Goal: Information Seeking & Learning: Check status

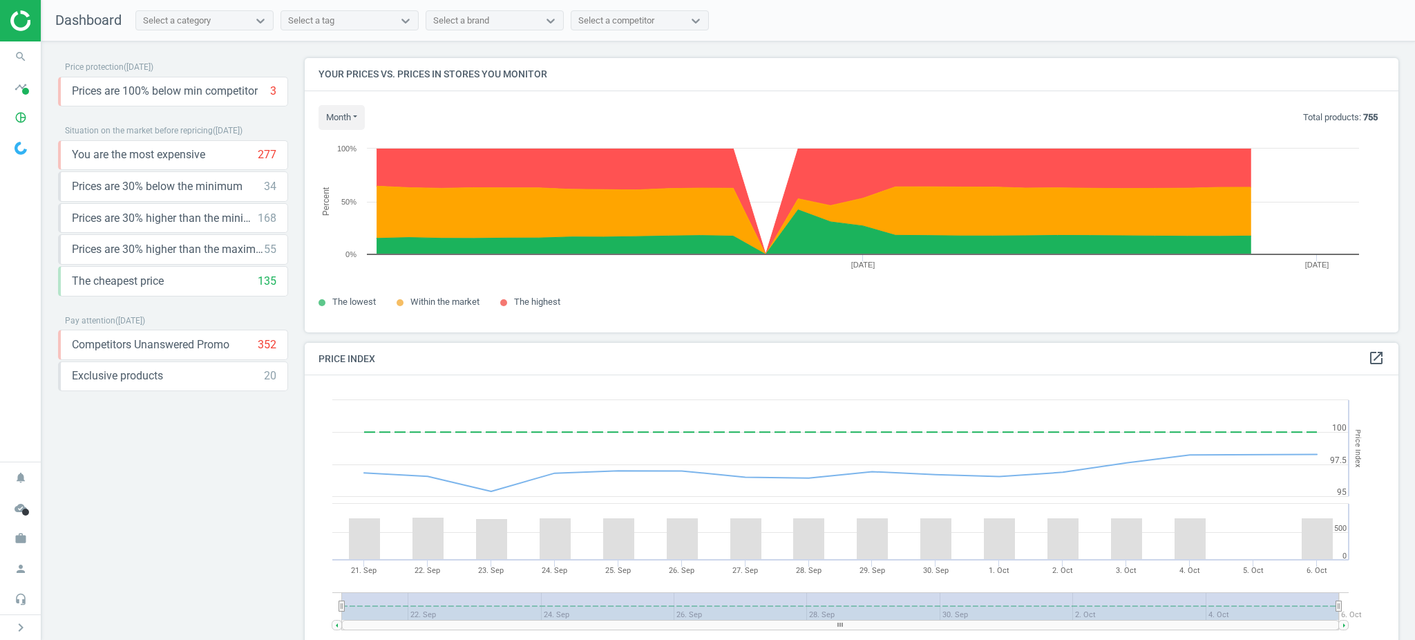
scroll to position [345, 1107]
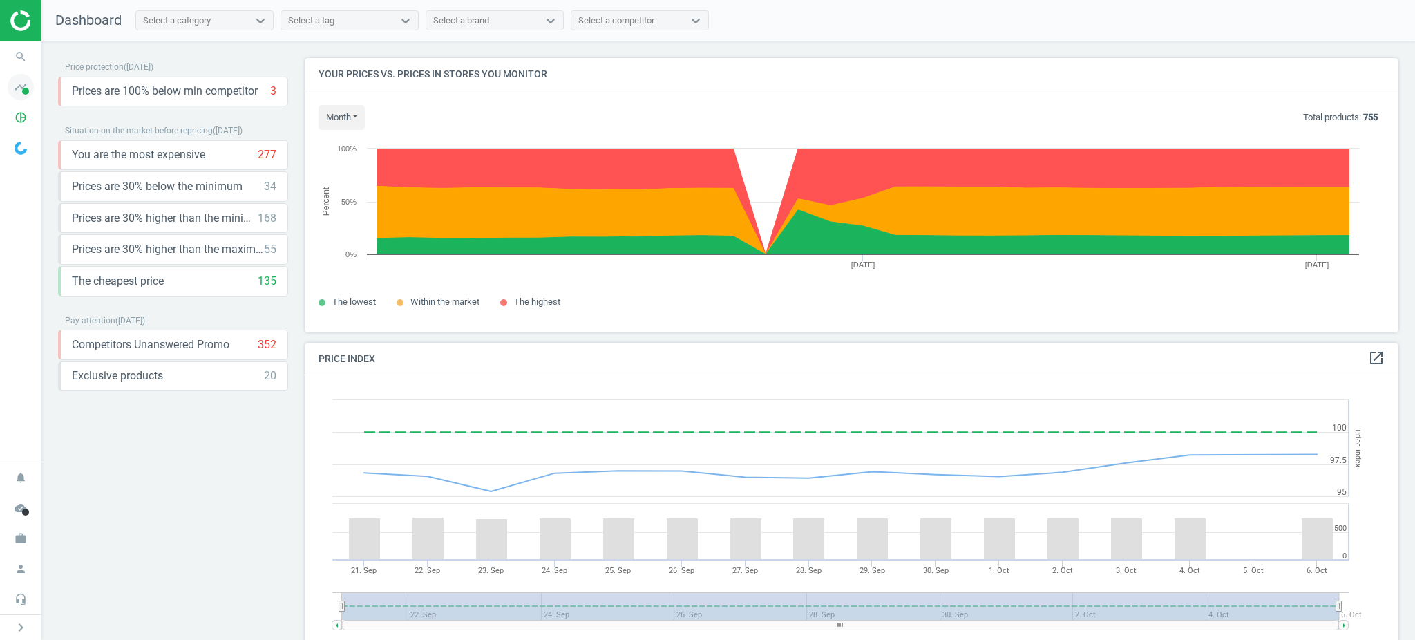
click at [2, 89] on span "timeline" at bounding box center [20, 87] width 41 height 30
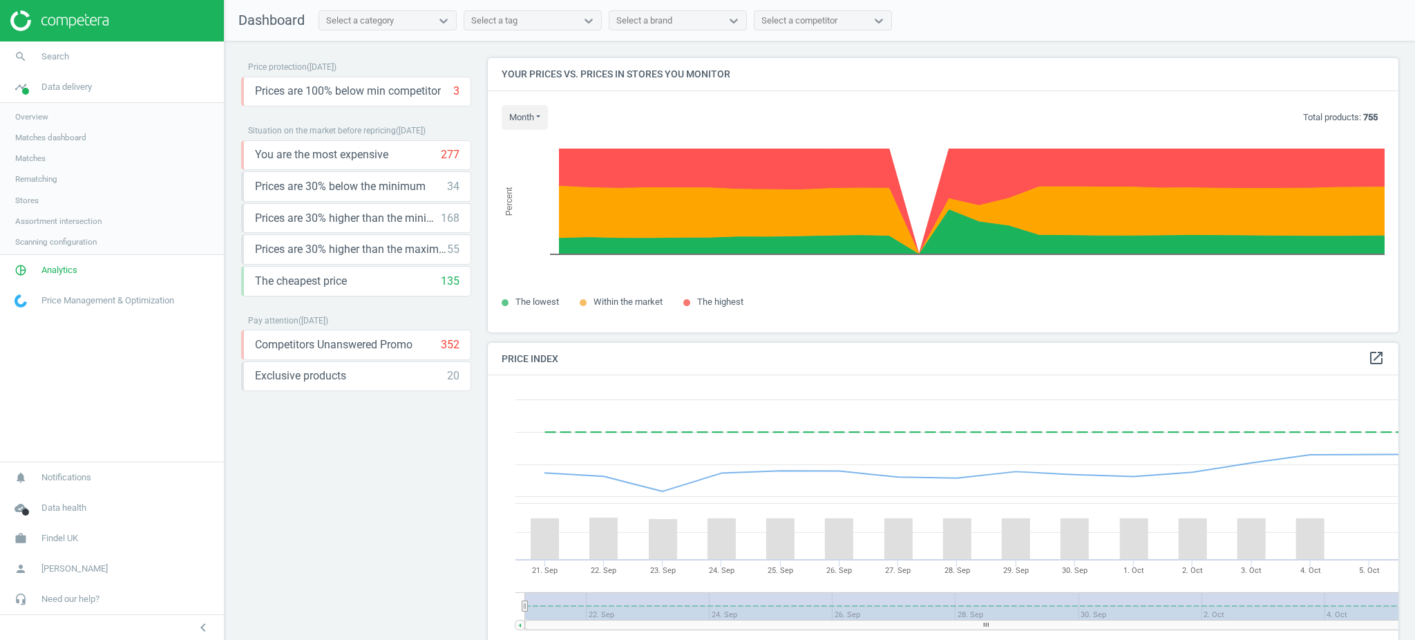
scroll to position [345, 924]
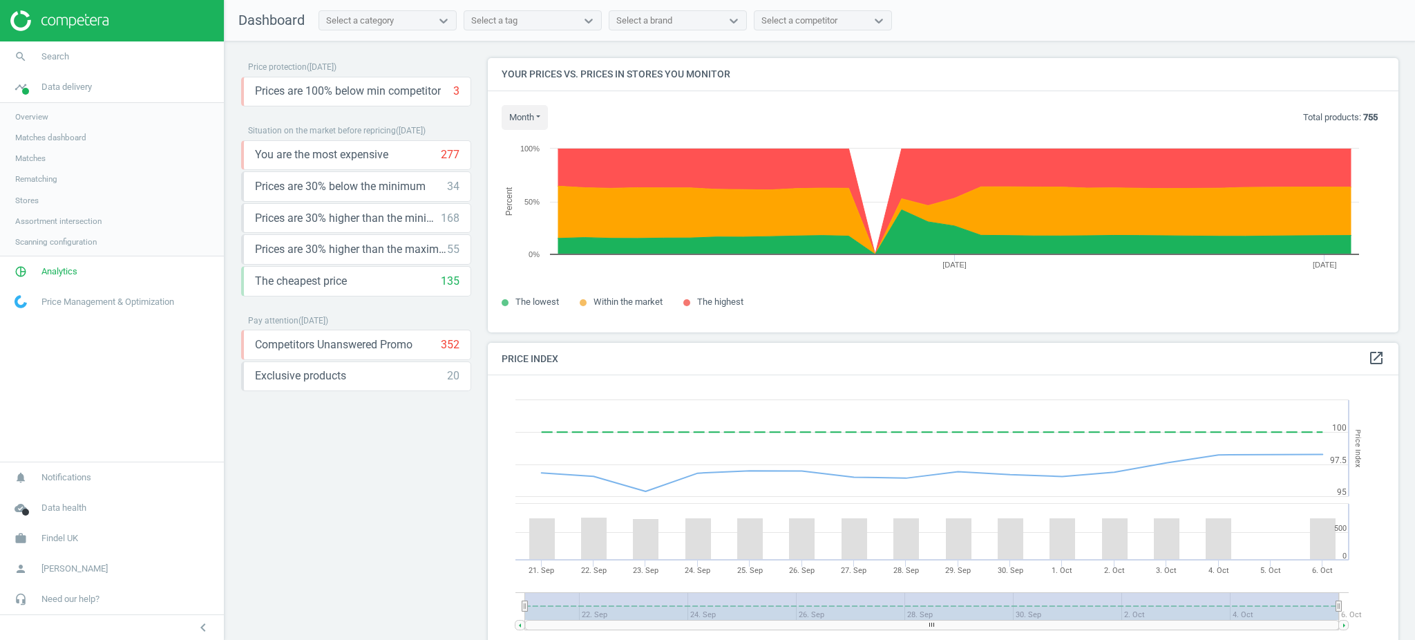
click at [39, 160] on span "Matches" at bounding box center [30, 158] width 30 height 11
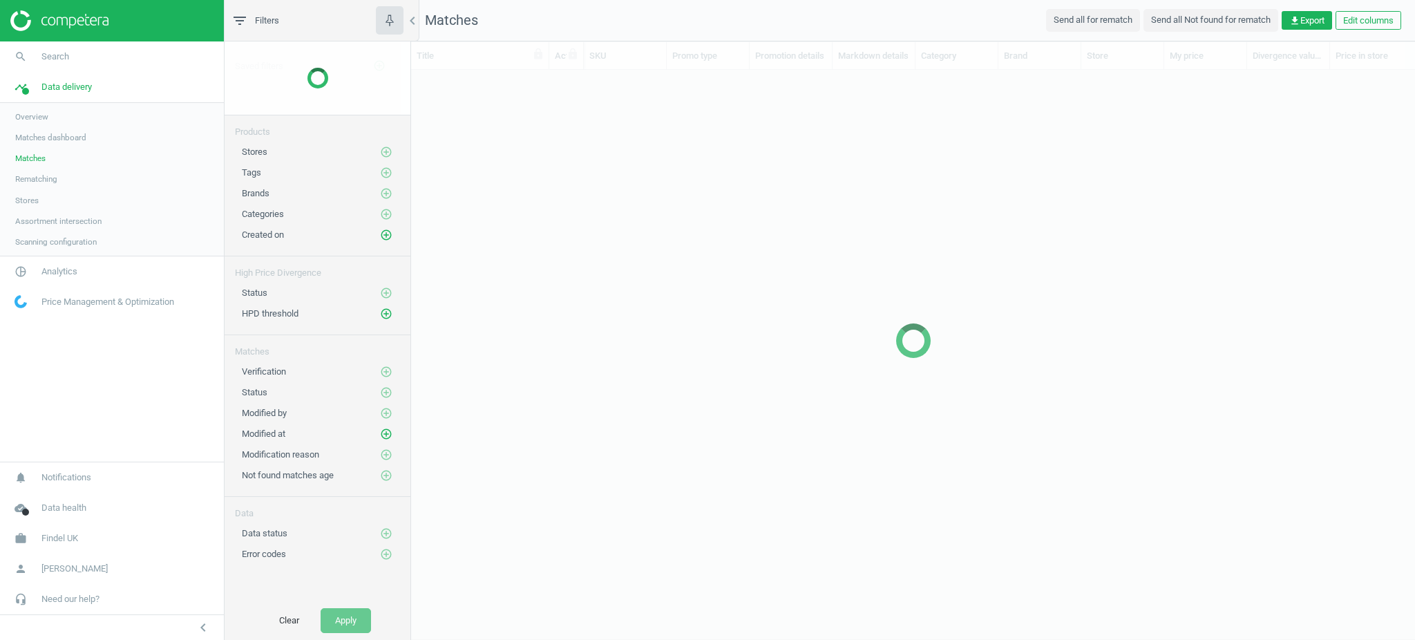
scroll to position [14, 15]
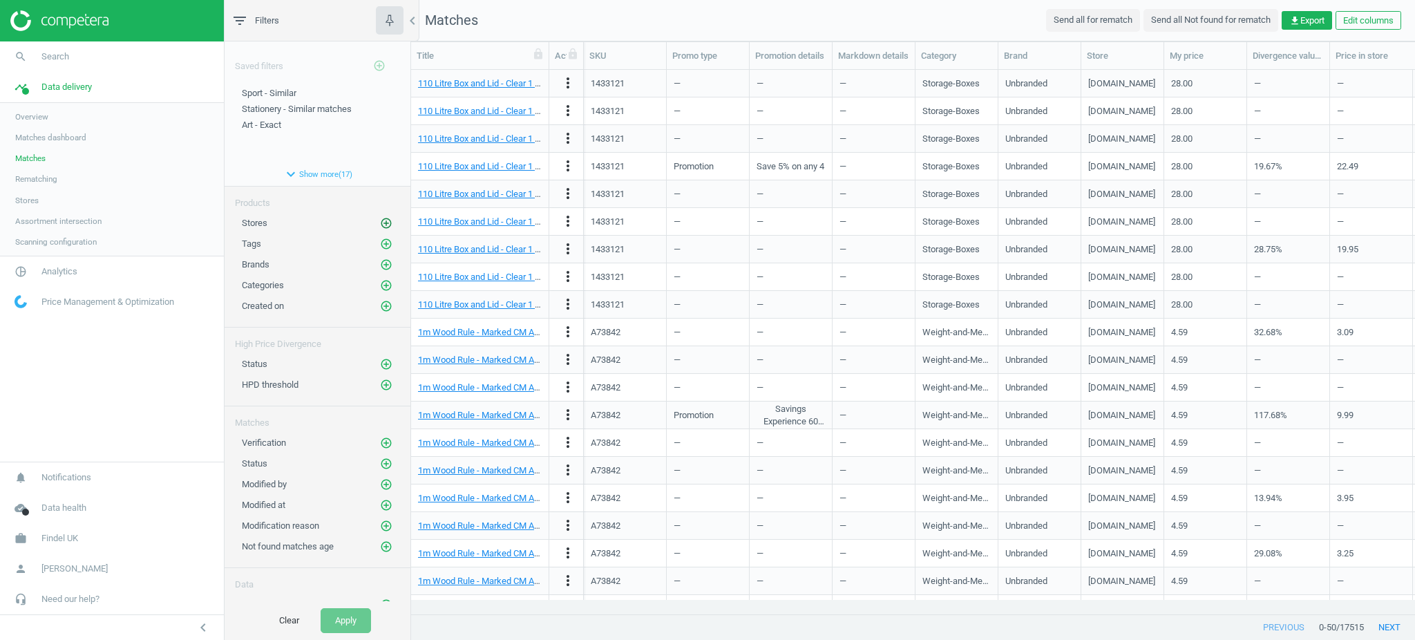
click at [380, 226] on icon "add_circle_outline" at bounding box center [386, 223] width 12 height 12
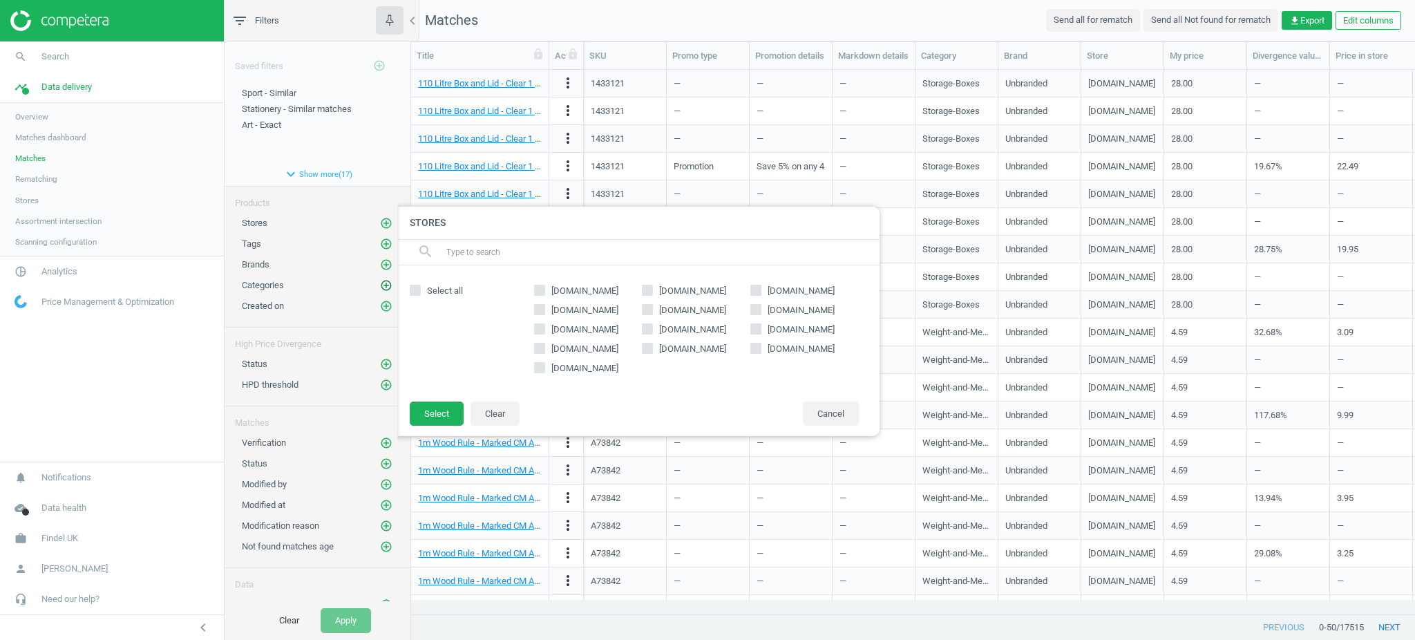
click at [380, 284] on icon "add_circle_outline" at bounding box center [386, 285] width 12 height 12
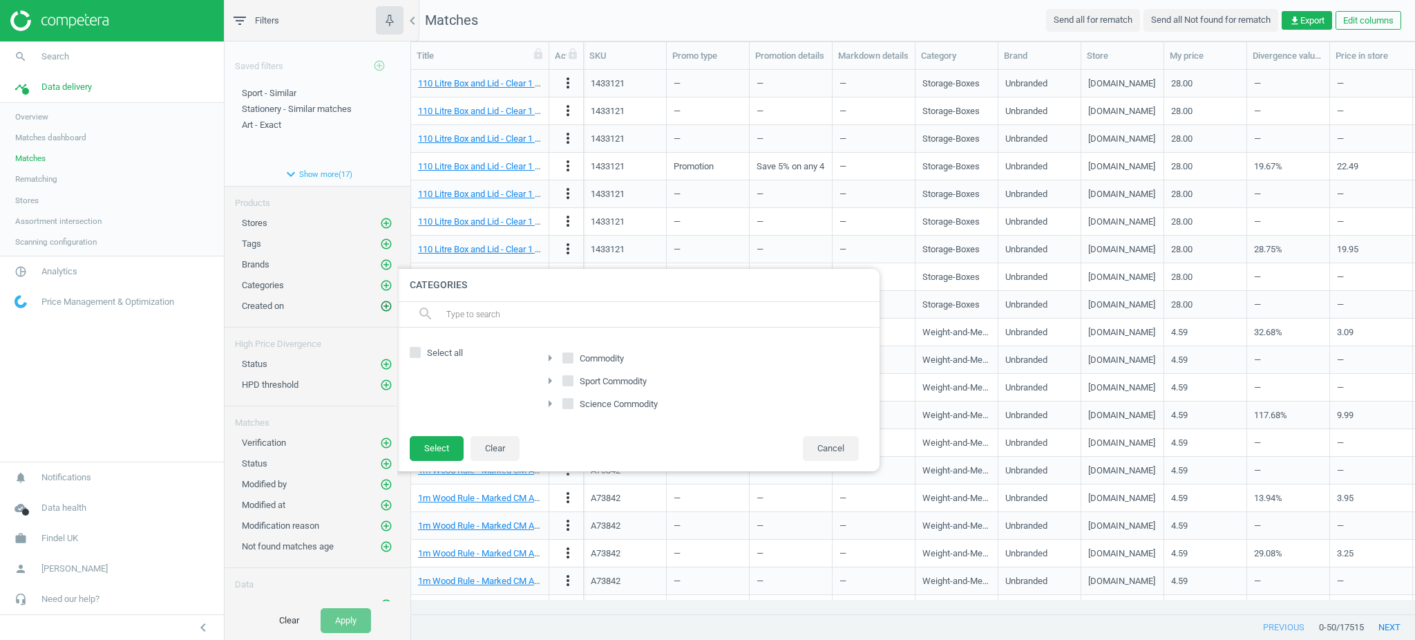
click at [380, 306] on icon "add_circle_outline" at bounding box center [386, 306] width 12 height 12
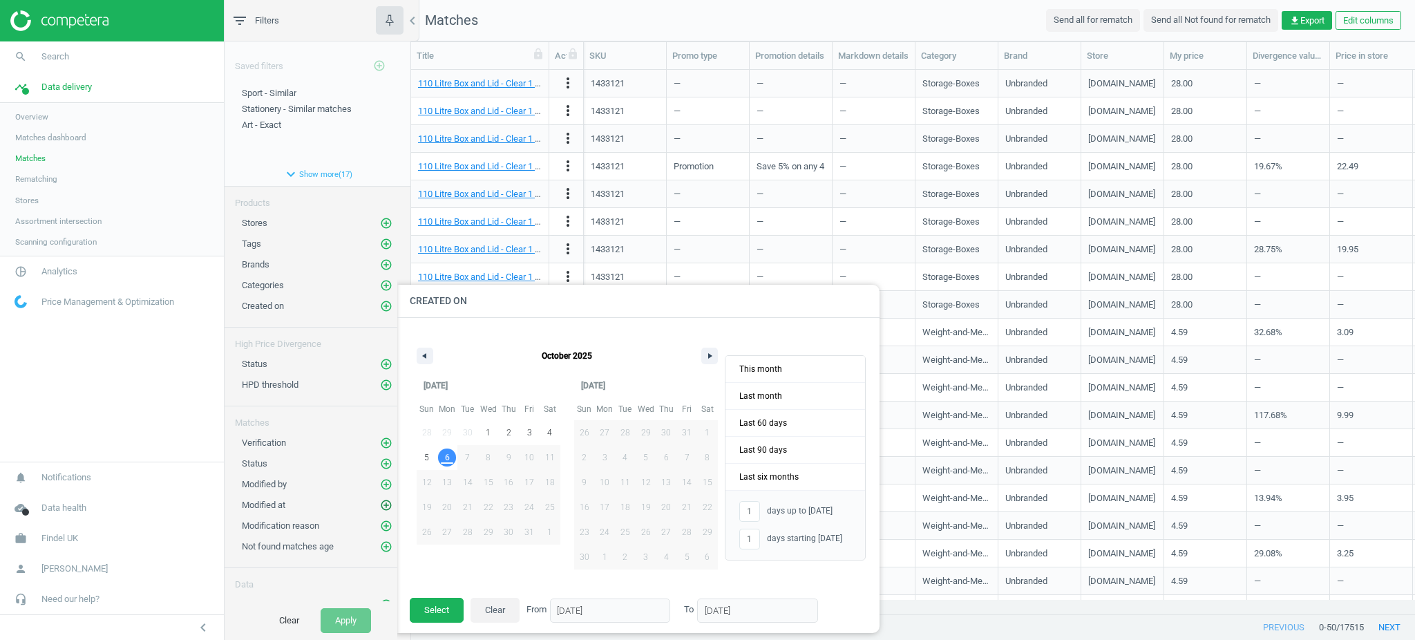
click at [380, 504] on icon "add_circle_outline" at bounding box center [386, 505] width 12 height 12
click at [446, 466] on span "6" at bounding box center [447, 457] width 5 height 25
click at [428, 617] on button "Select" at bounding box center [437, 610] width 54 height 25
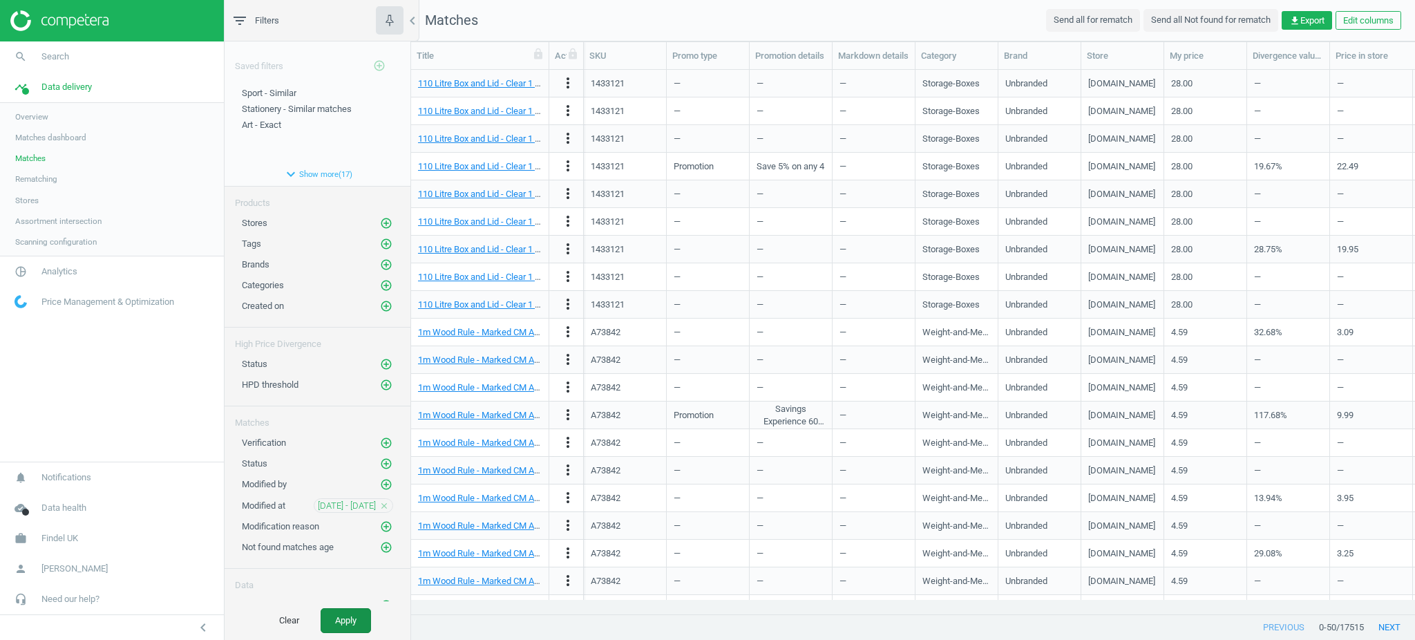
click at [352, 629] on button "Apply" at bounding box center [346, 620] width 50 height 25
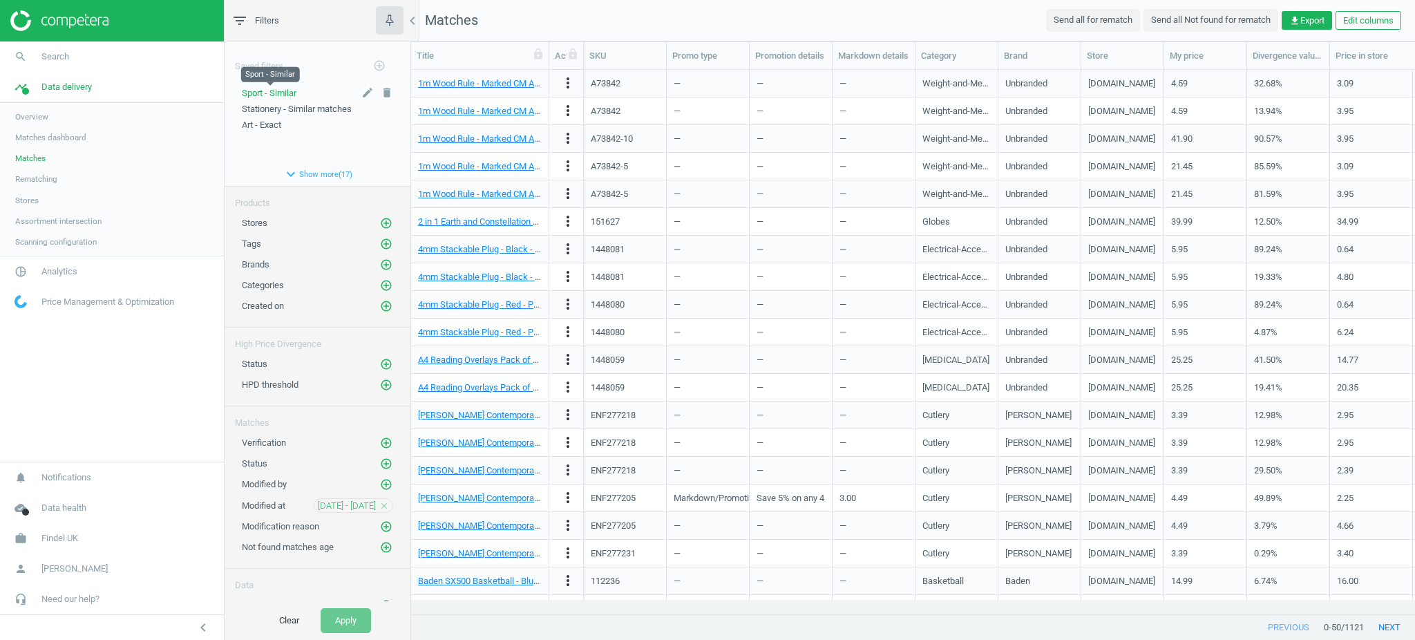
click at [280, 95] on span "Sport - Similar" at bounding box center [269, 93] width 55 height 10
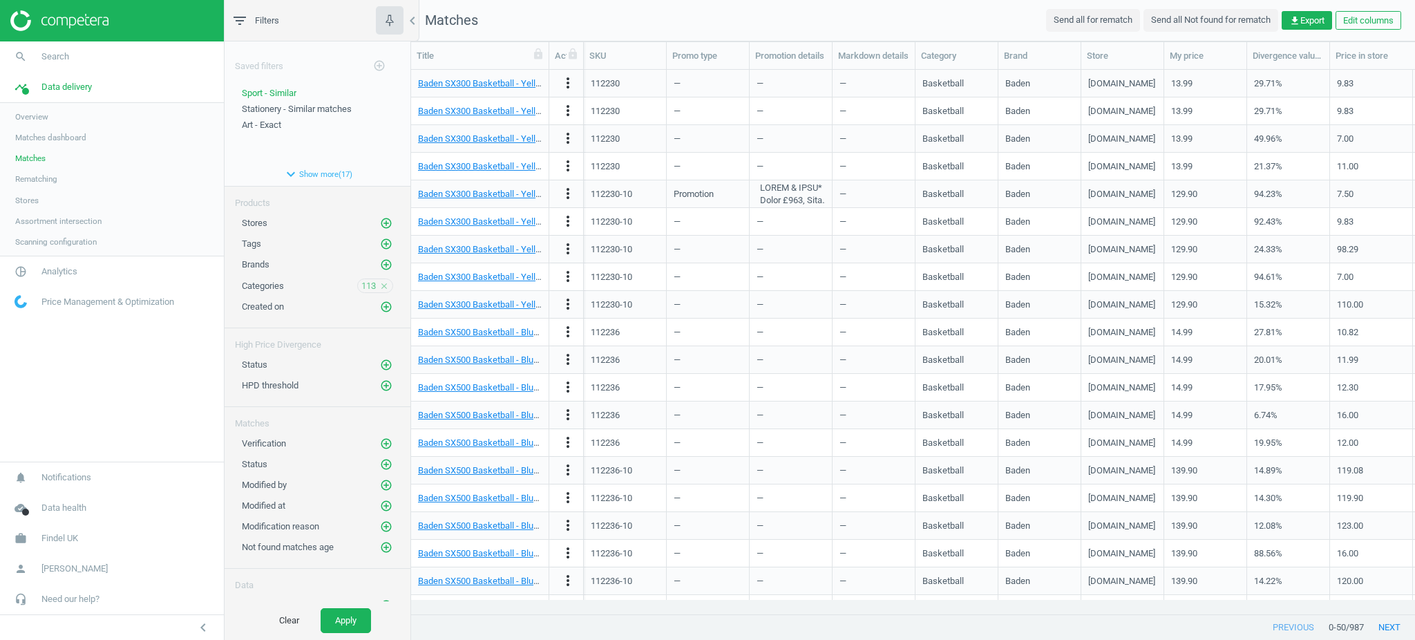
click at [379, 286] on icon "close" at bounding box center [384, 286] width 10 height 10
click at [317, 176] on button "expand_more Show more ( 17 )" at bounding box center [318, 173] width 186 height 23
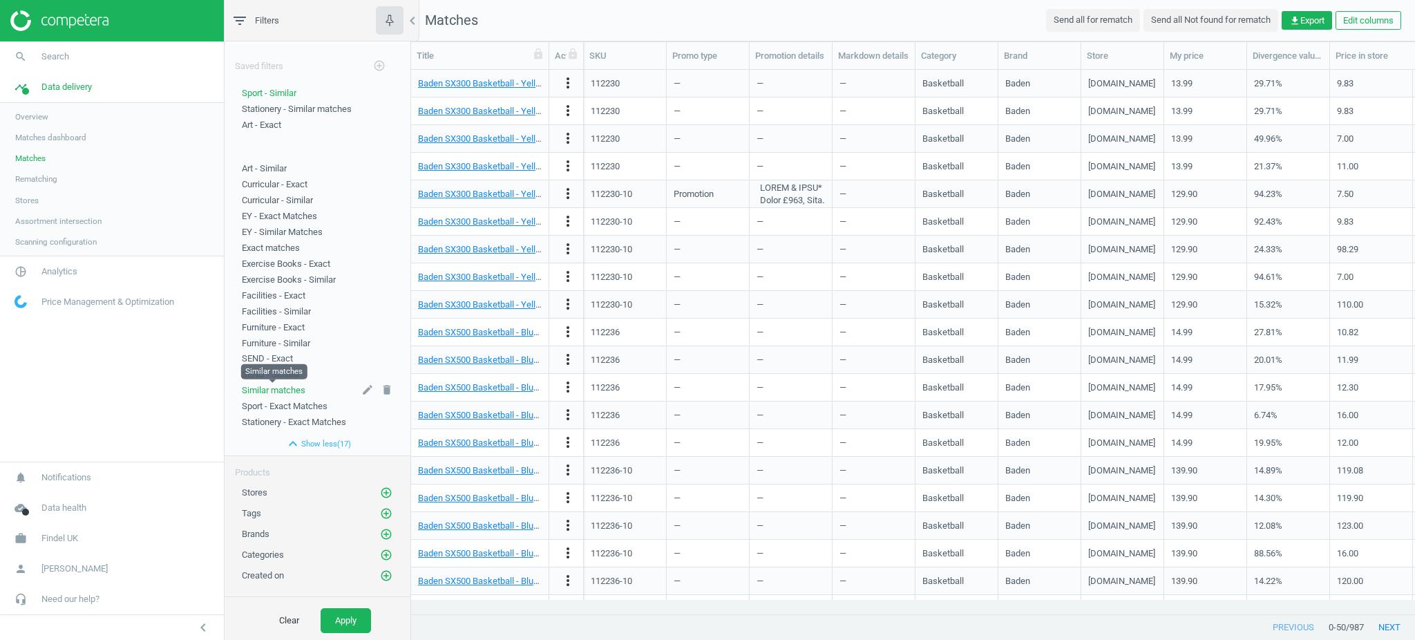
click at [286, 388] on span "Similar matches" at bounding box center [274, 390] width 64 height 10
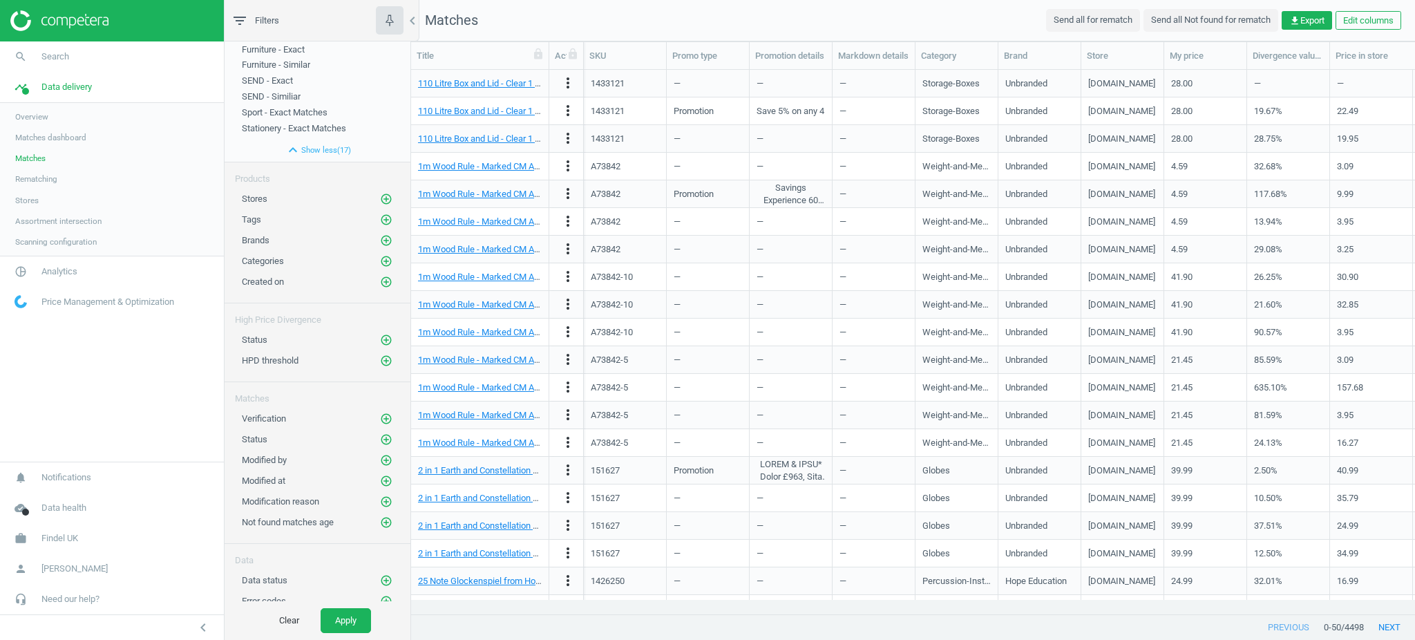
scroll to position [301, 0]
click at [380, 473] on icon "add_circle_outline" at bounding box center [386, 474] width 12 height 12
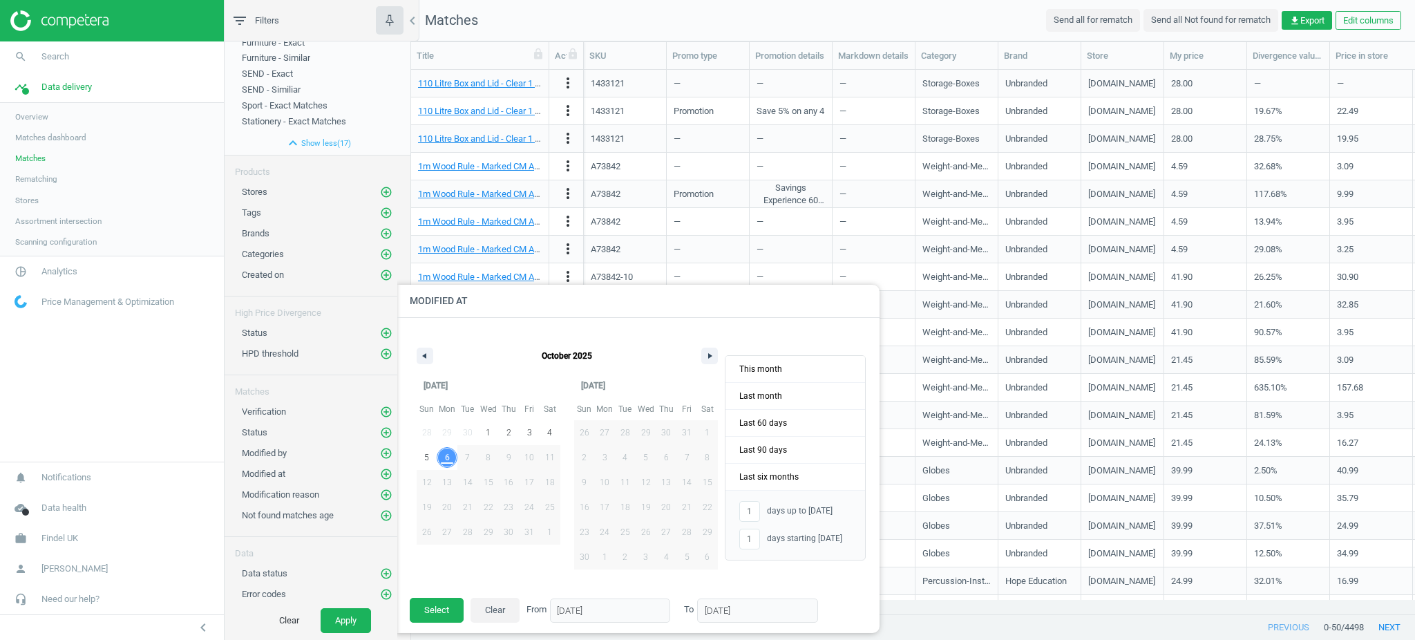
click at [448, 462] on span "6" at bounding box center [447, 457] width 5 height 25
click at [444, 616] on button "Select" at bounding box center [437, 610] width 54 height 25
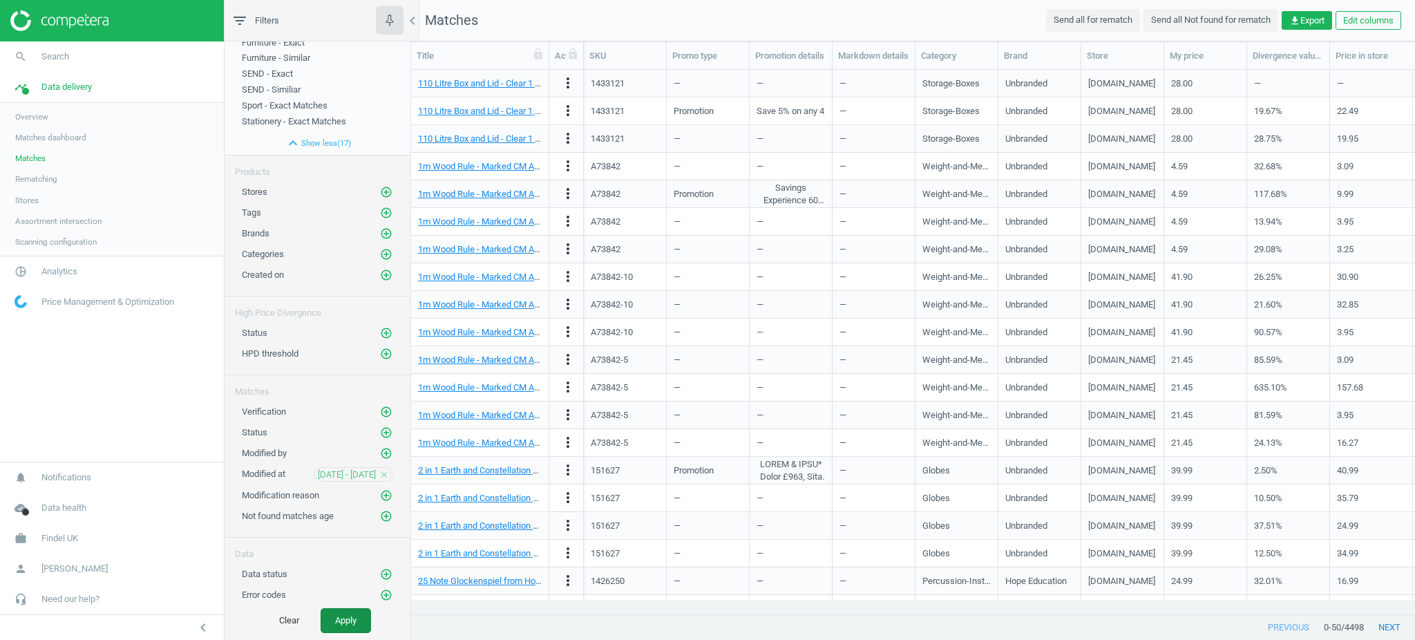
click at [350, 628] on button "Apply" at bounding box center [346, 620] width 50 height 25
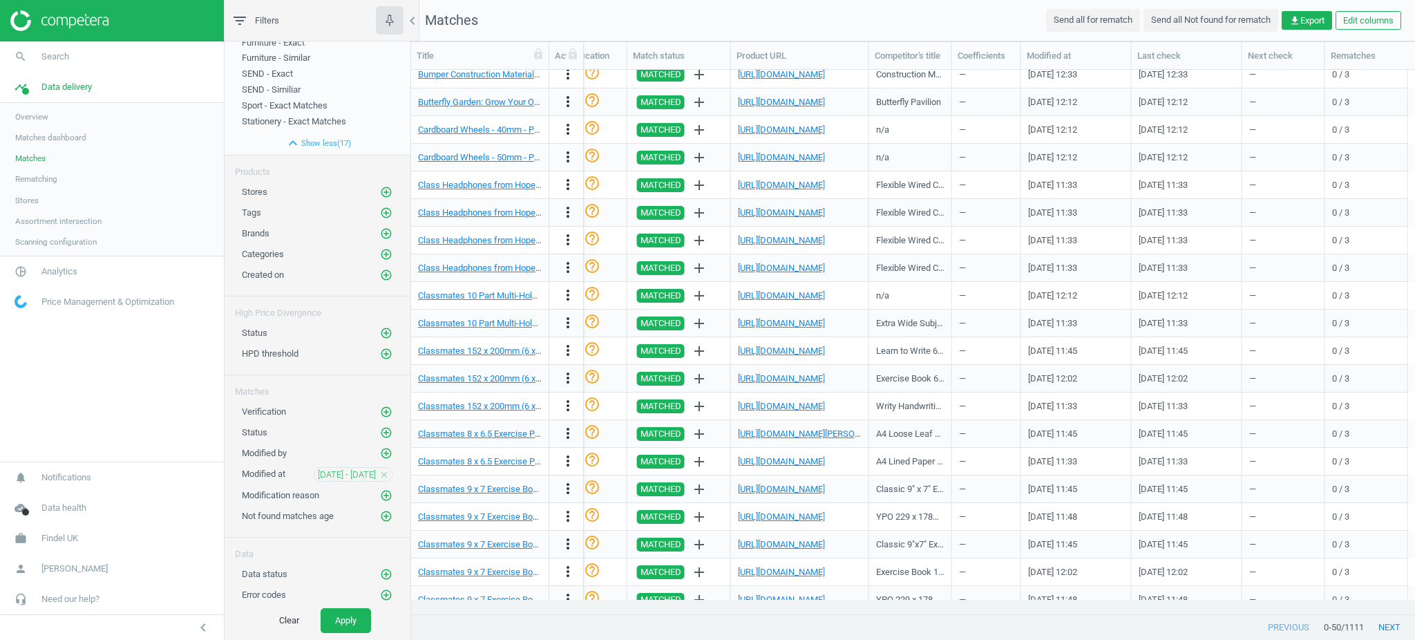
scroll to position [852, 0]
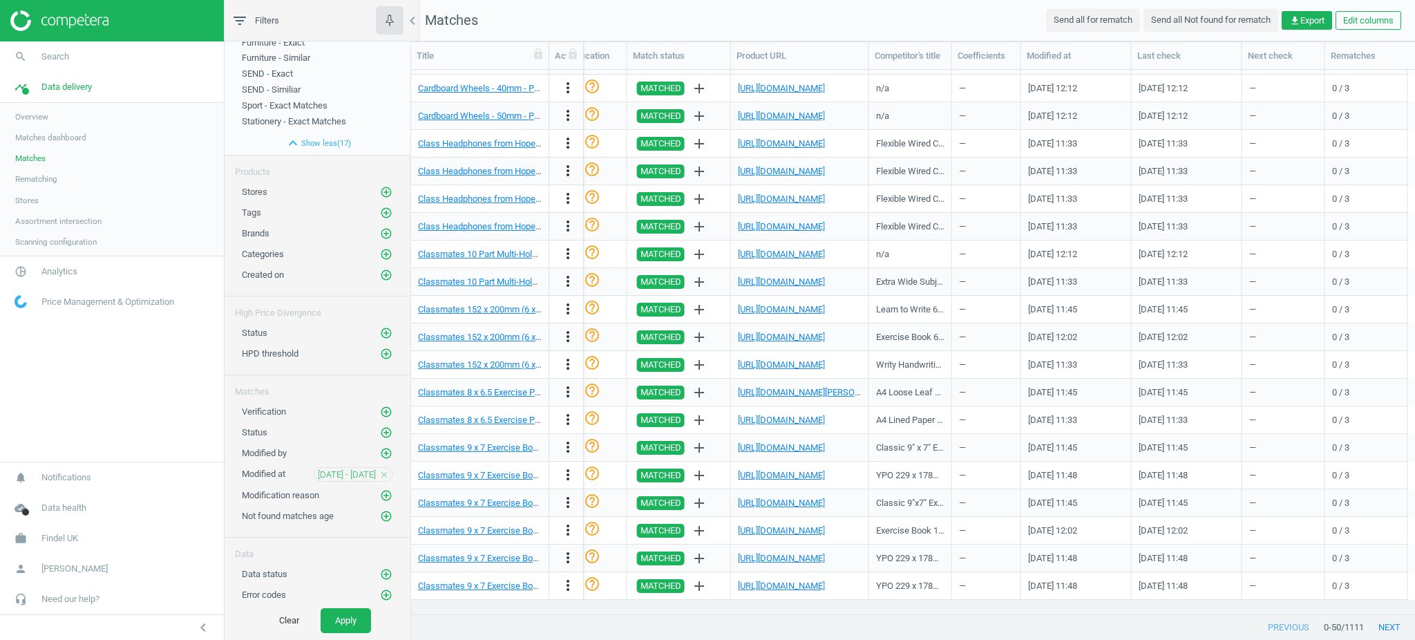
drag, startPoint x: 1227, startPoint y: 630, endPoint x: 982, endPoint y: 636, distance: 245.3
click at [987, 636] on div "previous 0 - 50 / 1111 next" at bounding box center [913, 627] width 1004 height 25
click at [380, 459] on icon "add_circle_outline" at bounding box center [386, 453] width 12 height 12
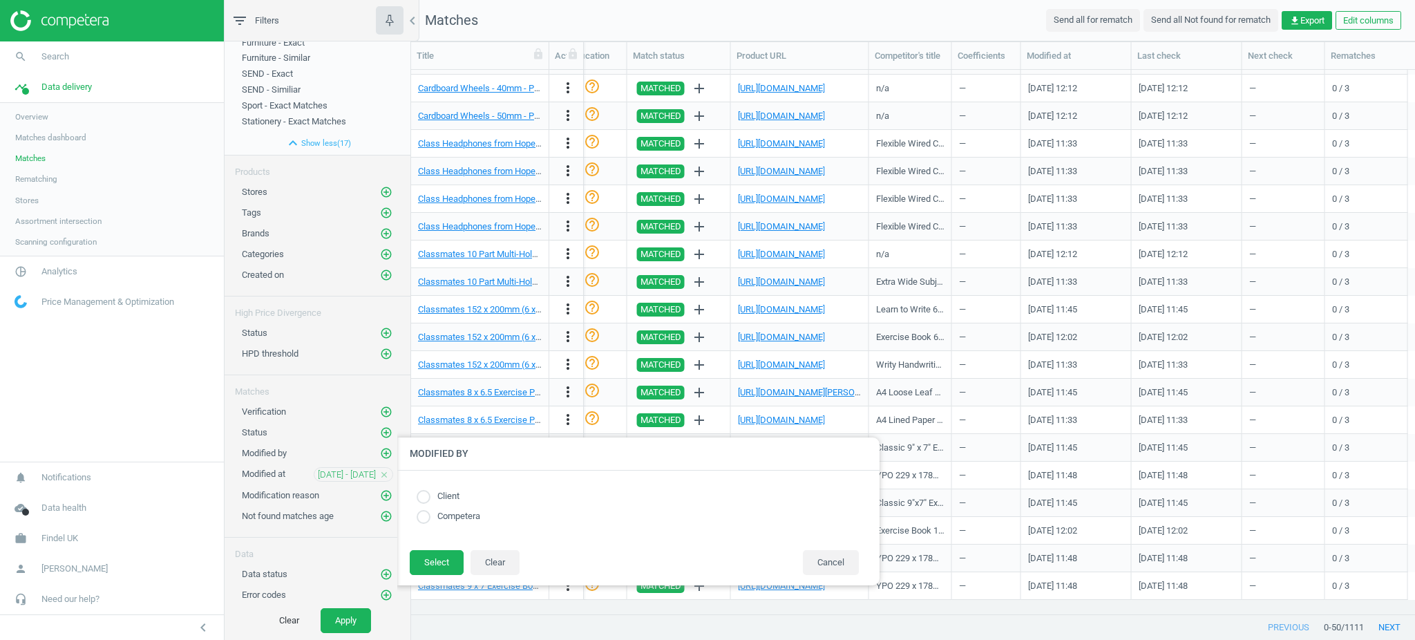
click at [423, 498] on input "radio" at bounding box center [424, 497] width 14 height 14
radio input "true"
click at [423, 498] on input "radio" at bounding box center [424, 497] width 14 height 14
click at [423, 515] on input "radio" at bounding box center [424, 517] width 14 height 14
radio input "true"
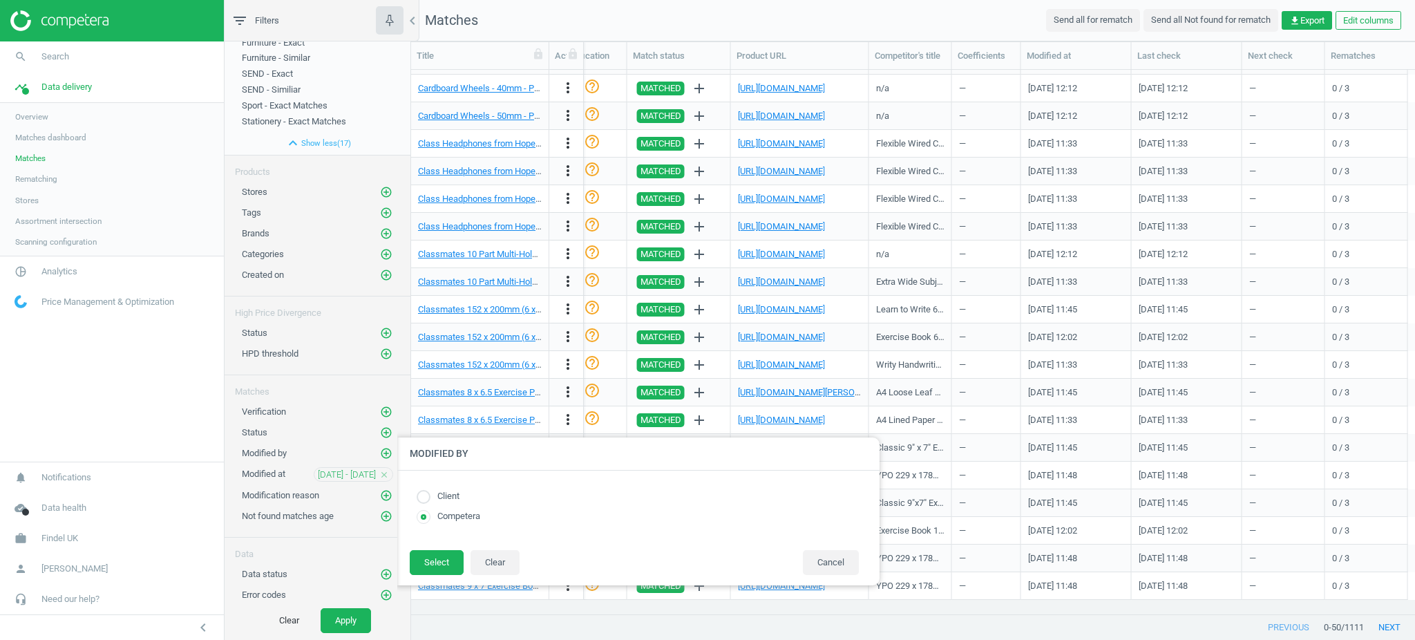
click at [427, 546] on div "Client Competera" at bounding box center [638, 509] width 484 height 79
click at [438, 573] on button "Select" at bounding box center [437, 562] width 54 height 25
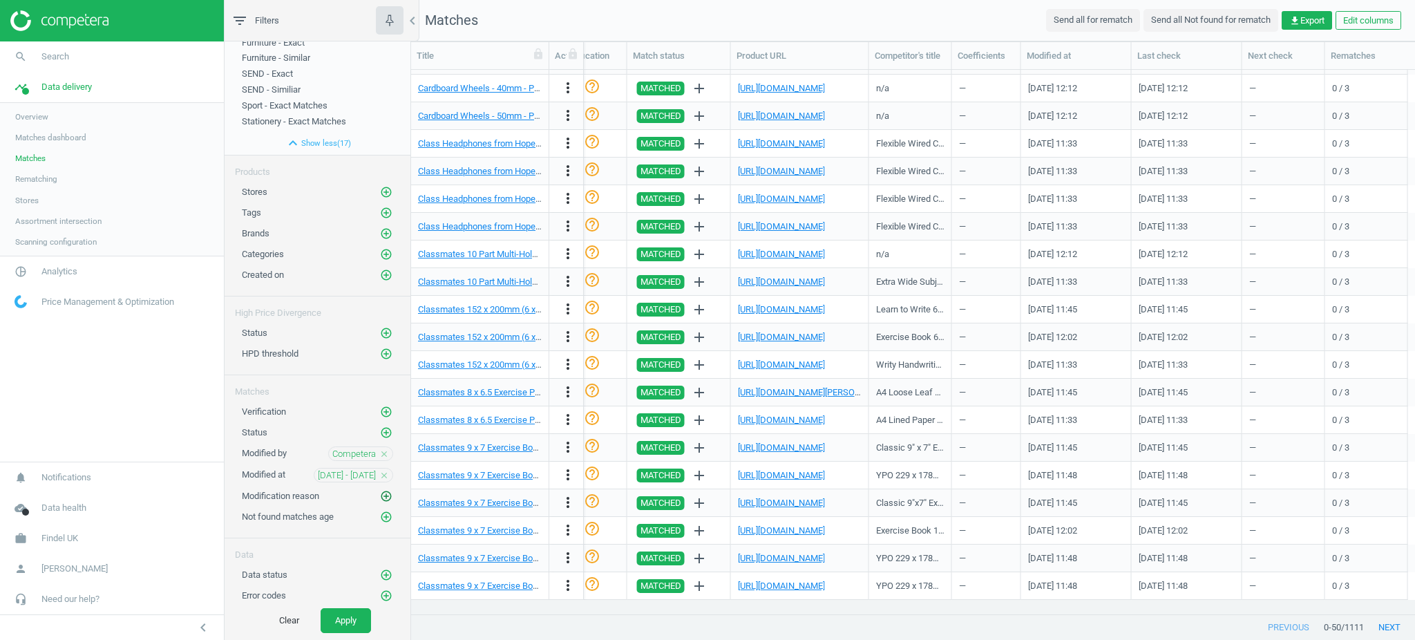
click at [380, 502] on icon "add_circle_outline" at bounding box center [386, 496] width 12 height 12
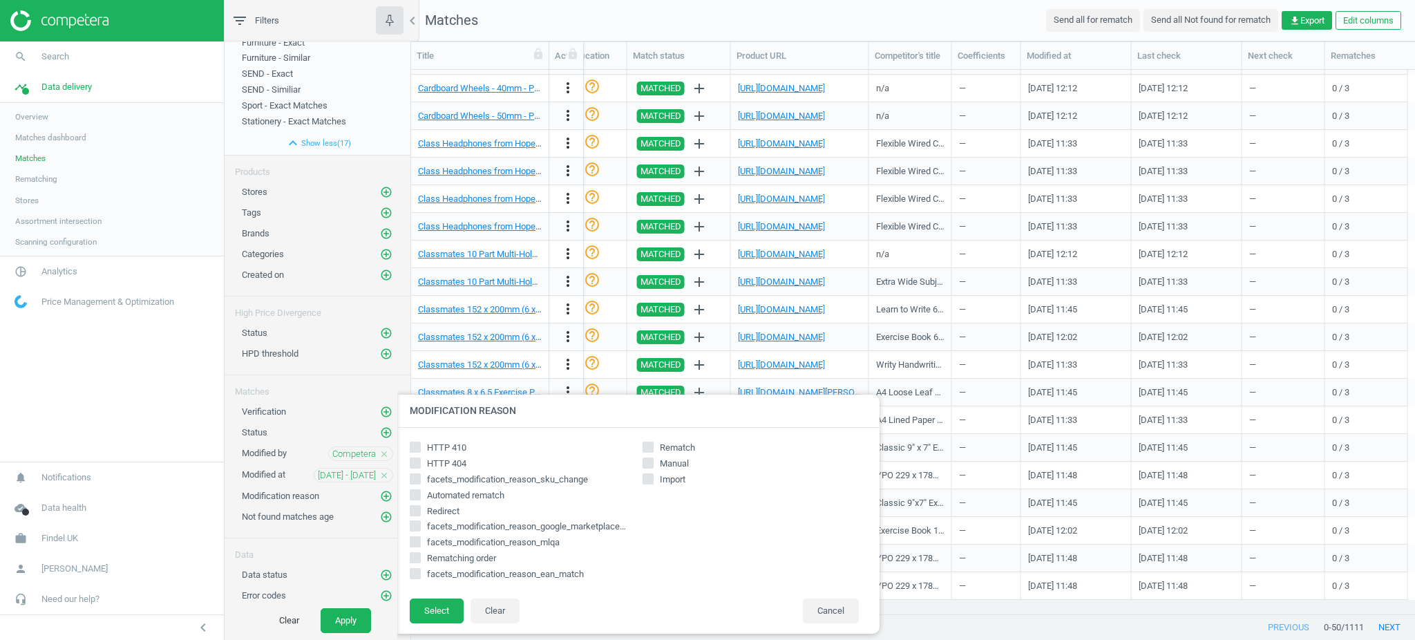
click at [649, 479] on input "Import" at bounding box center [648, 478] width 9 height 9
checkbox input "true"
click at [426, 605] on button "Select" at bounding box center [437, 610] width 54 height 25
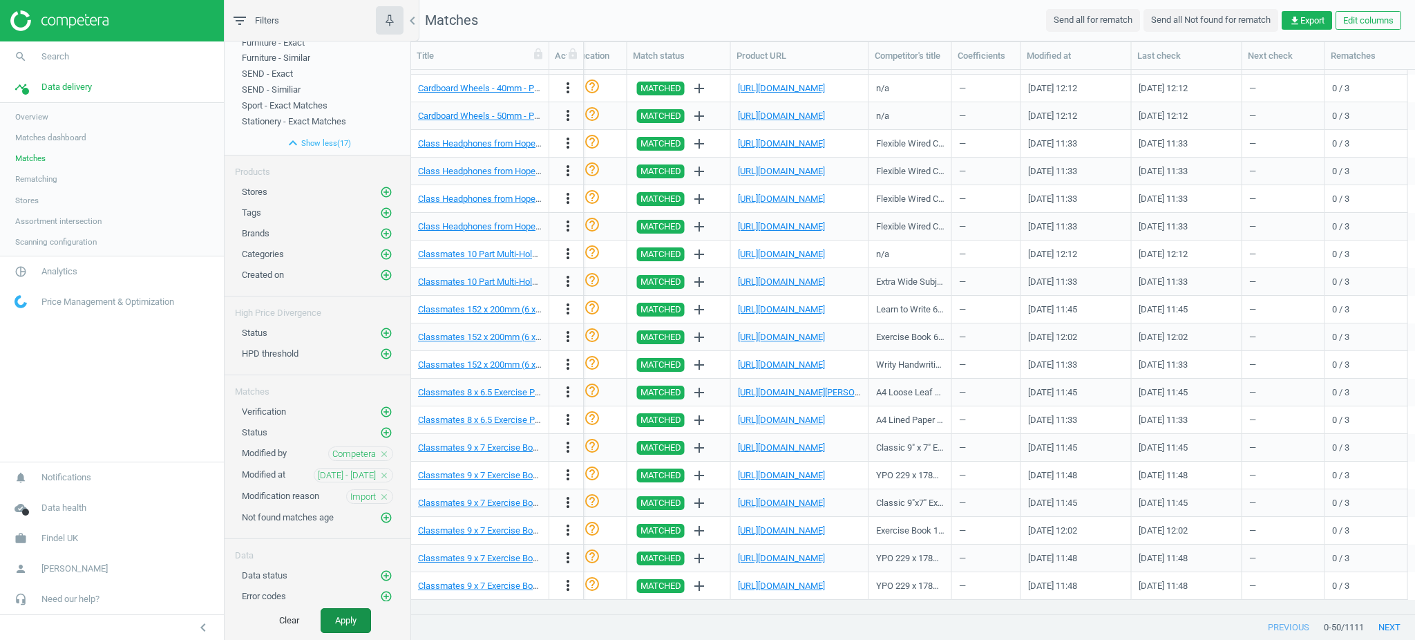
click at [358, 625] on button "Apply" at bounding box center [346, 620] width 50 height 25
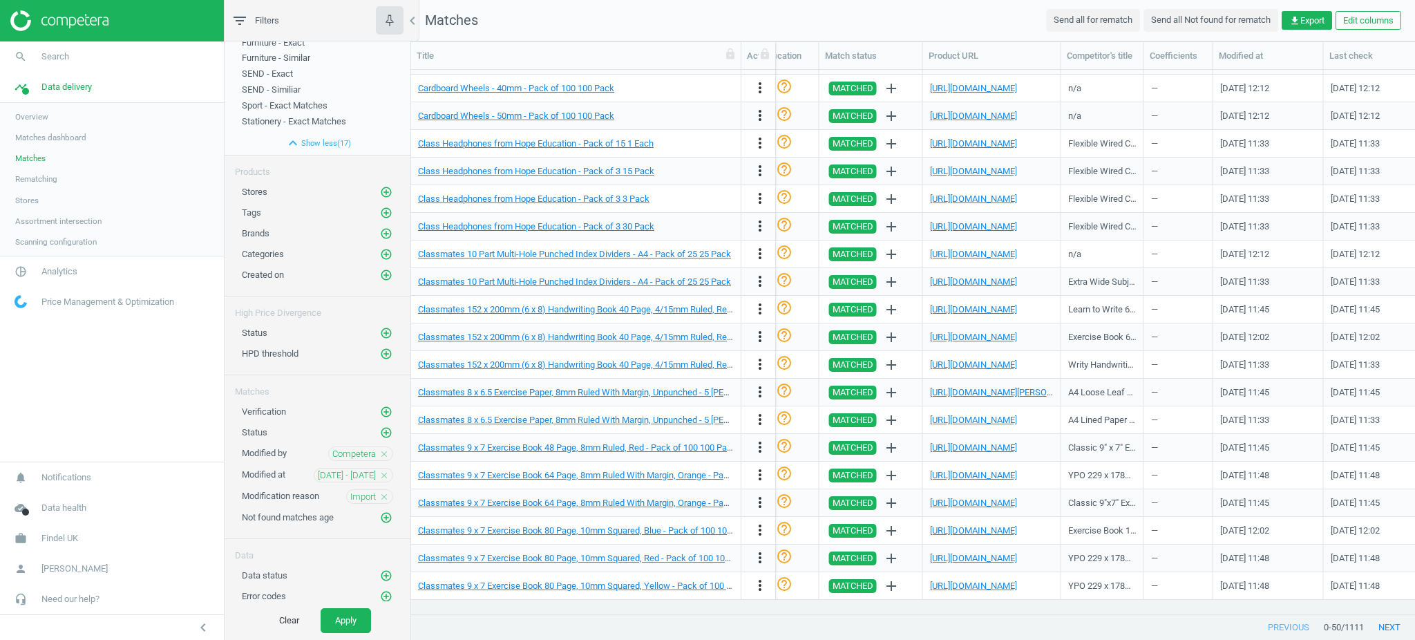
drag, startPoint x: 549, startPoint y: 53, endPoint x: 741, endPoint y: 114, distance: 201.5
click at [741, 114] on div "Title Actions SKU Promo type Promotion details Markdown details Category Brand …" at bounding box center [913, 328] width 1004 height 573
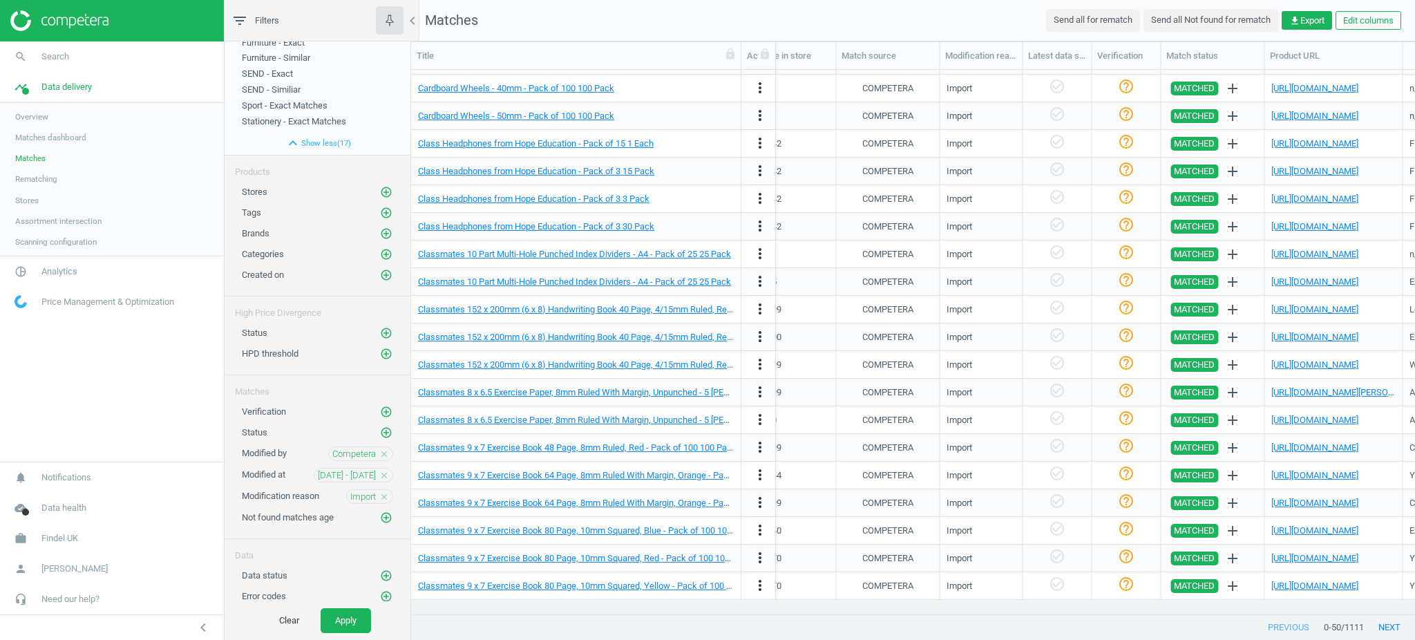
scroll to position [0, 761]
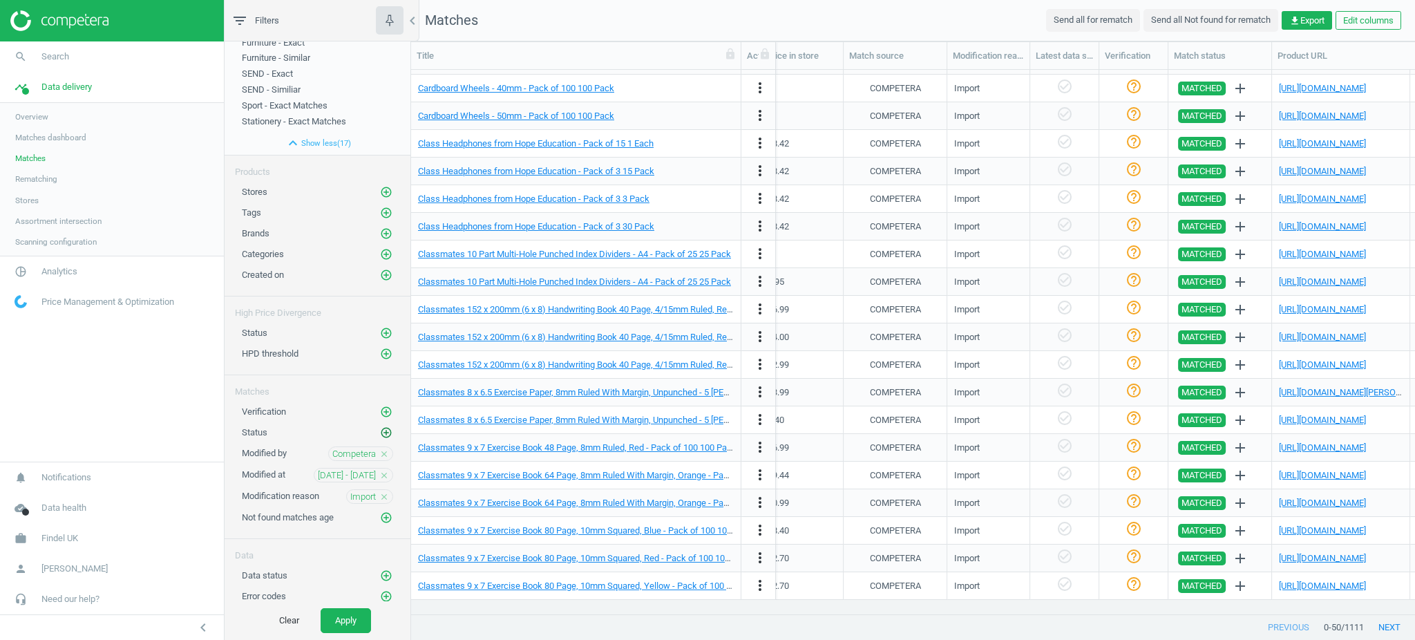
click at [380, 432] on icon "add_circle_outline" at bounding box center [386, 432] width 12 height 12
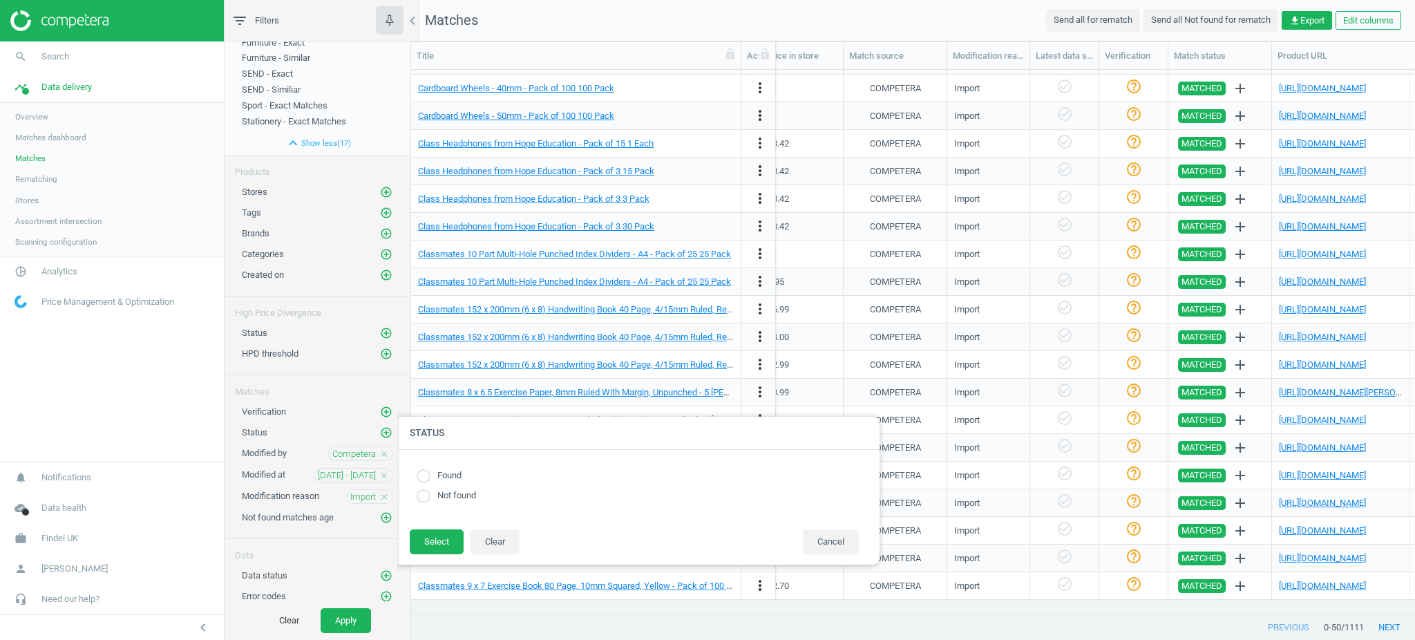
click at [415, 474] on div "Found Not found" at bounding box center [638, 489] width 456 height 51
click at [420, 474] on input "radio" at bounding box center [424, 476] width 14 height 14
radio input "true"
click at [428, 536] on button "Select" at bounding box center [437, 541] width 54 height 25
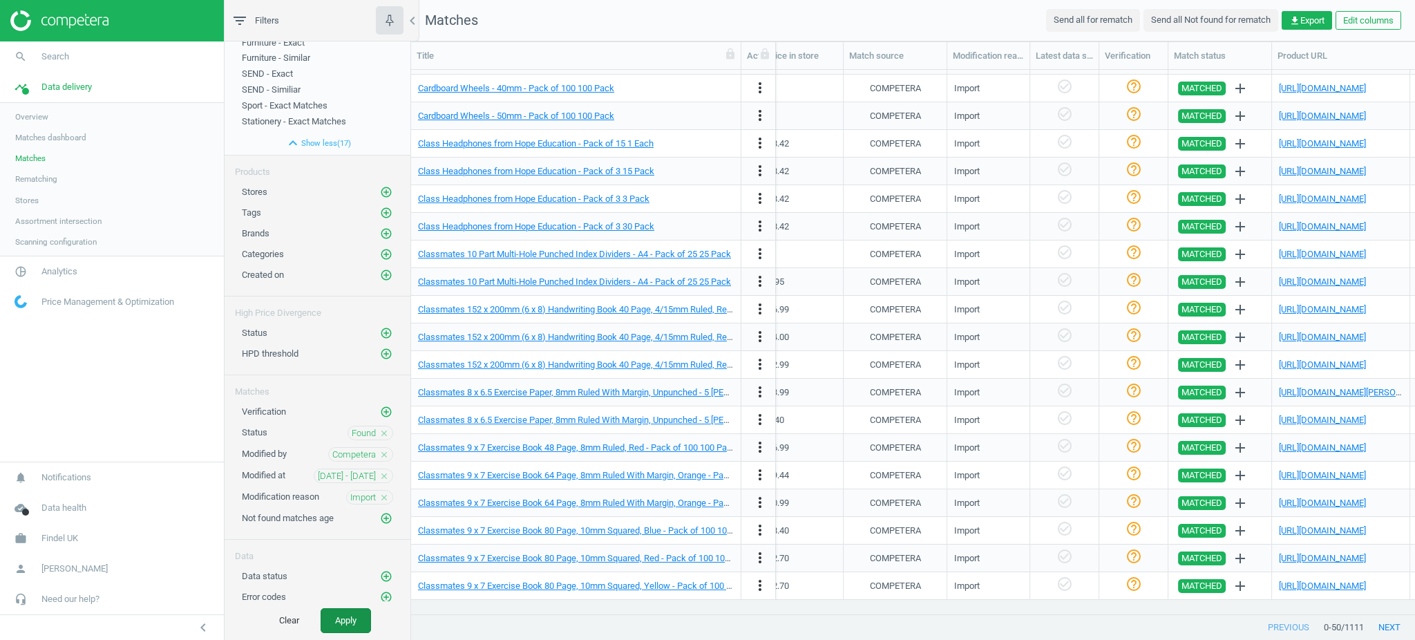
click at [356, 615] on button "Apply" at bounding box center [346, 620] width 50 height 25
click at [965, 529] on div "Import" at bounding box center [967, 530] width 26 height 12
click at [883, 524] on div "COMPETERA" at bounding box center [895, 530] width 51 height 12
click at [113, 432] on nav "search Search timeline Data delivery Overview Matches dashboard Matches Rematch…" at bounding box center [112, 251] width 224 height 420
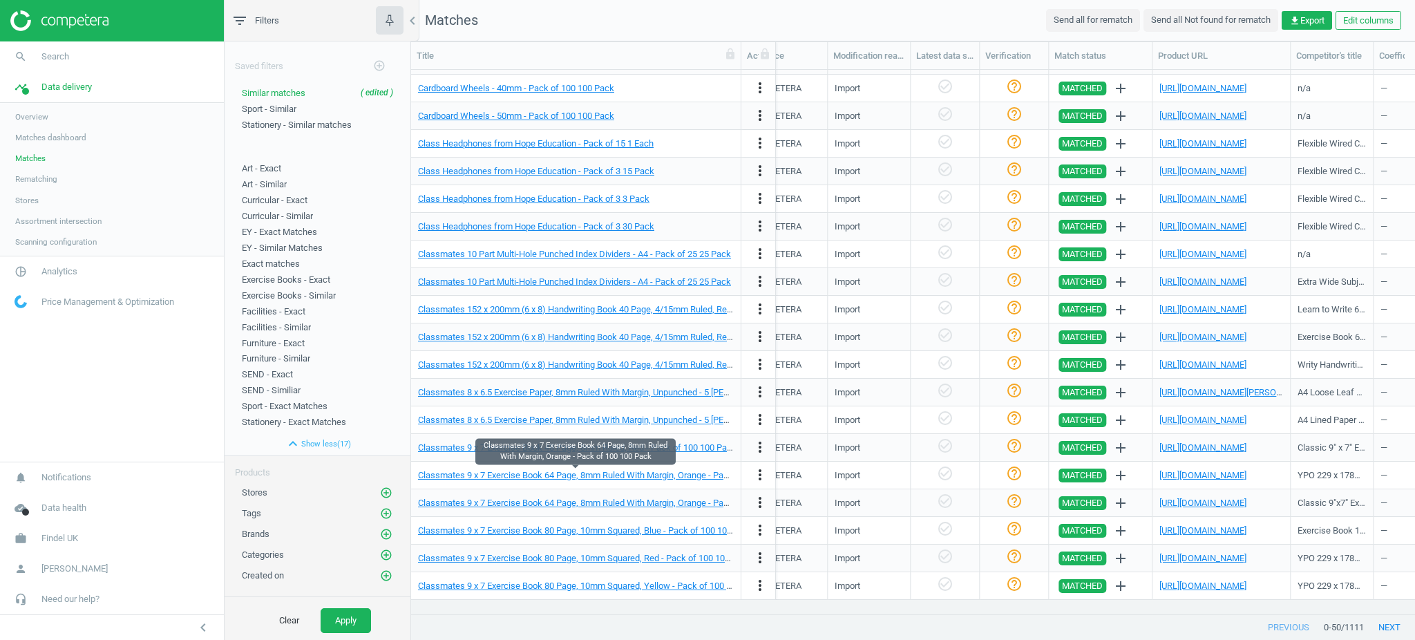
scroll to position [0, 947]
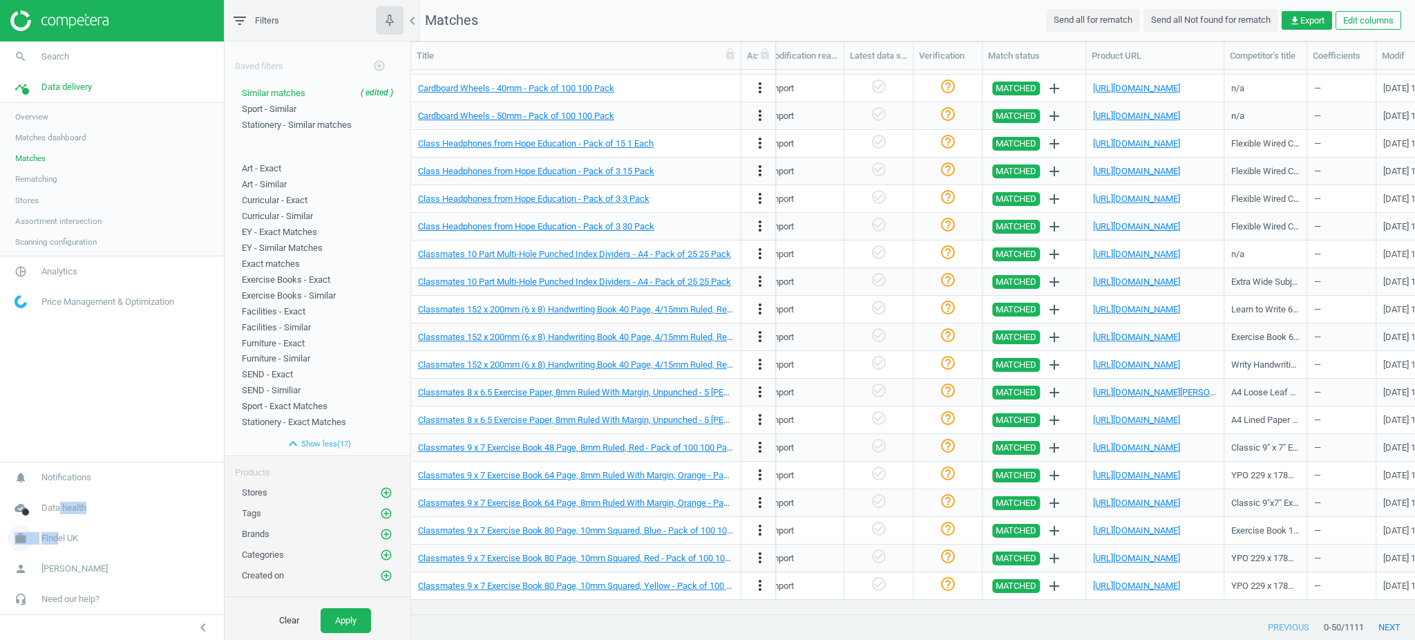
click at [58, 523] on nav "notifications Notifications cloud_done Data health work Findel UK Switch campai…" at bounding box center [112, 538] width 224 height 153
click at [55, 535] on span "Findel UK" at bounding box center [59, 538] width 37 height 12
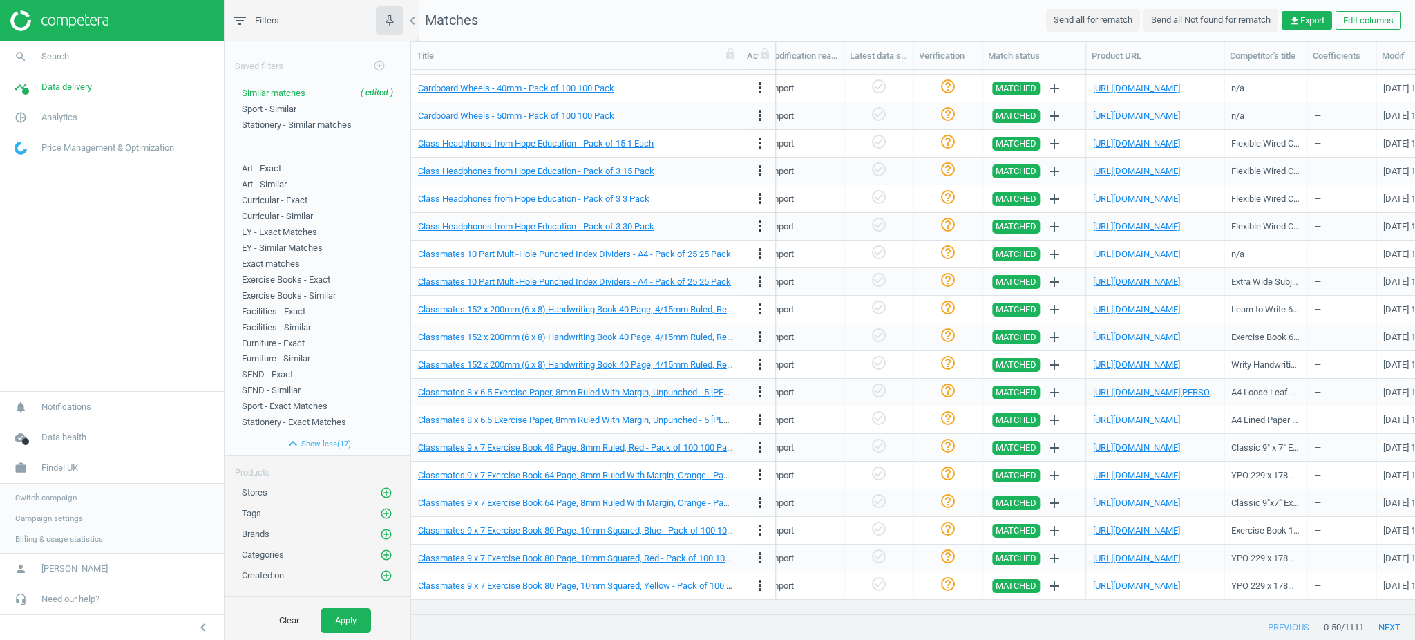
click at [56, 520] on span "Campaign settings" at bounding box center [49, 518] width 68 height 11
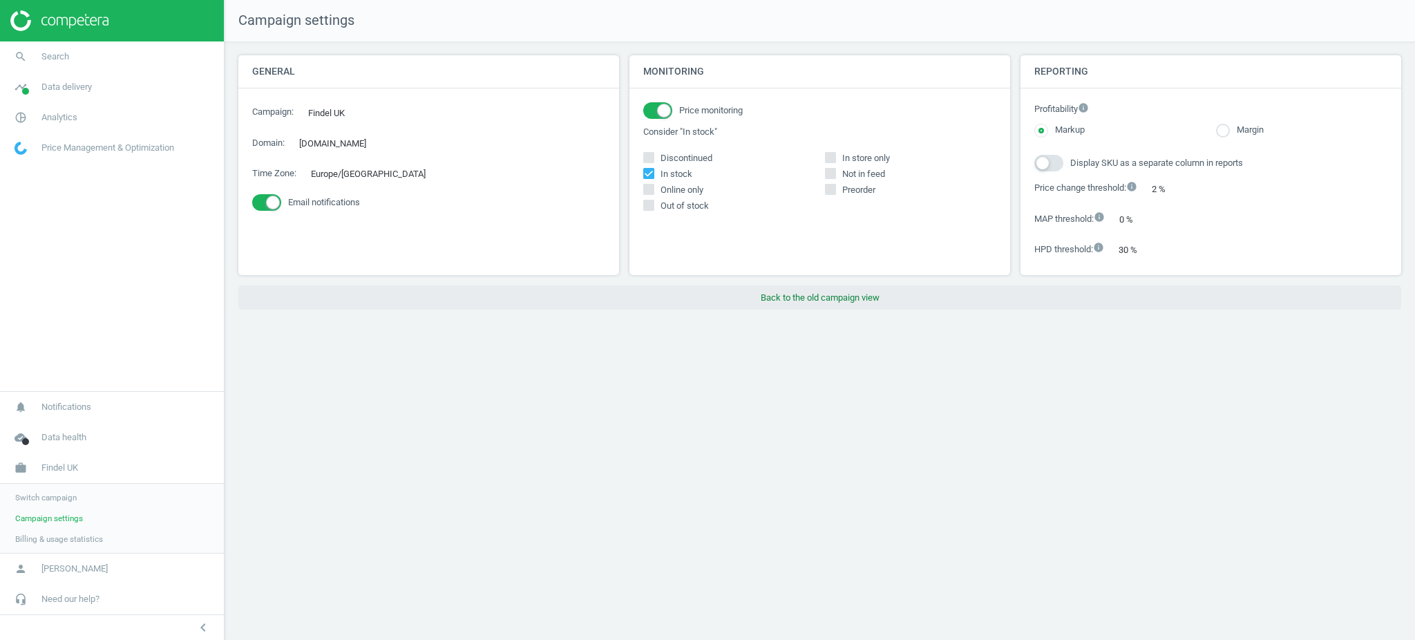
click at [871, 301] on button "Back to the old campaign view" at bounding box center [819, 297] width 1163 height 25
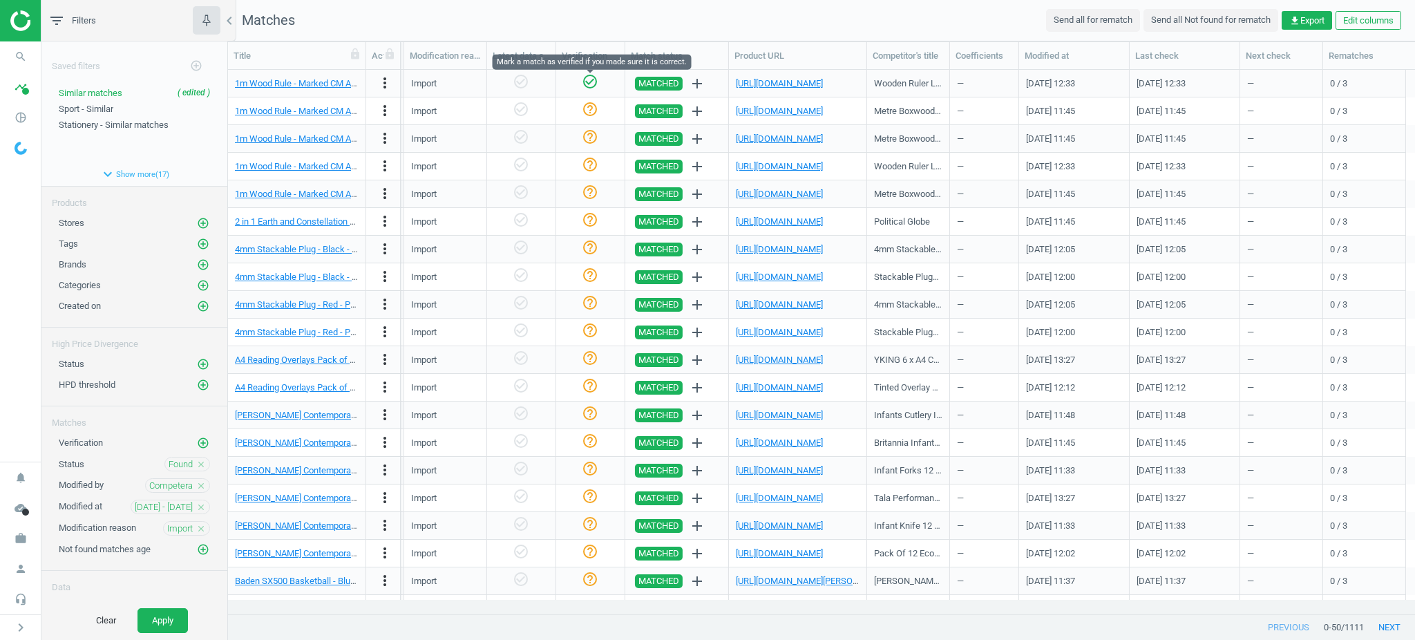
drag, startPoint x: 588, startPoint y: 77, endPoint x: 587, endPoint y: 92, distance: 15.2
click at [588, 77] on icon "check_circle_outline" at bounding box center [590, 81] width 17 height 17
click at [591, 116] on icon "check_circle_outline" at bounding box center [590, 109] width 17 height 17
click at [592, 140] on icon "check_circle_outline" at bounding box center [590, 137] width 17 height 17
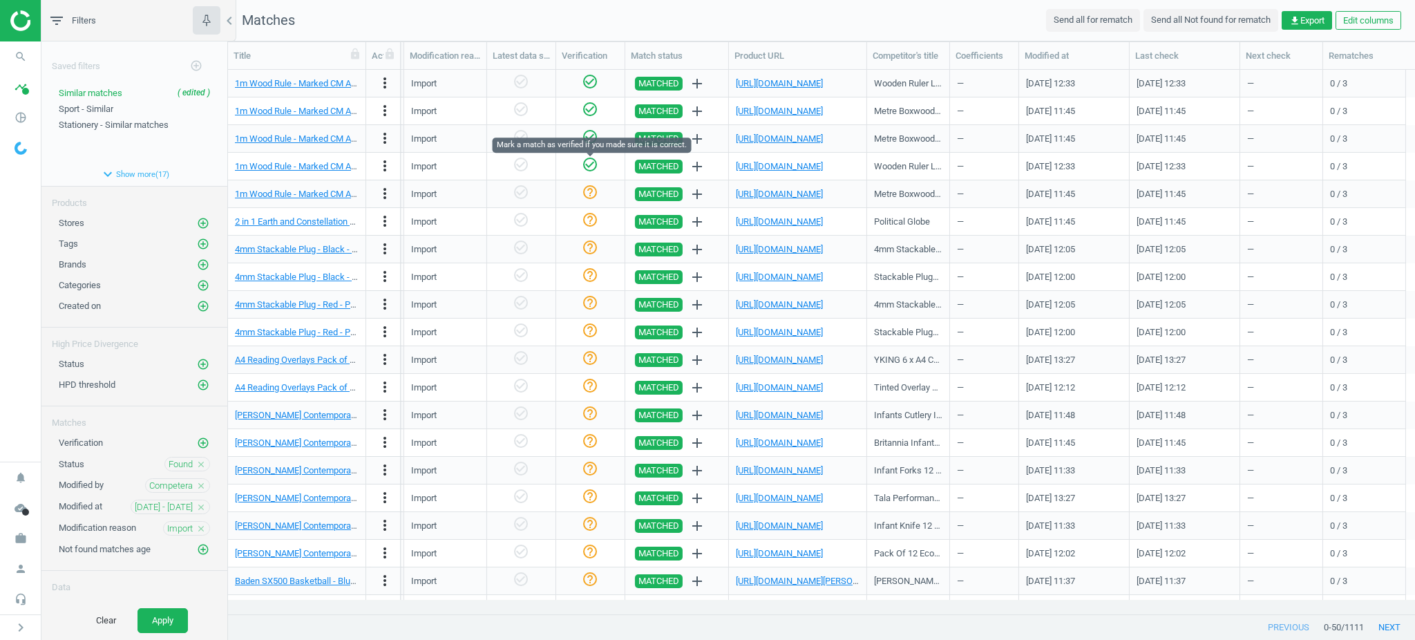
click at [593, 167] on icon "check_circle_outline" at bounding box center [590, 164] width 17 height 17
click at [590, 191] on icon "check_circle_outline" at bounding box center [590, 192] width 17 height 17
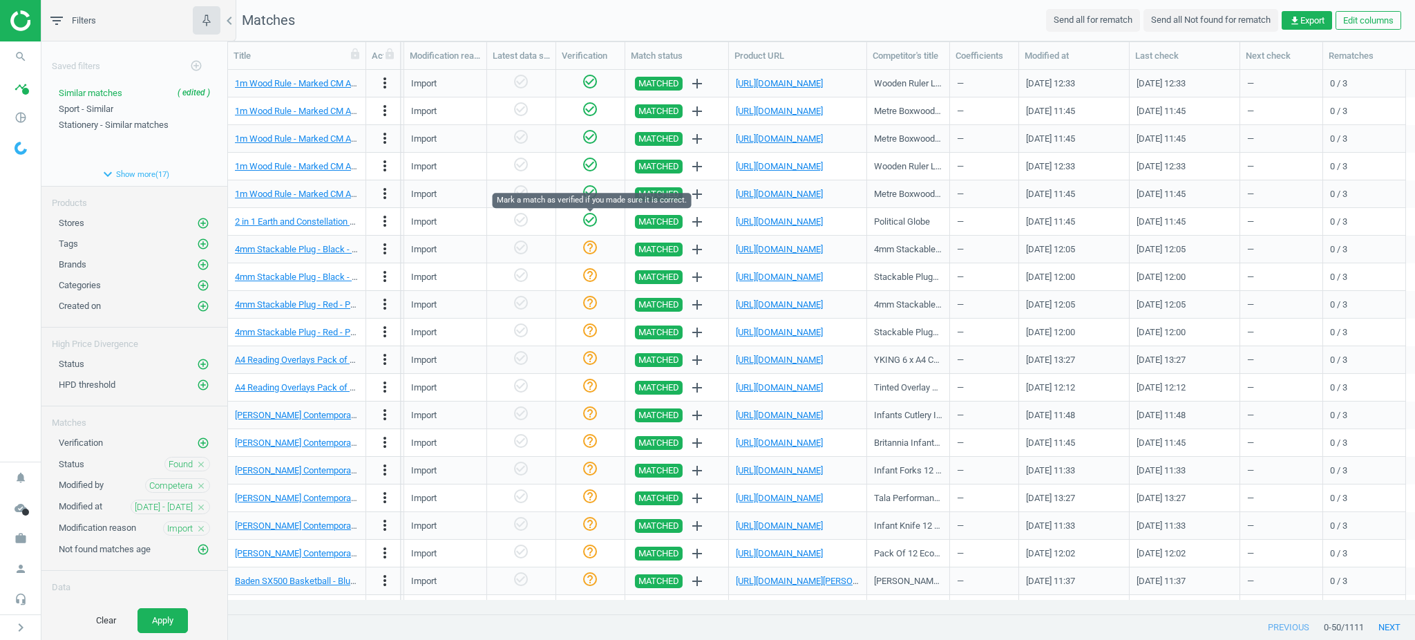
click at [587, 220] on icon "check_circle_outline" at bounding box center [590, 219] width 17 height 17
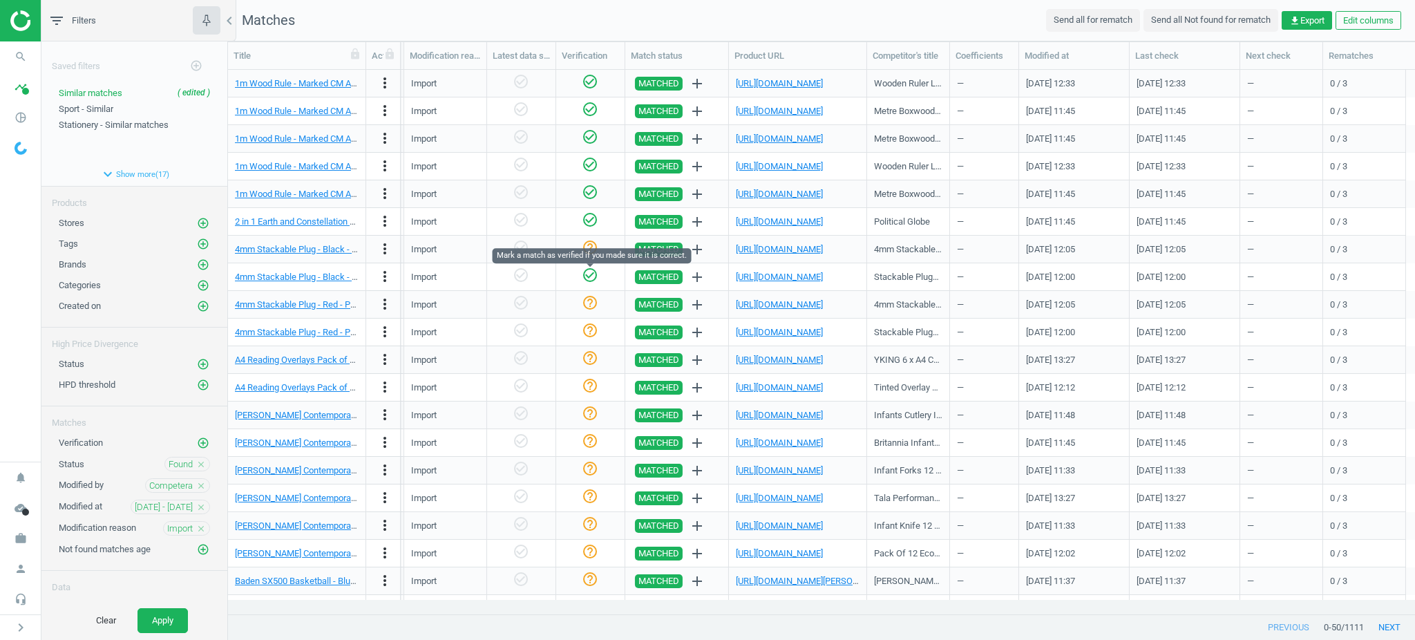
click at [592, 280] on icon "check_circle_outline" at bounding box center [590, 275] width 17 height 17
click at [591, 247] on icon "check_circle_outline" at bounding box center [590, 247] width 17 height 17
click at [587, 303] on icon "check_circle_outline" at bounding box center [590, 302] width 17 height 17
click at [599, 333] on div "help_outline" at bounding box center [590, 332] width 55 height 24
click at [590, 337] on icon "help_outline" at bounding box center [590, 330] width 17 height 17
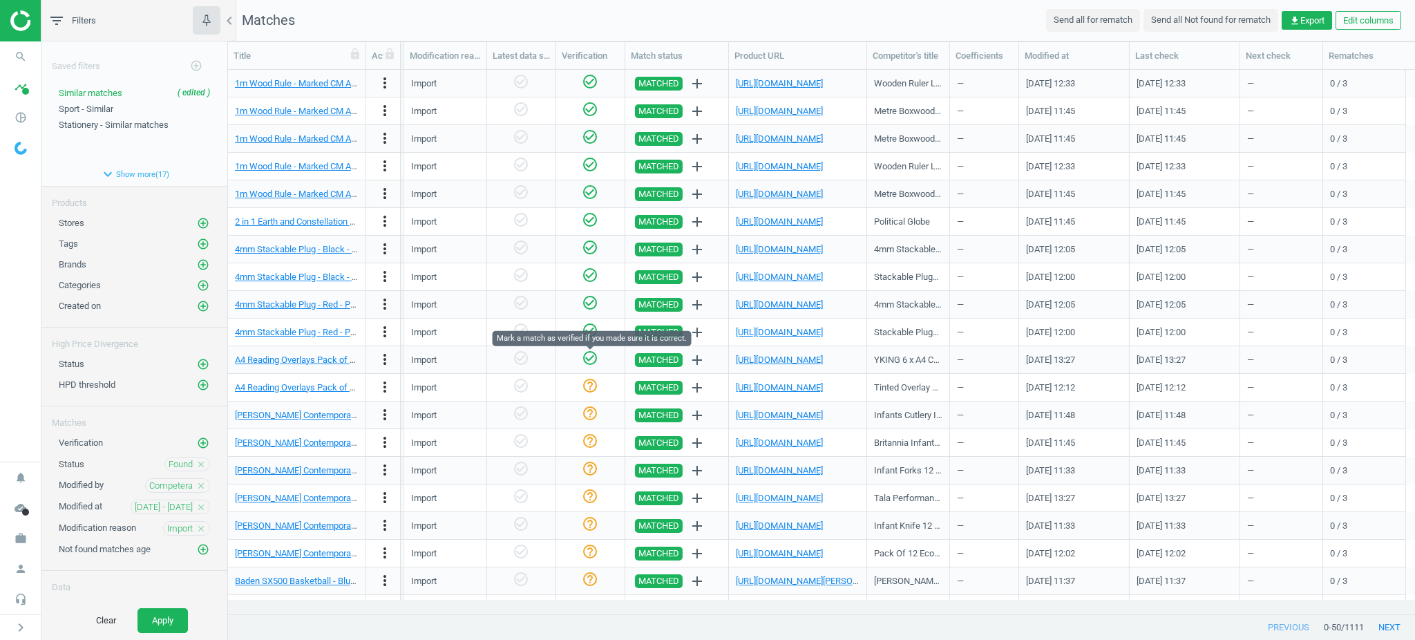
click at [594, 361] on icon "check_circle_outline" at bounding box center [590, 358] width 17 height 17
click at [594, 384] on icon "check_circle_outline" at bounding box center [590, 385] width 17 height 17
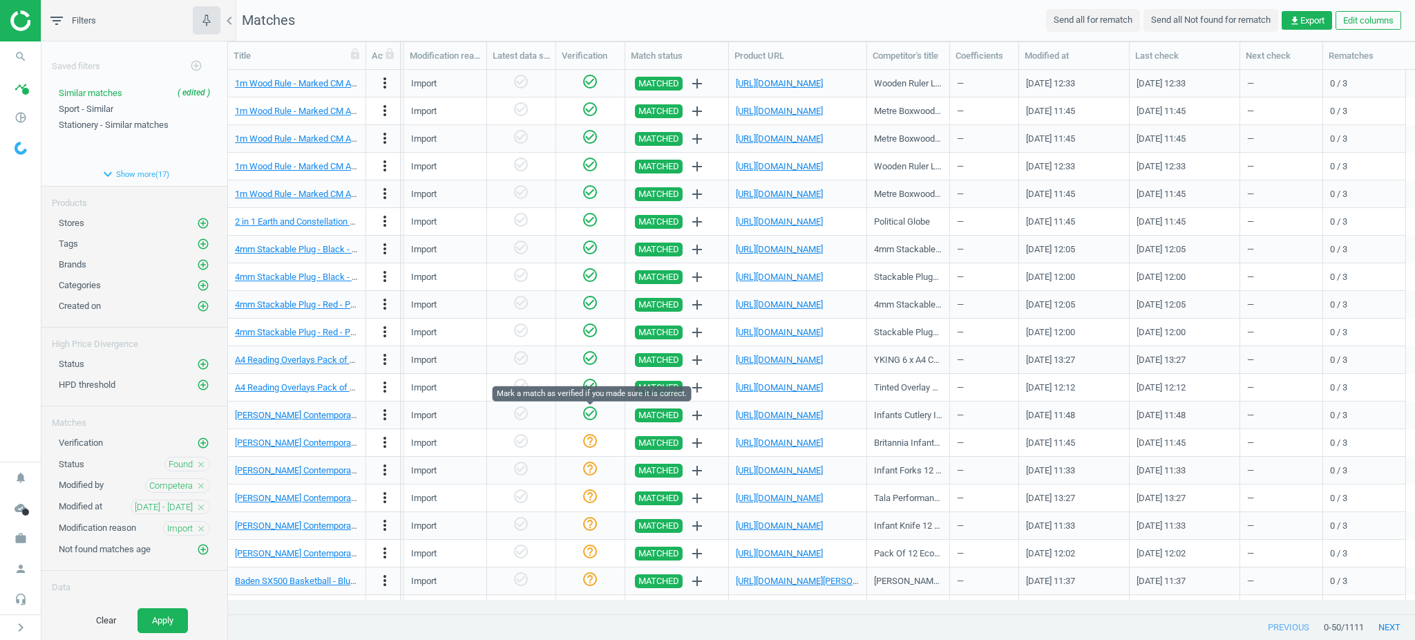
click at [590, 413] on icon "check_circle_outline" at bounding box center [590, 413] width 17 height 17
click at [591, 439] on icon "check_circle_outline" at bounding box center [590, 440] width 17 height 17
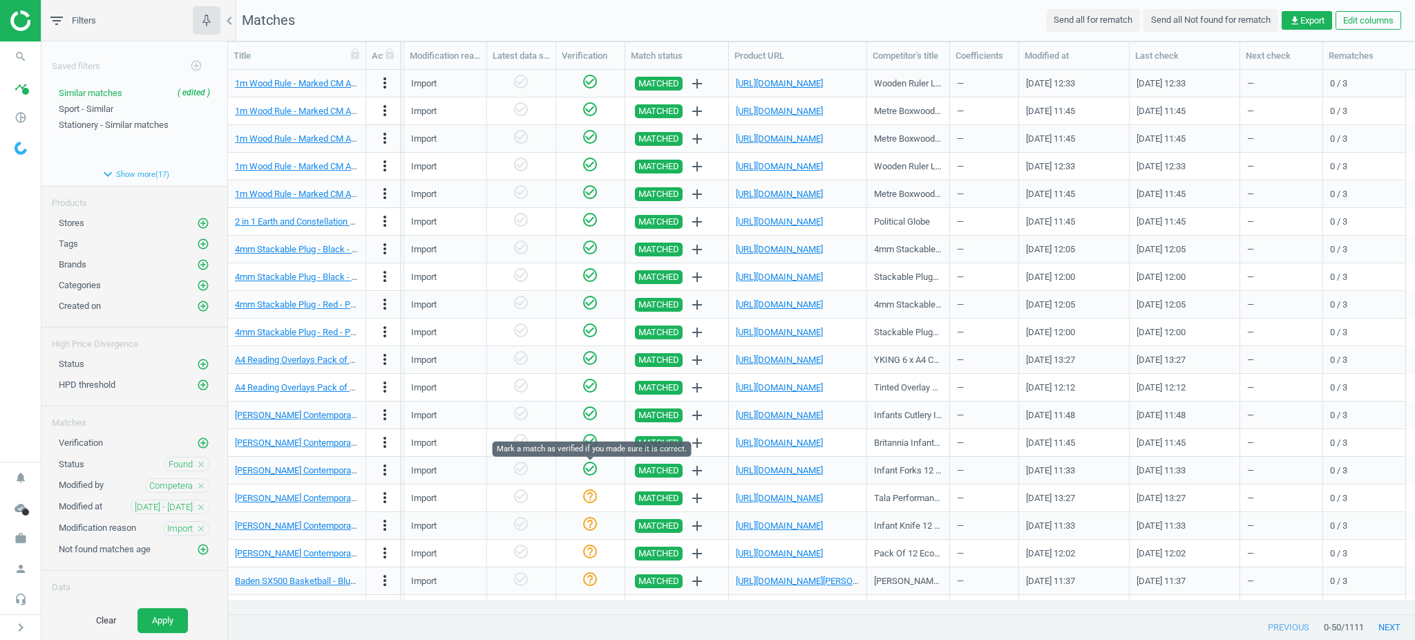
click at [594, 464] on icon "check_circle_outline" at bounding box center [590, 468] width 17 height 17
click at [593, 493] on icon "check_circle_outline" at bounding box center [590, 496] width 17 height 17
click at [591, 519] on icon "check_circle_outline" at bounding box center [590, 523] width 17 height 17
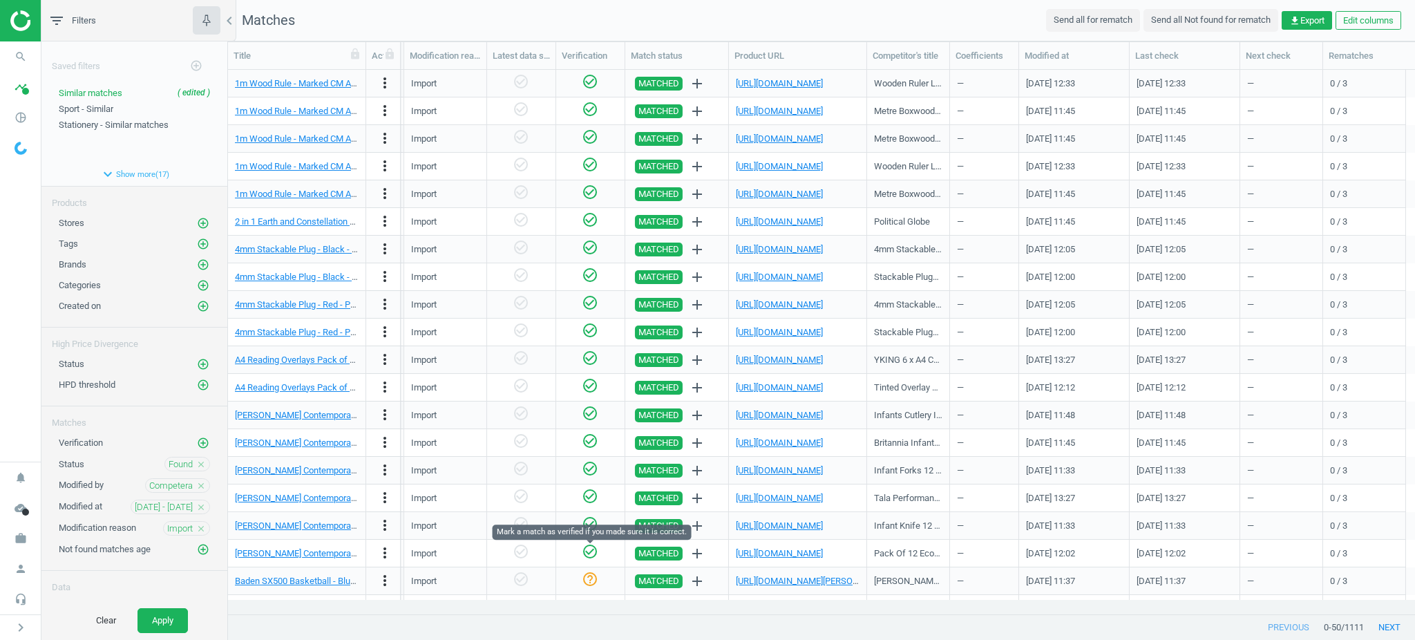
click at [593, 551] on icon "check_circle_outline" at bounding box center [590, 551] width 17 height 17
click at [593, 573] on icon "help_outline" at bounding box center [590, 579] width 17 height 17
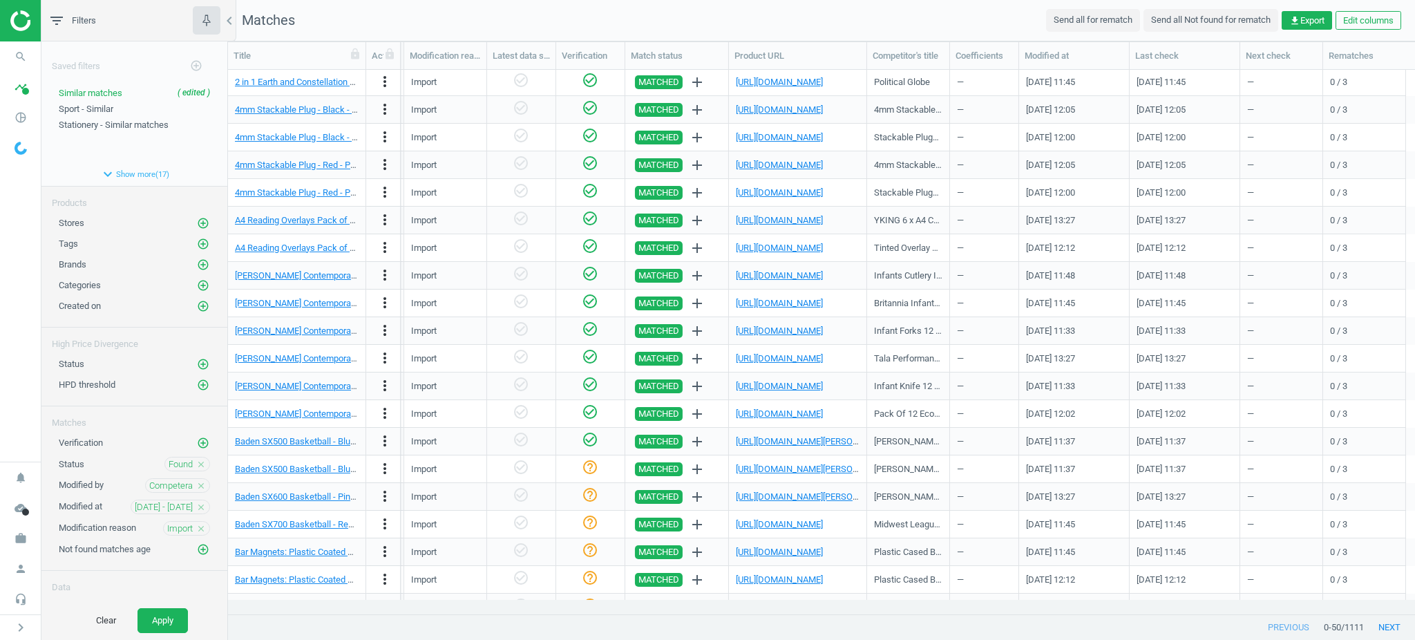
scroll to position [184, 0]
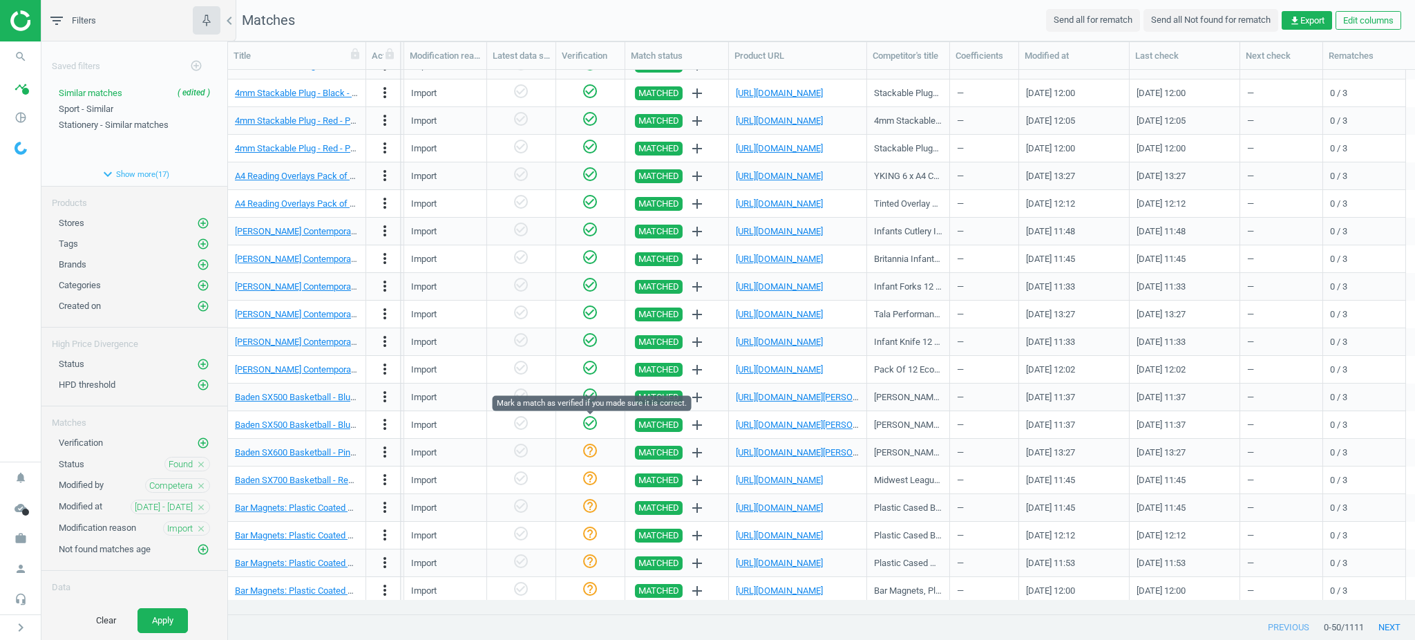
click at [591, 424] on icon "check_circle_outline" at bounding box center [590, 423] width 17 height 17
click at [590, 449] on icon "check_circle_outline" at bounding box center [590, 450] width 17 height 17
click at [591, 482] on icon "check_circle_outline" at bounding box center [590, 478] width 17 height 17
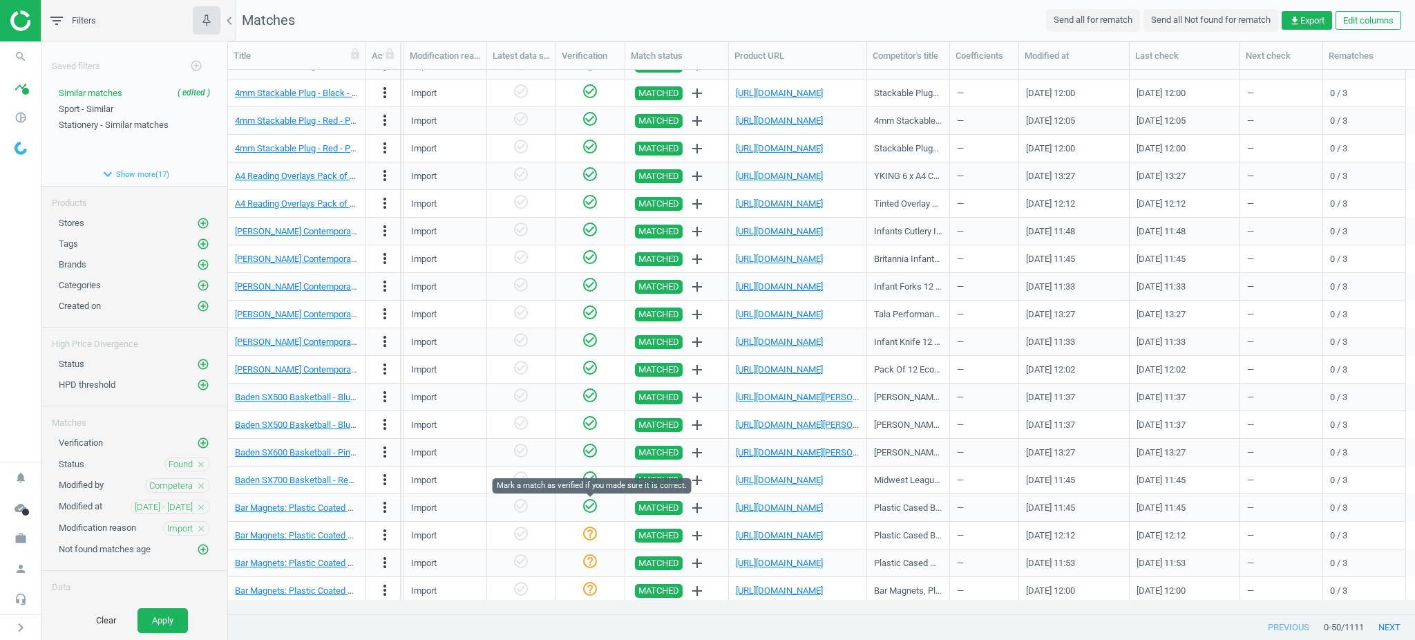
click at [592, 506] on icon "check_circle_outline" at bounding box center [590, 505] width 17 height 17
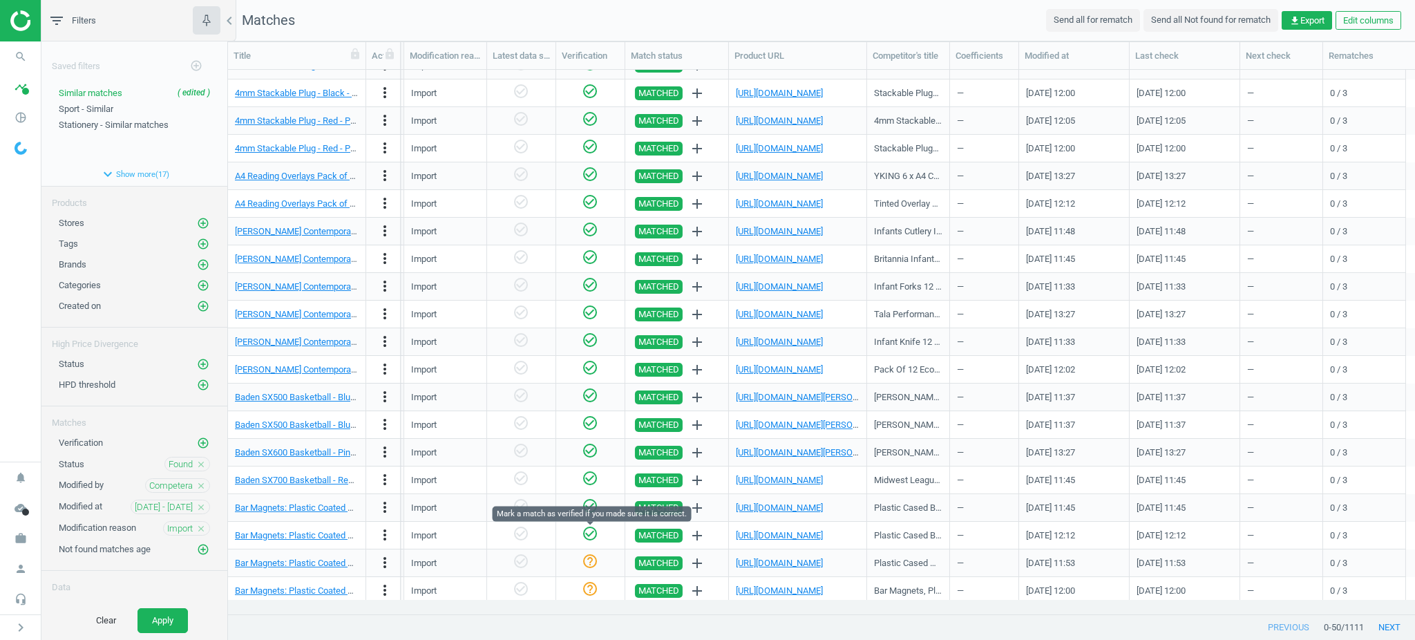
click at [592, 538] on icon "check_circle_outline" at bounding box center [590, 533] width 17 height 17
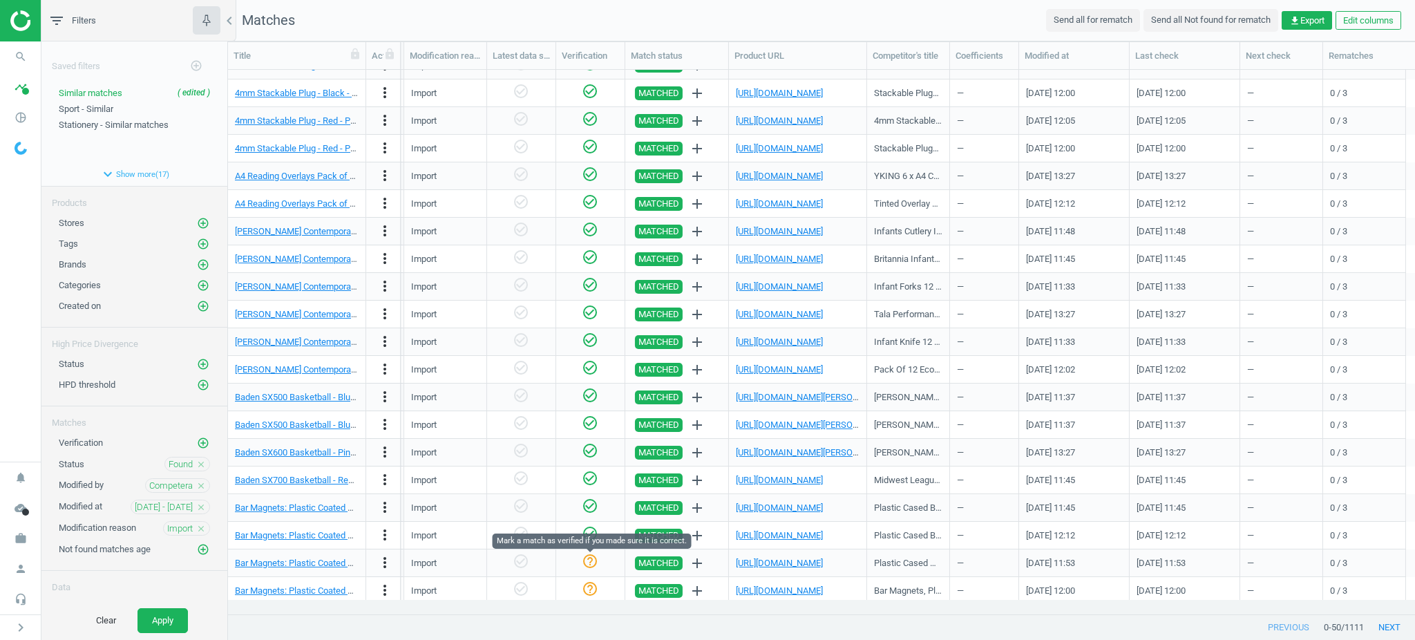
click at [594, 563] on icon "help_outline" at bounding box center [590, 561] width 17 height 17
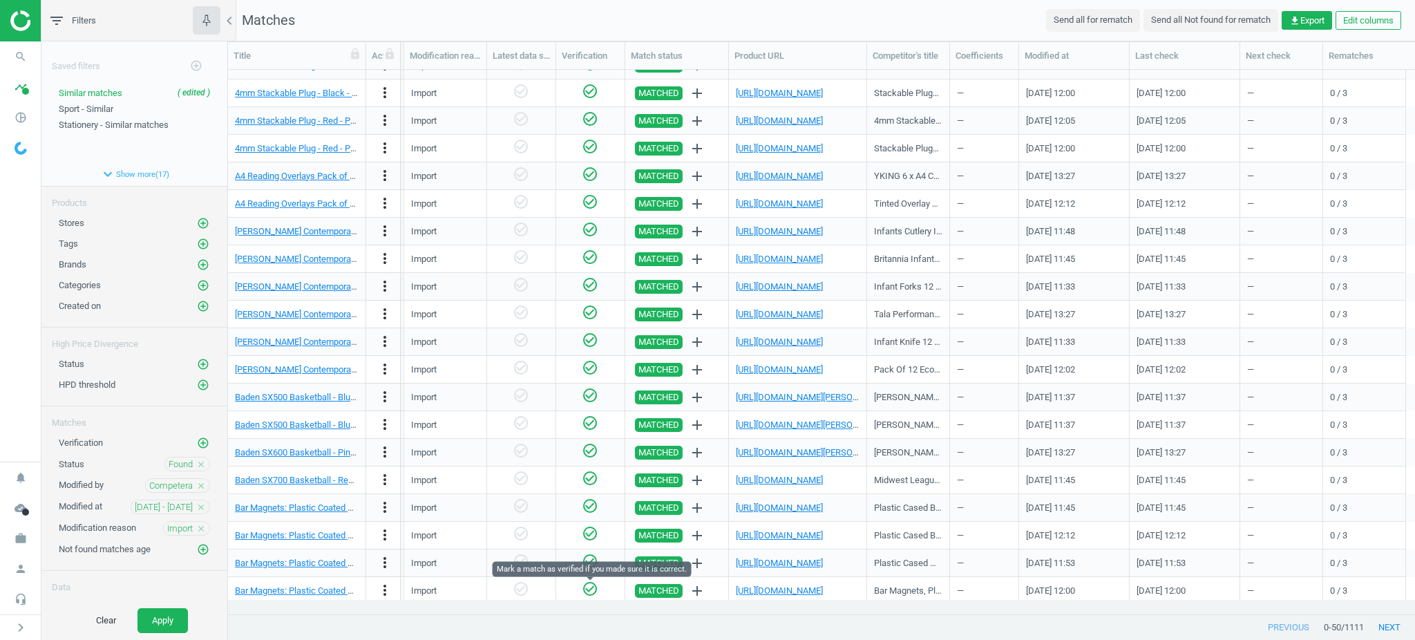
click at [591, 591] on icon "check_circle_outline" at bounding box center [590, 588] width 17 height 17
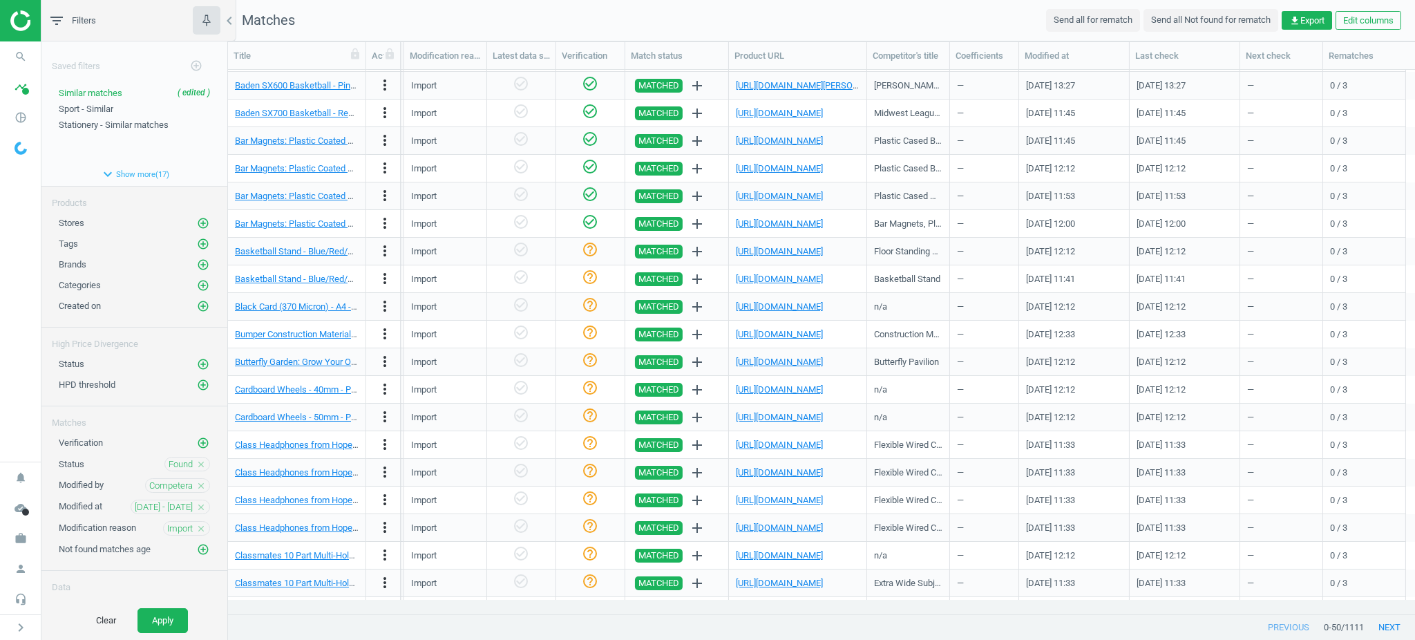
scroll to position [553, 0]
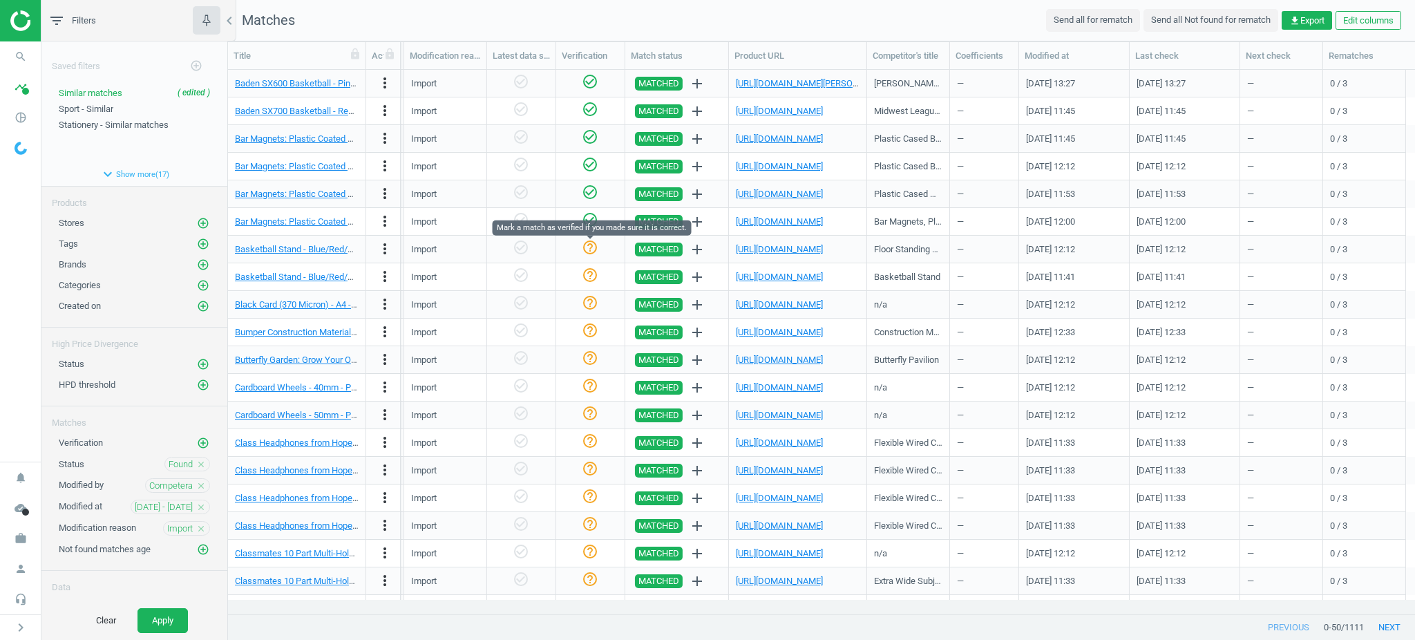
click at [592, 249] on icon "help_outline" at bounding box center [590, 247] width 17 height 17
click at [588, 273] on icon "check_circle_outline" at bounding box center [590, 275] width 17 height 17
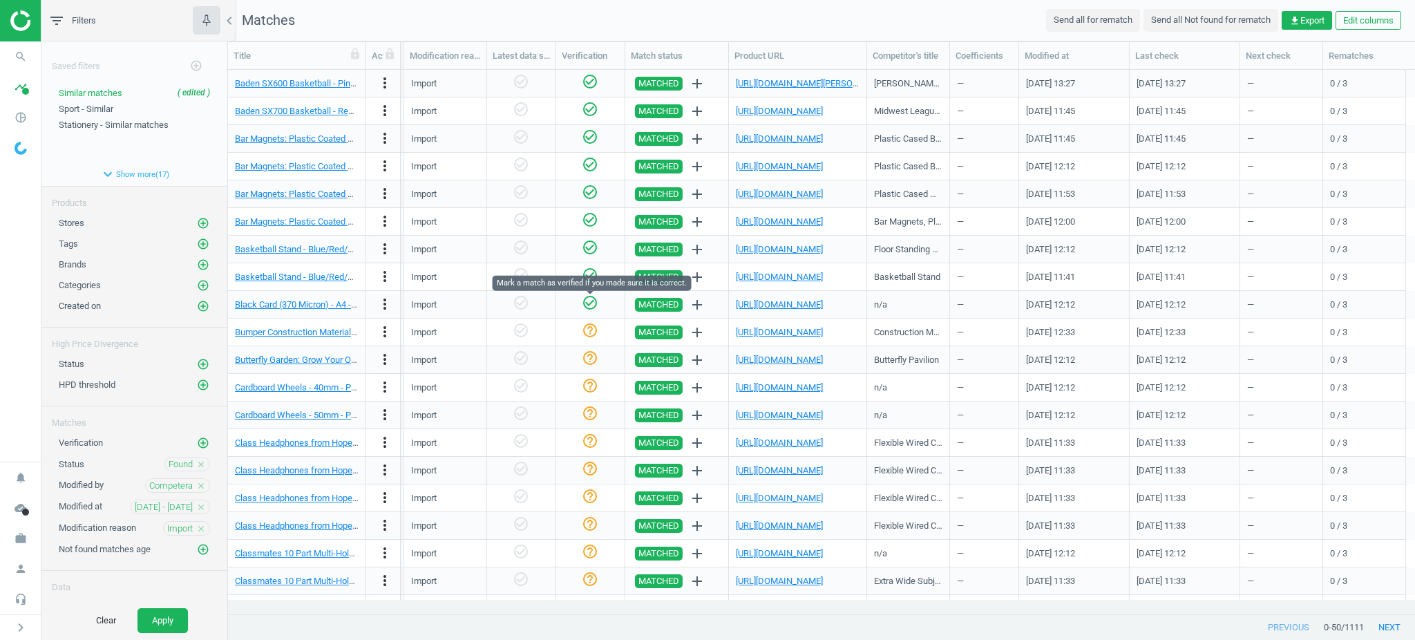
click at [589, 310] on icon "check_circle_outline" at bounding box center [590, 302] width 17 height 17
click at [589, 332] on icon "check_circle_outline" at bounding box center [590, 330] width 17 height 17
click at [589, 361] on icon "check_circle_outline" at bounding box center [590, 358] width 17 height 17
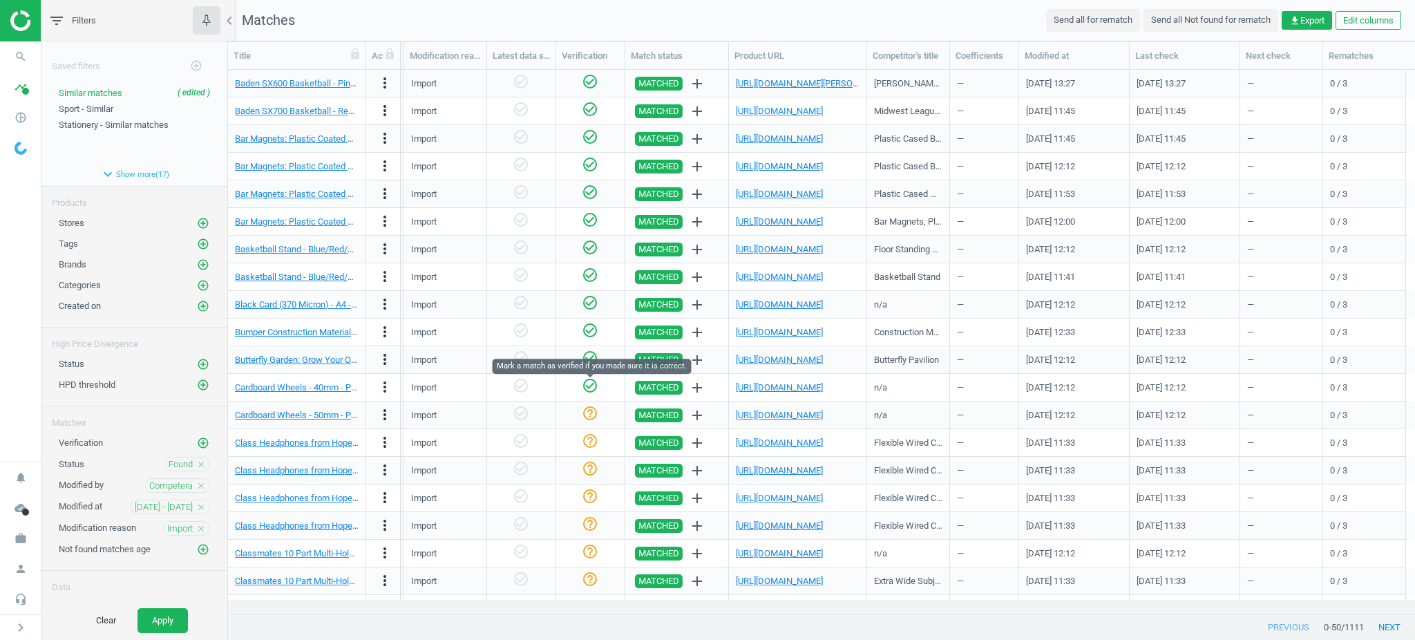
click at [593, 387] on icon "check_circle_outline" at bounding box center [590, 385] width 17 height 17
click at [593, 415] on icon "check_circle_outline" at bounding box center [590, 413] width 17 height 17
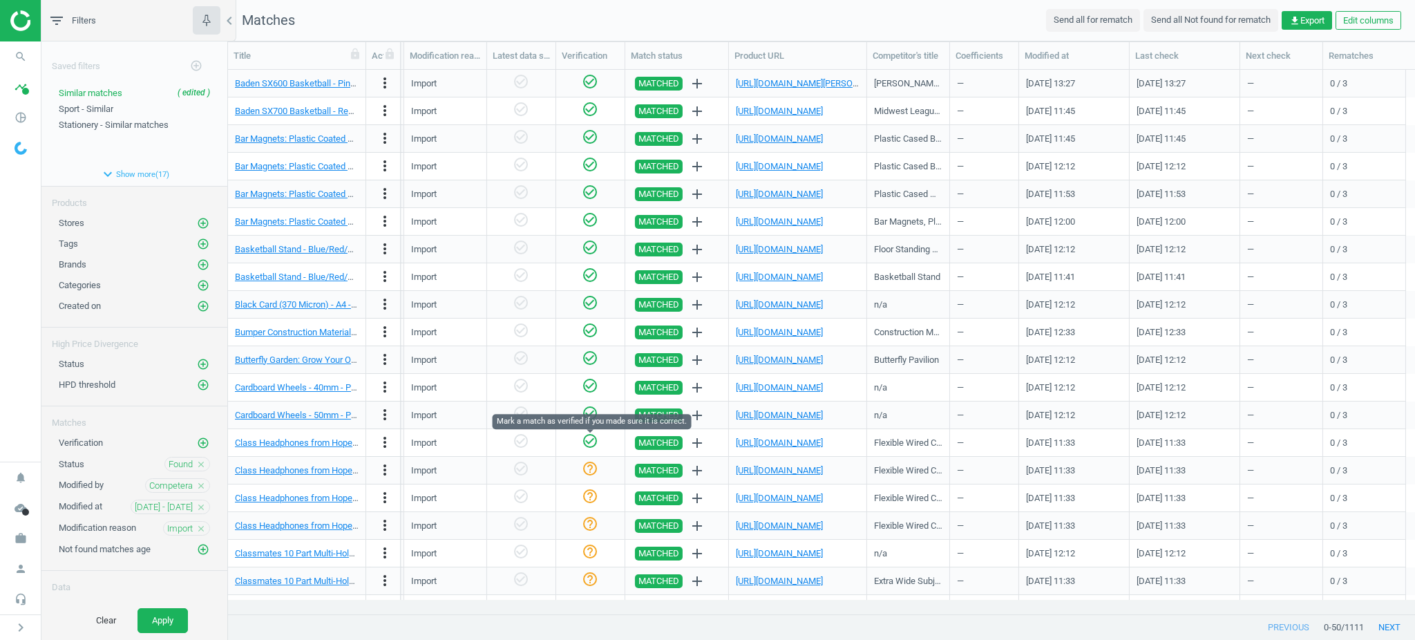
click at [593, 446] on icon "check_circle_outline" at bounding box center [590, 440] width 17 height 17
click at [592, 468] on icon "check_circle_outline" at bounding box center [590, 468] width 17 height 17
click at [594, 494] on icon "check_circle_outline" at bounding box center [590, 496] width 17 height 17
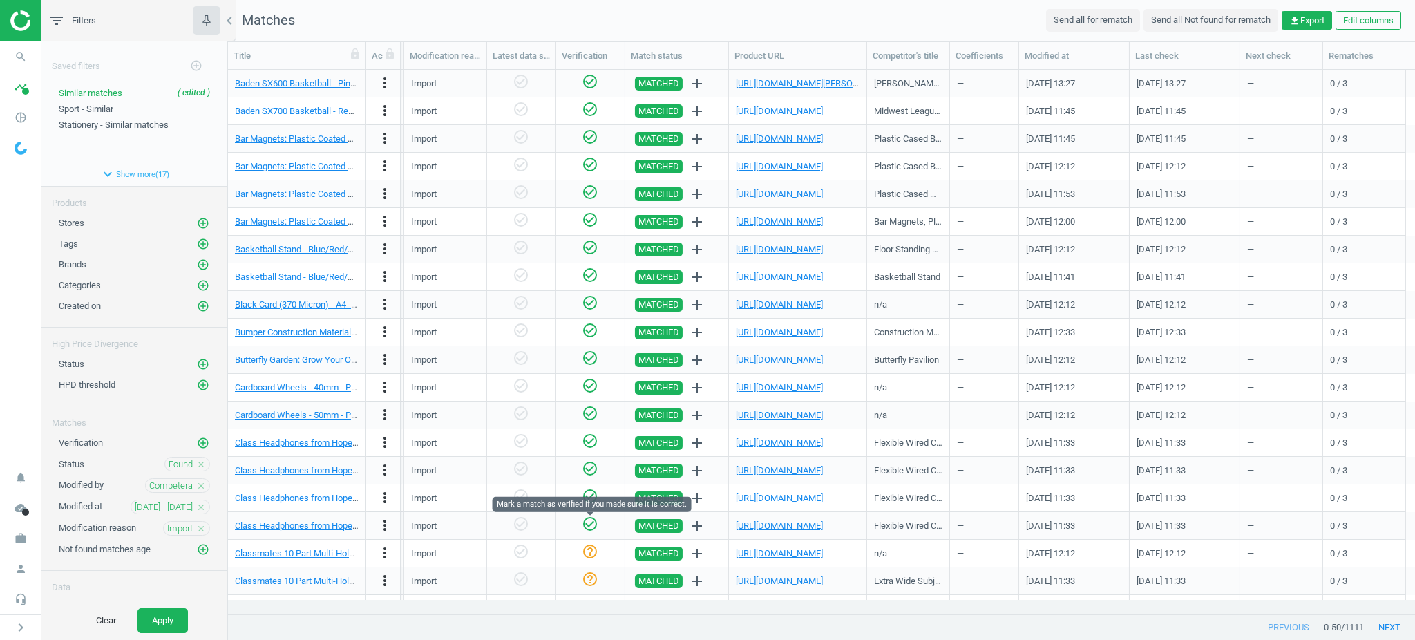
click at [592, 526] on icon "check_circle_outline" at bounding box center [590, 523] width 17 height 17
click at [592, 553] on icon "check_circle_outline" at bounding box center [590, 551] width 17 height 17
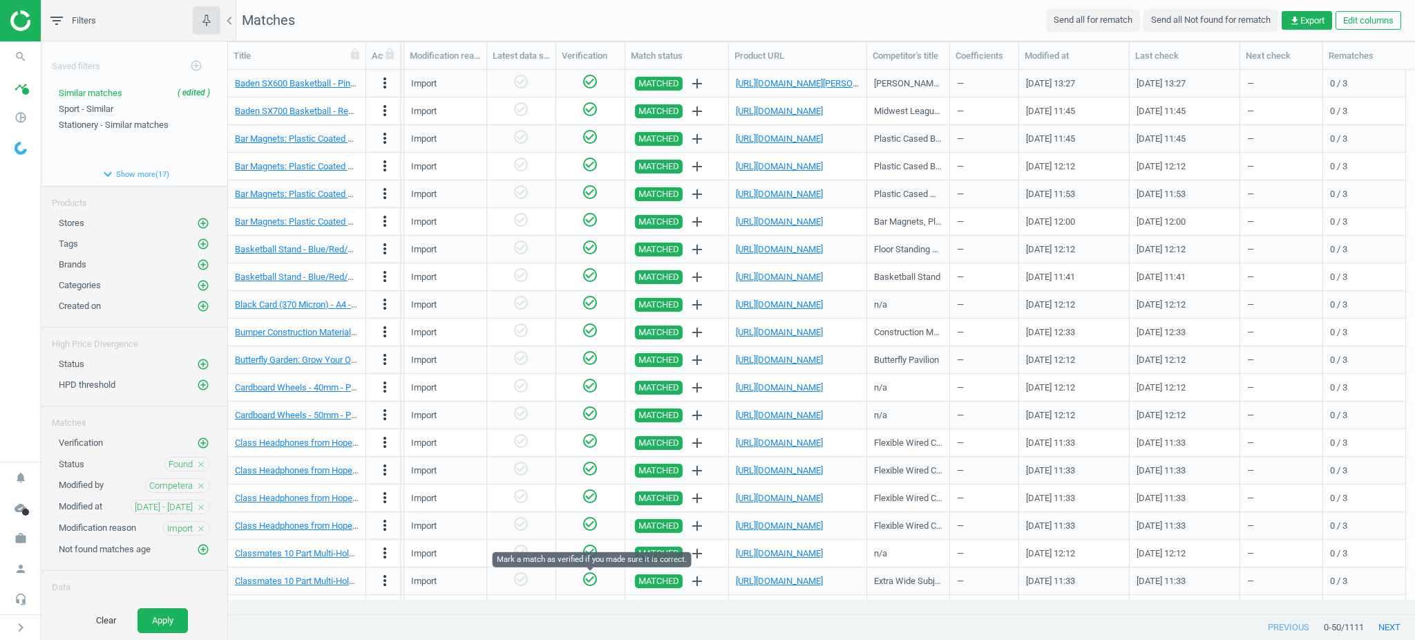
click at [591, 580] on icon "check_circle_outline" at bounding box center [590, 579] width 17 height 17
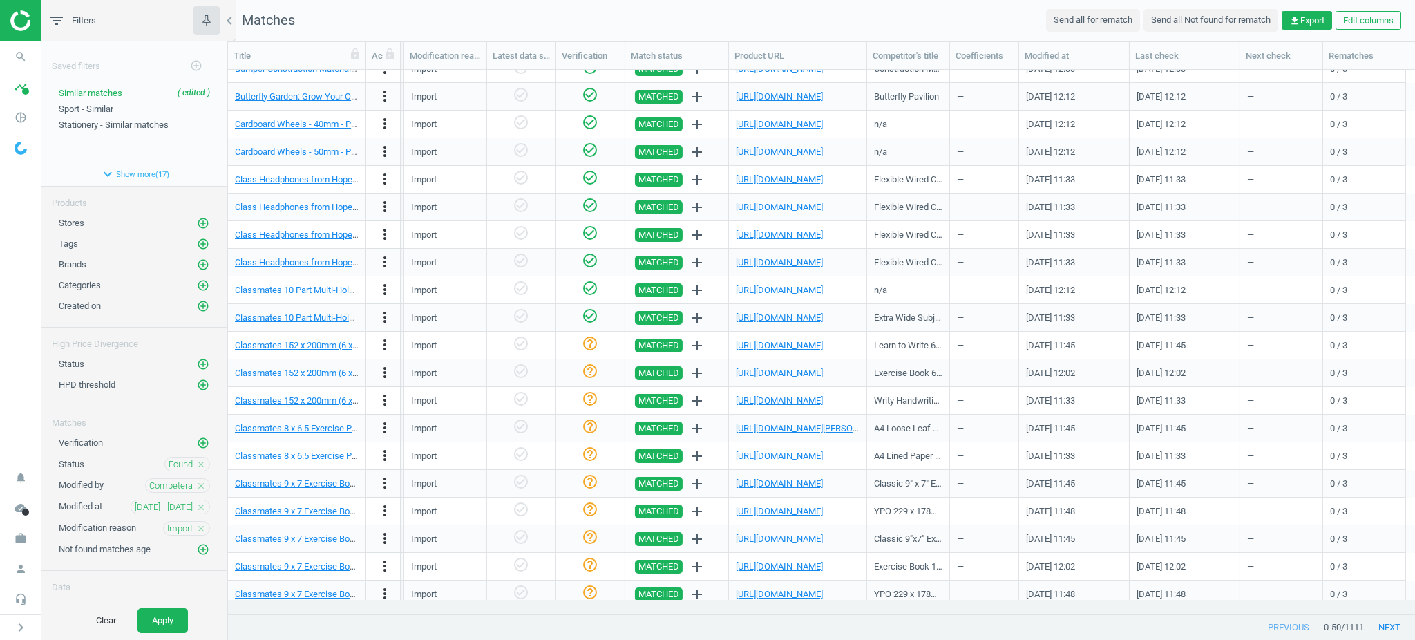
scroll to position [852, 0]
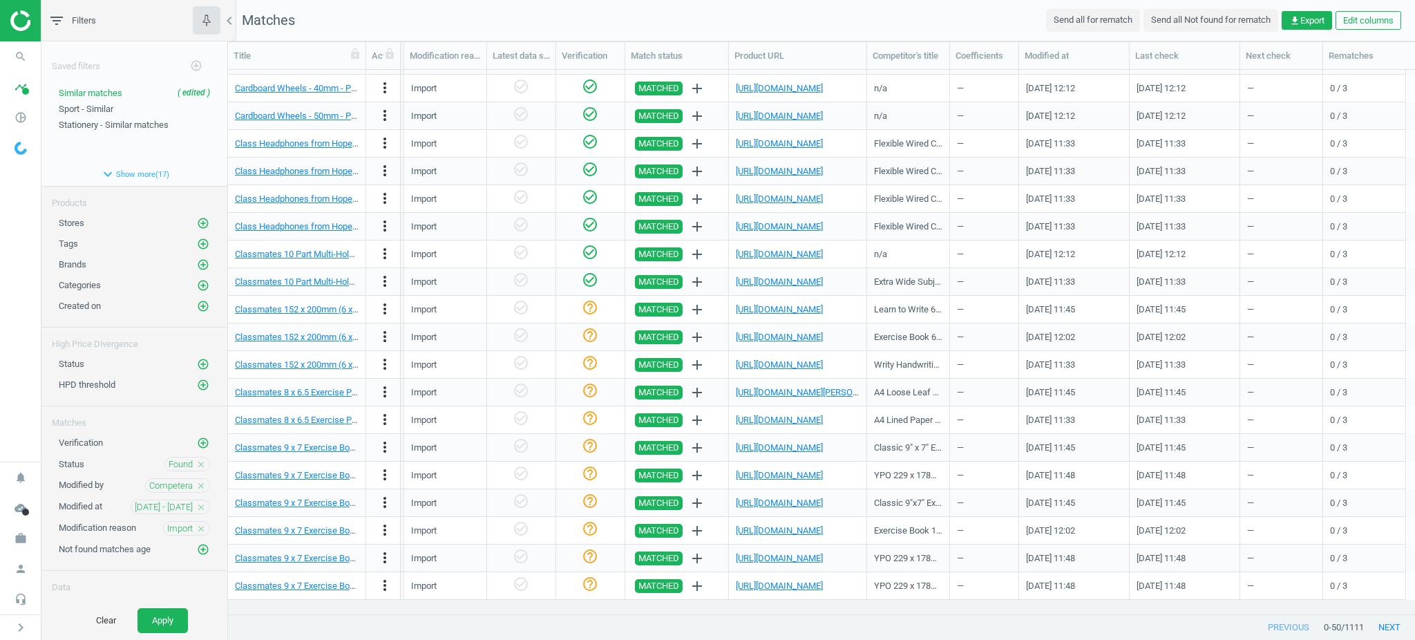
click at [598, 304] on div "help_outline" at bounding box center [590, 309] width 55 height 24
click at [593, 312] on icon "check_circle_outline" at bounding box center [590, 307] width 17 height 17
click at [593, 341] on icon "check_circle_outline" at bounding box center [590, 335] width 17 height 17
click at [588, 368] on icon "check_circle_outline" at bounding box center [590, 362] width 17 height 17
click at [588, 385] on icon "help_outline" at bounding box center [590, 390] width 17 height 17
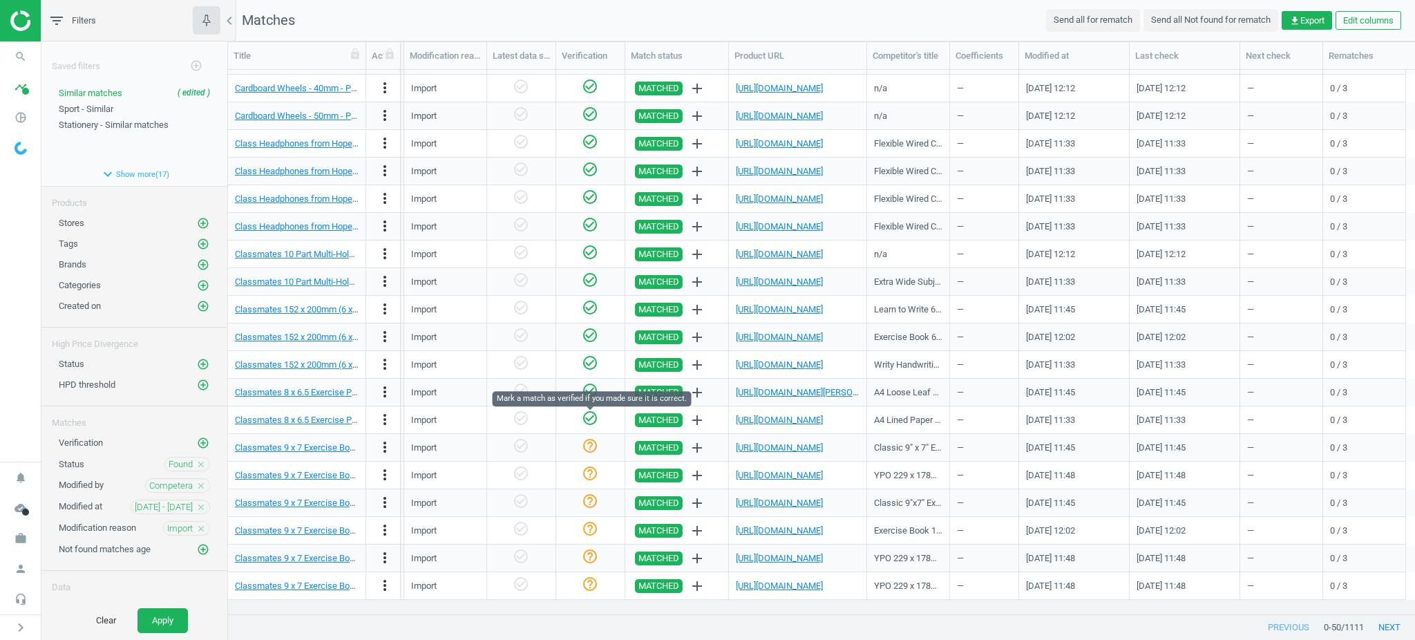
click at [592, 416] on icon "check_circle_outline" at bounding box center [590, 418] width 17 height 17
click at [593, 446] on icon "check_circle_outline" at bounding box center [590, 445] width 17 height 17
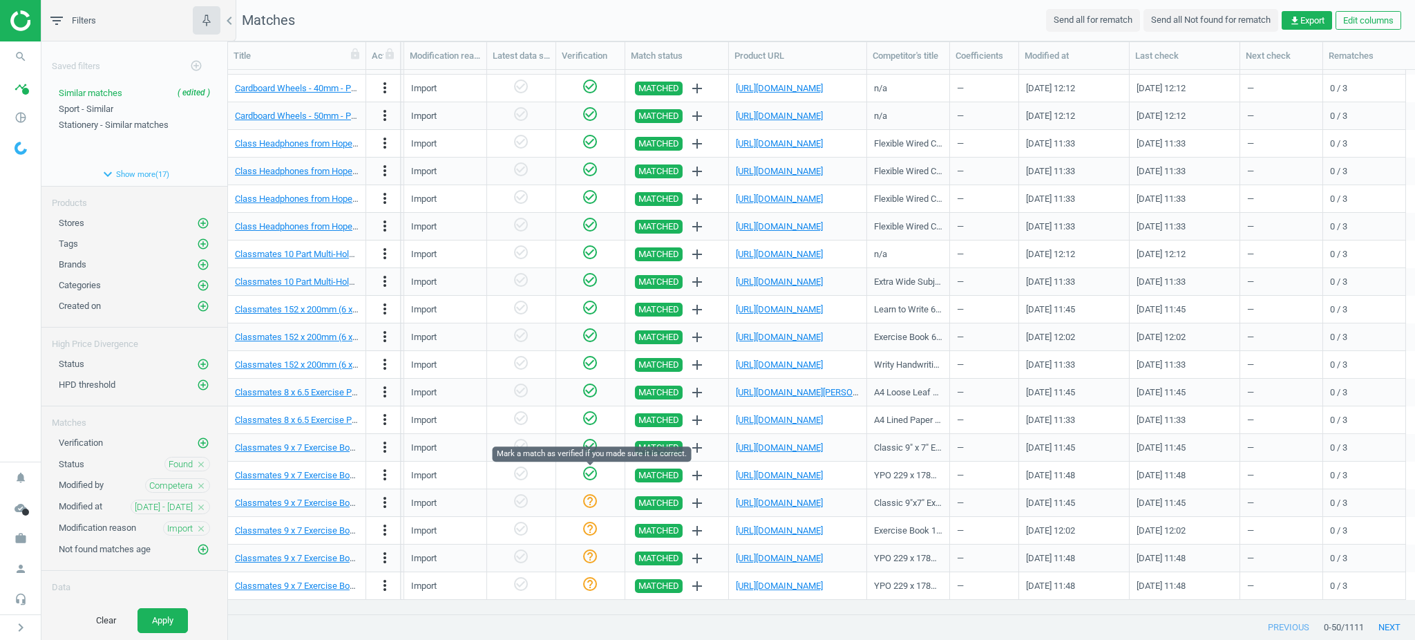
click at [593, 469] on icon "check_circle_outline" at bounding box center [590, 473] width 17 height 17
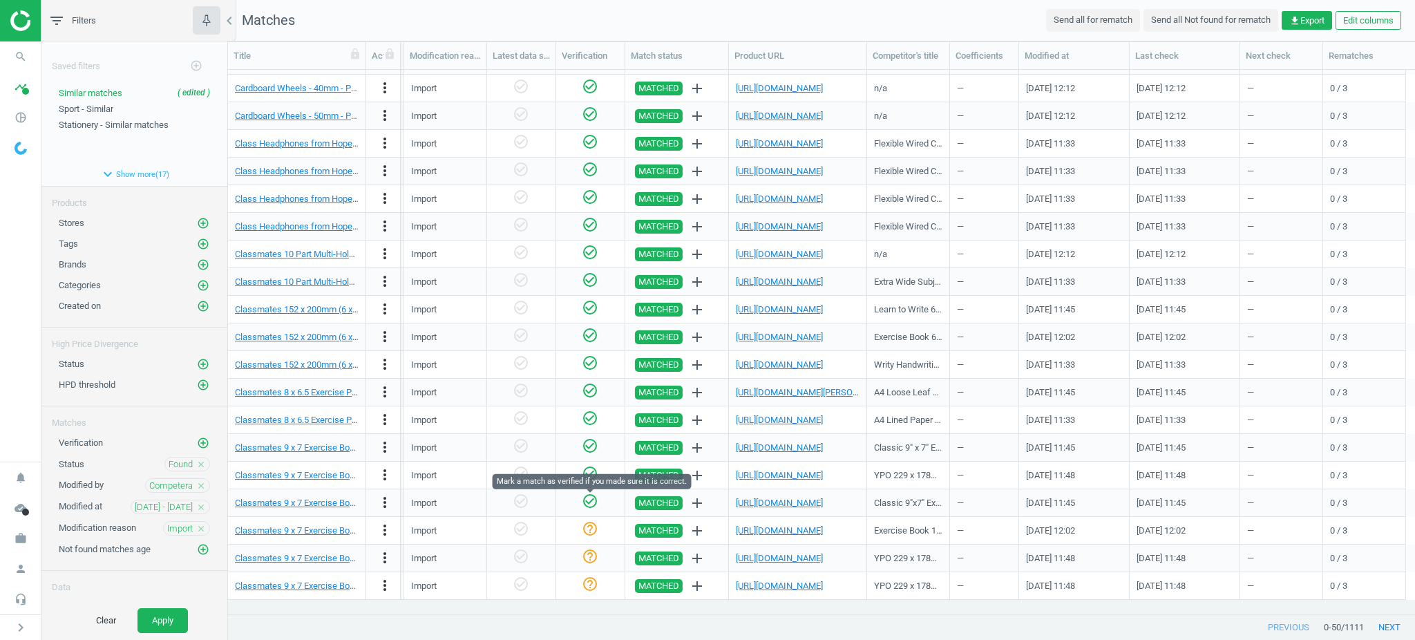
click at [596, 504] on icon "check_circle_outline" at bounding box center [590, 501] width 17 height 17
click at [596, 526] on icon "check_circle_outline" at bounding box center [590, 528] width 17 height 17
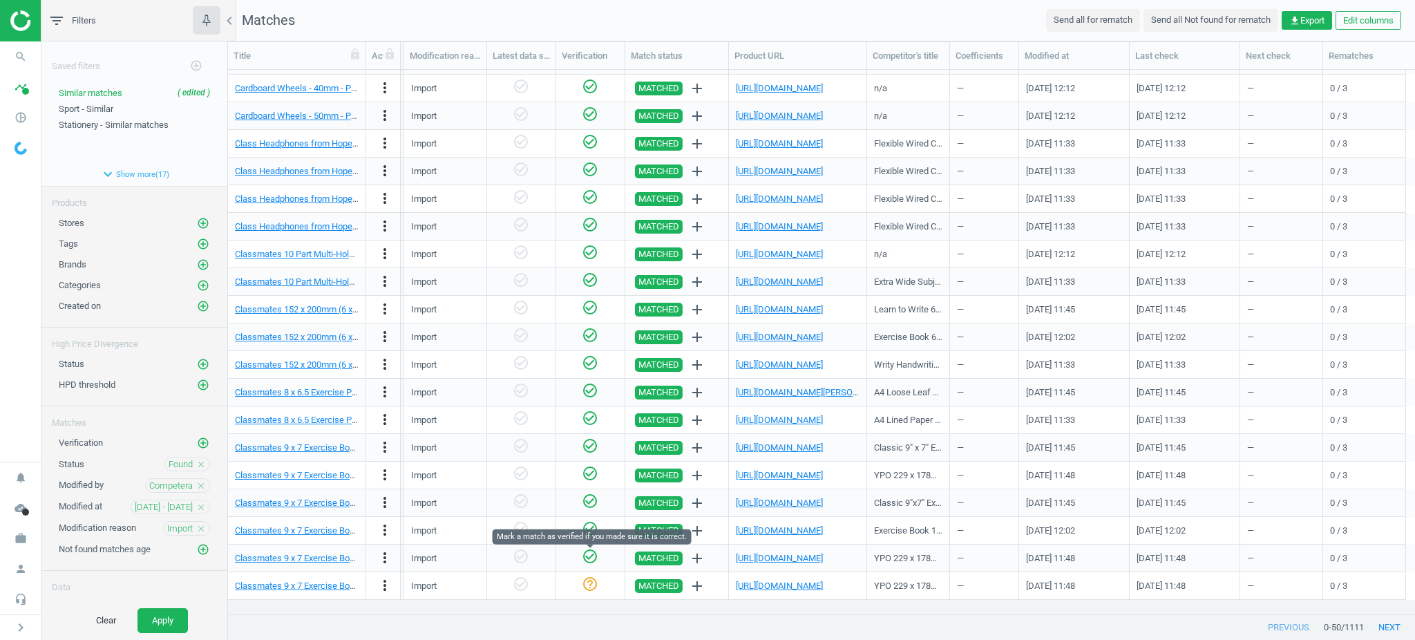
click at [591, 549] on icon "check_circle_outline" at bounding box center [590, 556] width 17 height 17
click at [594, 584] on icon "check_circle_outline" at bounding box center [590, 584] width 17 height 17
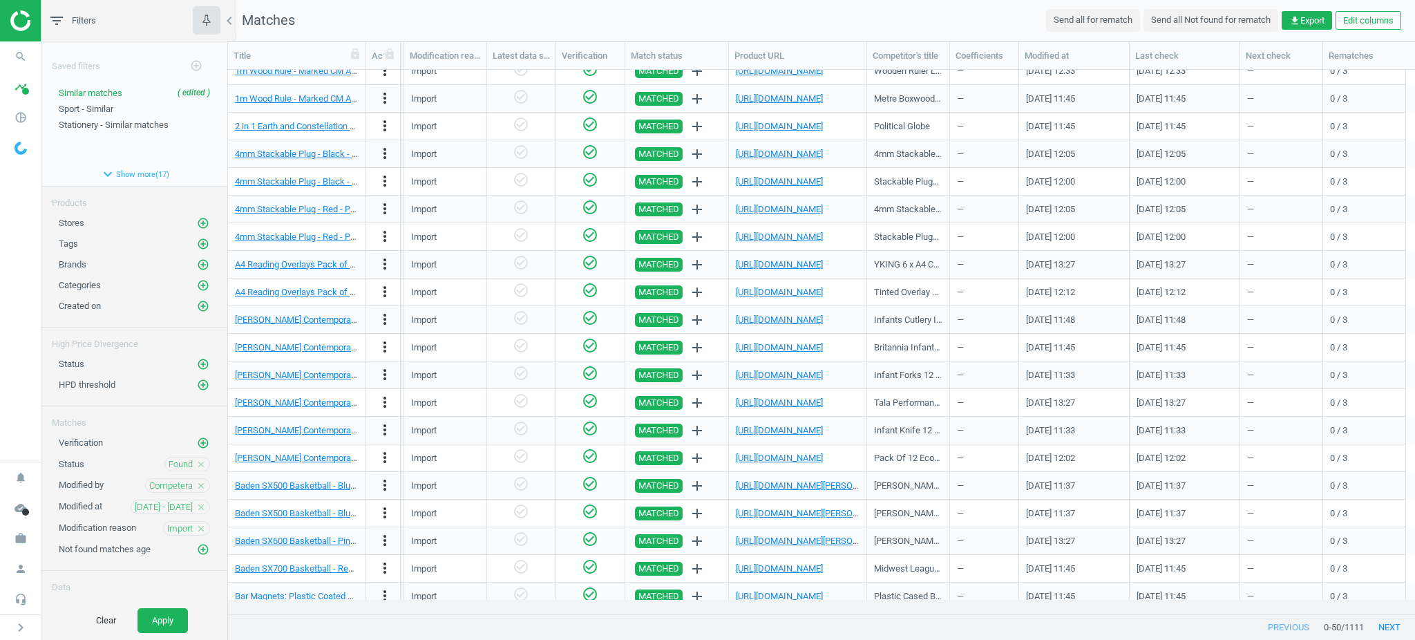
scroll to position [0, 0]
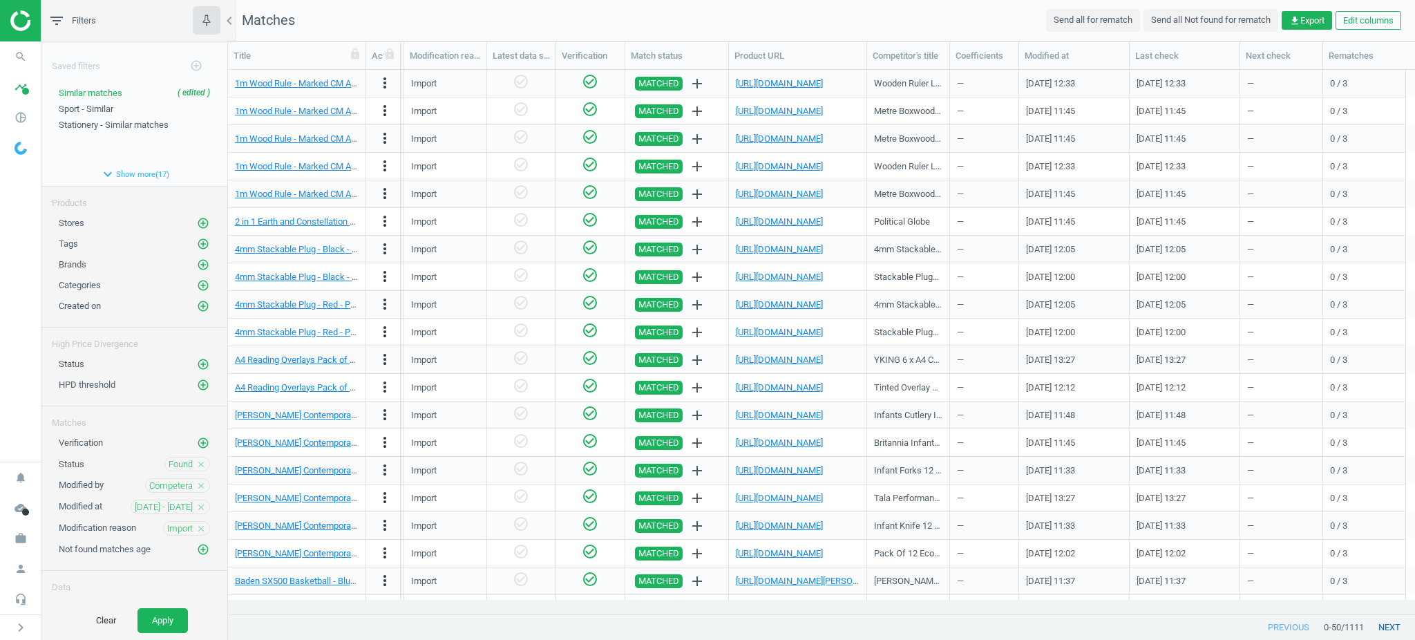
click at [1399, 622] on button "next" at bounding box center [1389, 627] width 51 height 25
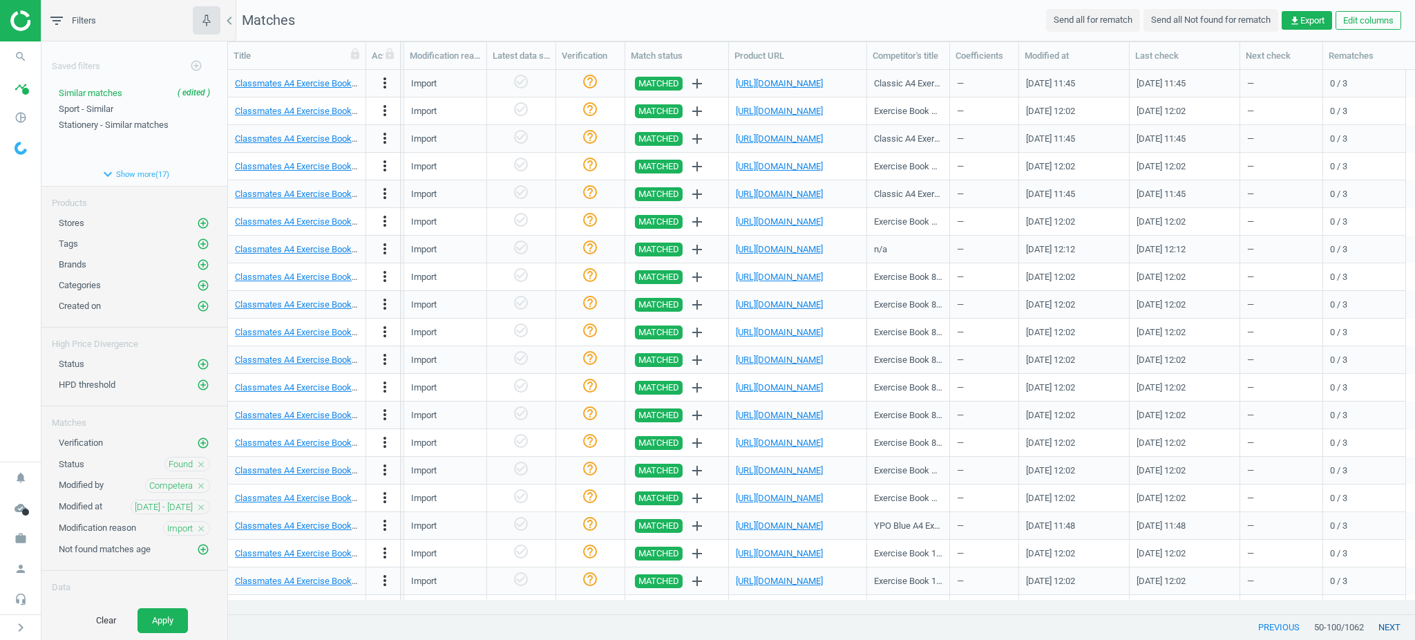
click at [1397, 623] on button "next" at bounding box center [1389, 627] width 51 height 25
click at [591, 81] on icon "check_circle_outline" at bounding box center [590, 81] width 17 height 17
click at [587, 111] on icon "check_circle_outline" at bounding box center [590, 109] width 17 height 17
click at [587, 137] on icon "check_circle_outline" at bounding box center [590, 137] width 17 height 17
click at [589, 158] on icon "check_circle_outline" at bounding box center [590, 164] width 17 height 17
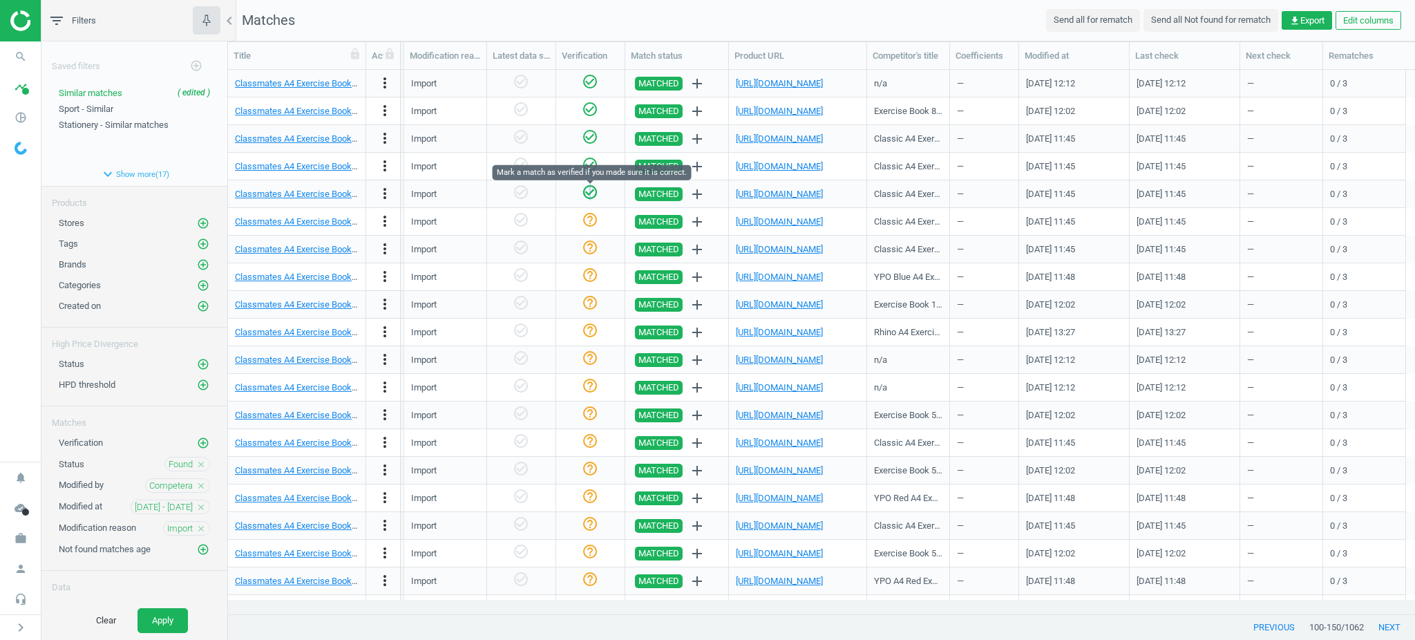
click at [590, 191] on icon "check_circle_outline" at bounding box center [590, 192] width 17 height 17
click at [591, 225] on icon "check_circle_outline" at bounding box center [590, 219] width 17 height 17
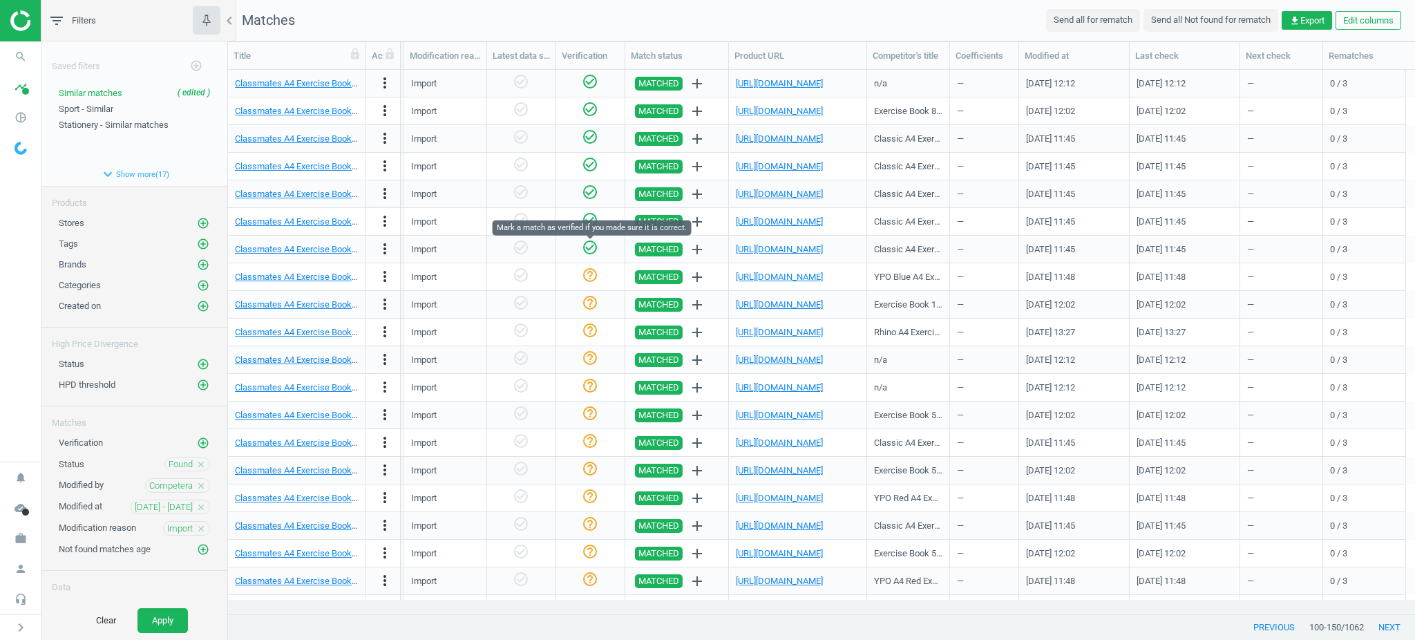
click at [583, 252] on icon "check_circle_outline" at bounding box center [590, 247] width 17 height 17
click at [586, 274] on icon "check_circle_outline" at bounding box center [590, 275] width 17 height 17
click at [586, 299] on icon "check_circle_outline" at bounding box center [590, 302] width 17 height 17
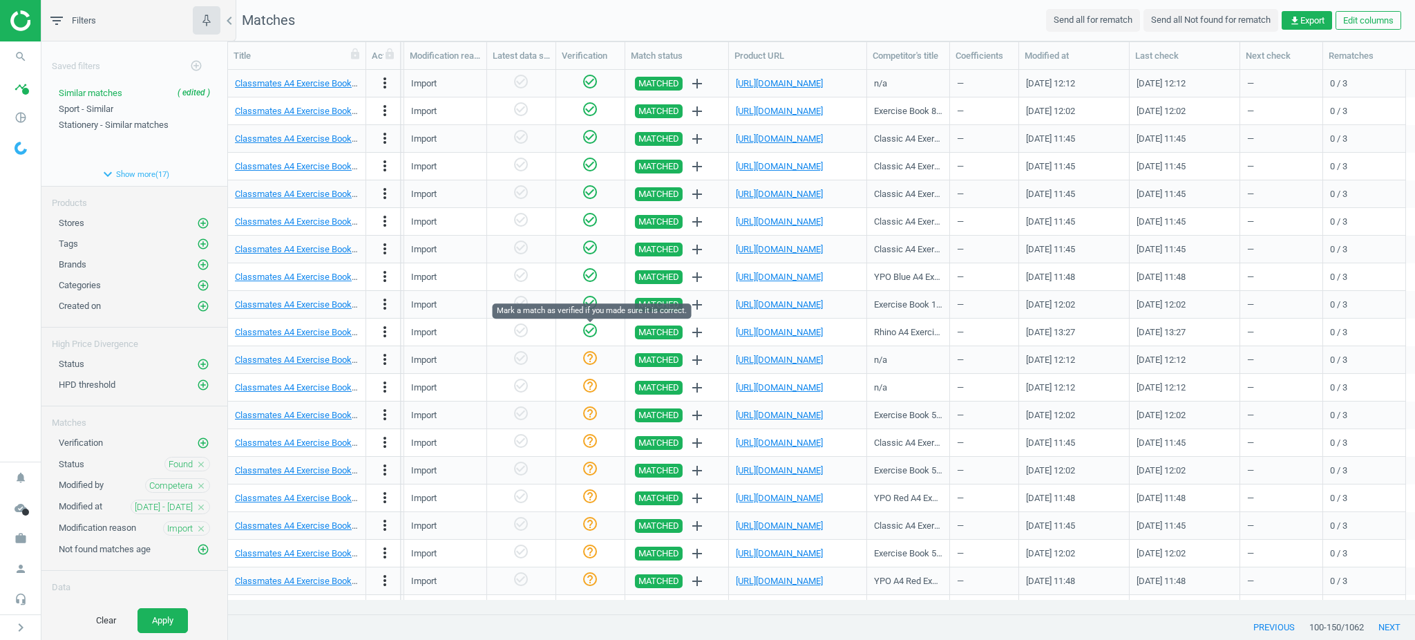
click at [591, 330] on icon "check_circle_outline" at bounding box center [590, 330] width 17 height 17
click at [584, 353] on icon "check_circle_outline" at bounding box center [590, 358] width 17 height 17
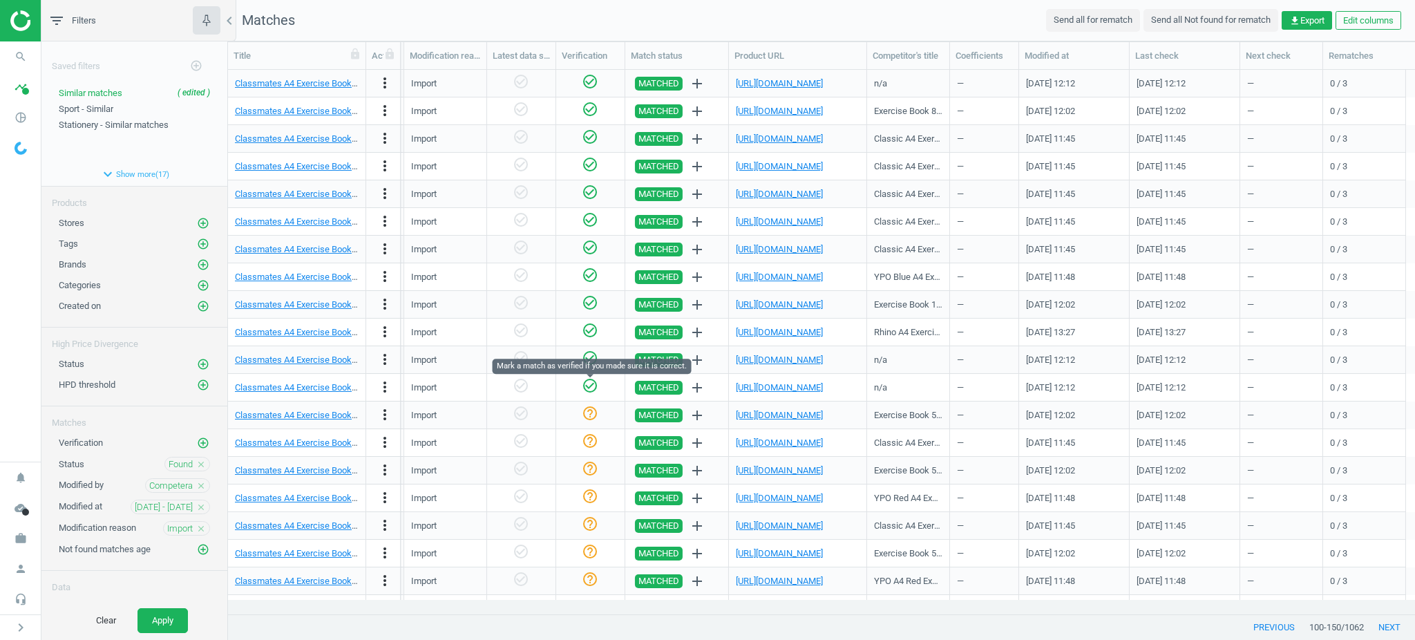
click at [590, 392] on icon "check_circle_outline" at bounding box center [590, 385] width 17 height 17
click at [590, 410] on icon "check_circle_outline" at bounding box center [590, 413] width 17 height 17
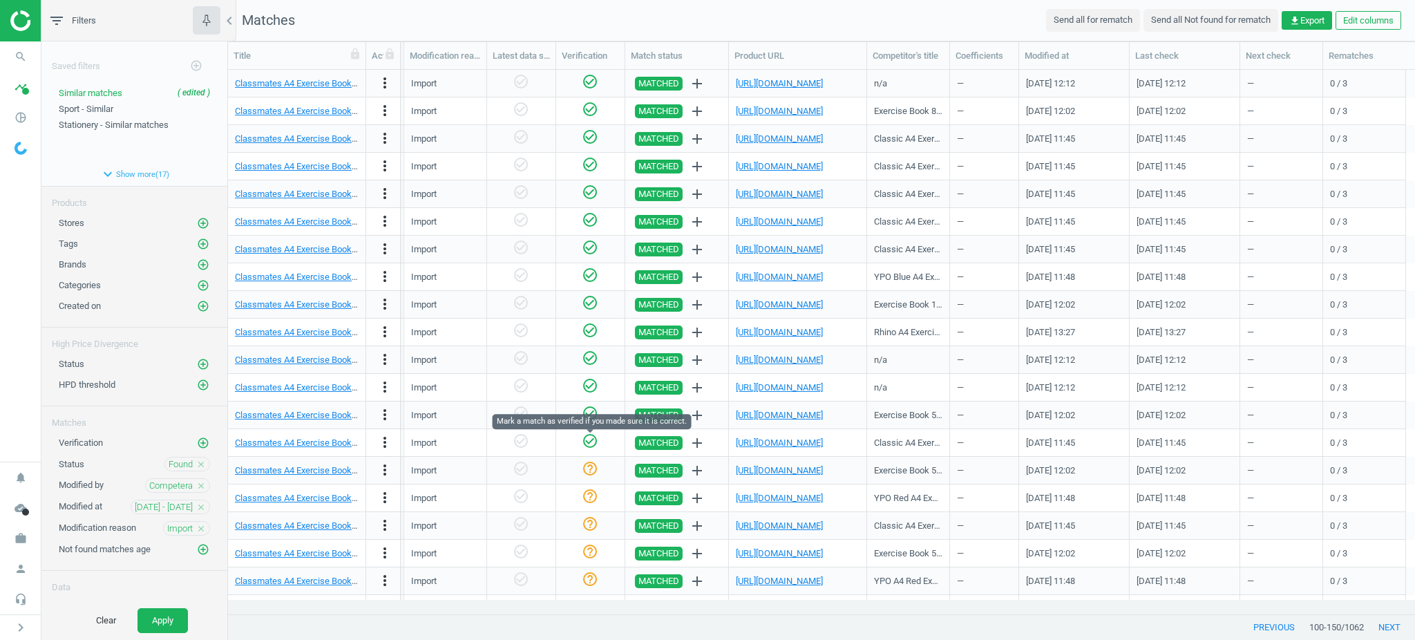
click at [584, 437] on icon "check_circle_outline" at bounding box center [590, 440] width 17 height 17
click at [588, 473] on icon "check_circle_outline" at bounding box center [590, 468] width 17 height 17
click at [591, 493] on icon "check_circle_outline" at bounding box center [590, 496] width 17 height 17
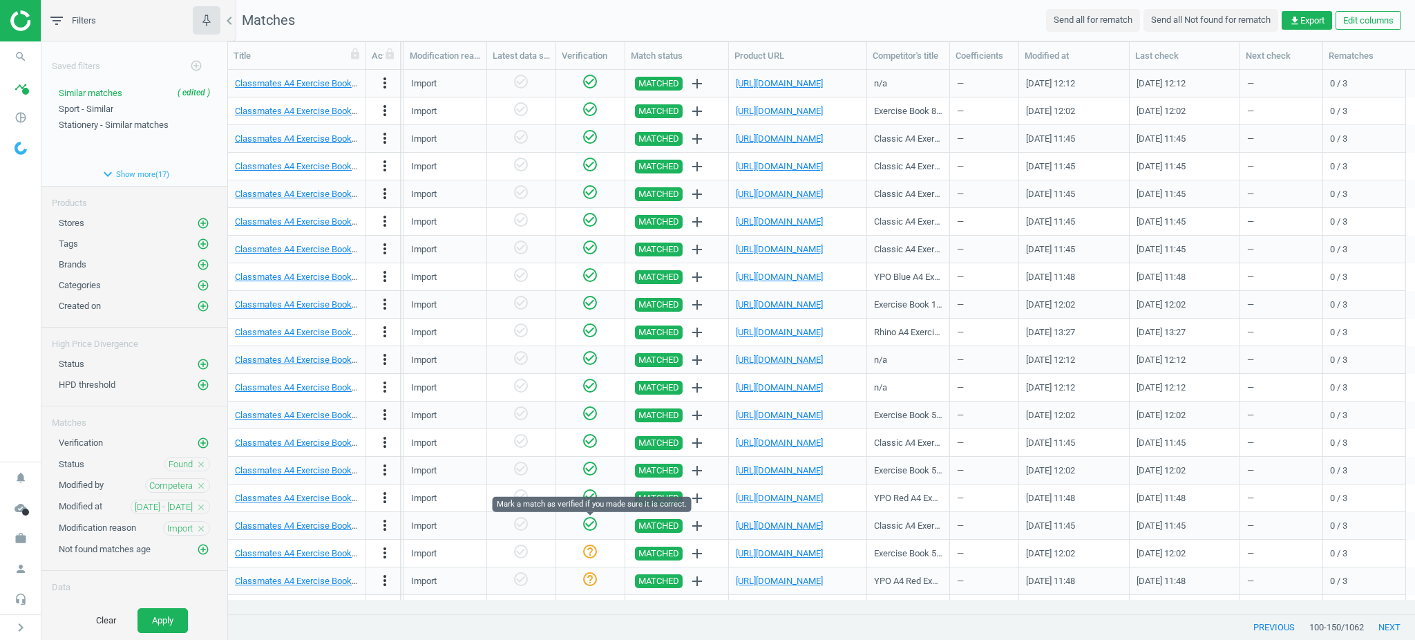
click at [587, 530] on icon "check_circle_outline" at bounding box center [590, 523] width 17 height 17
click at [589, 547] on icon "check_circle_outline" at bounding box center [590, 551] width 17 height 17
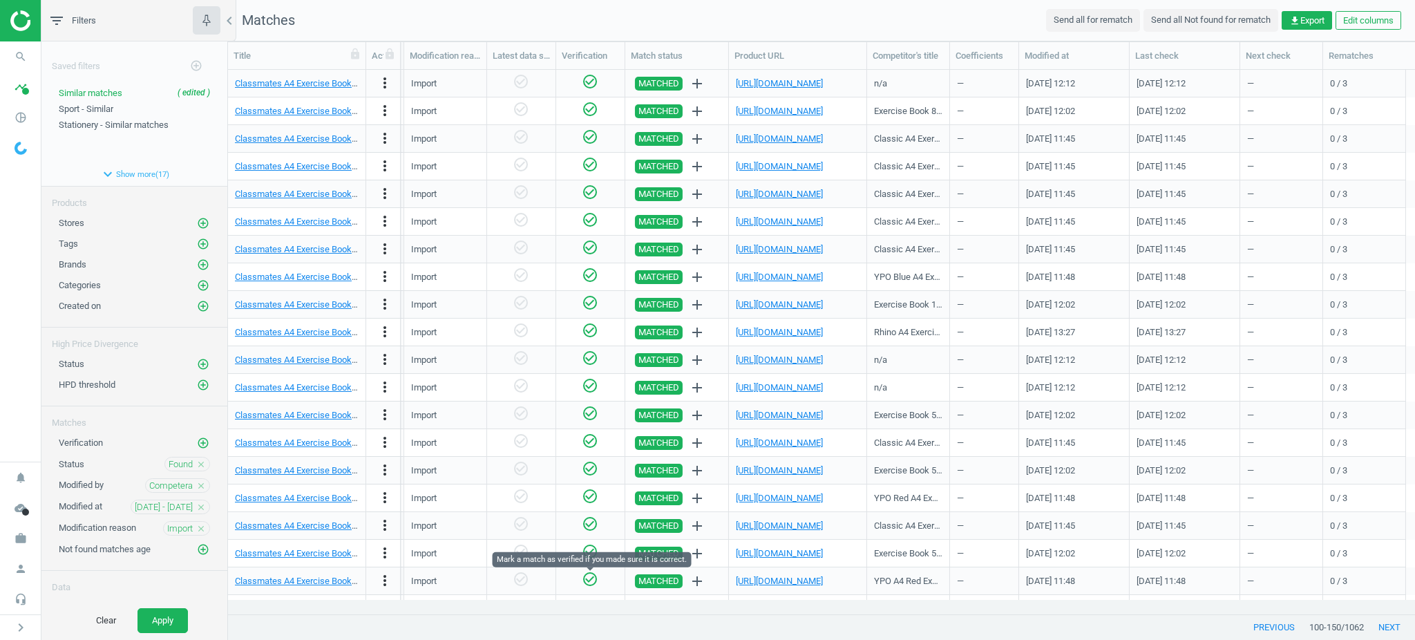
click at [588, 580] on icon "check_circle_outline" at bounding box center [590, 579] width 17 height 17
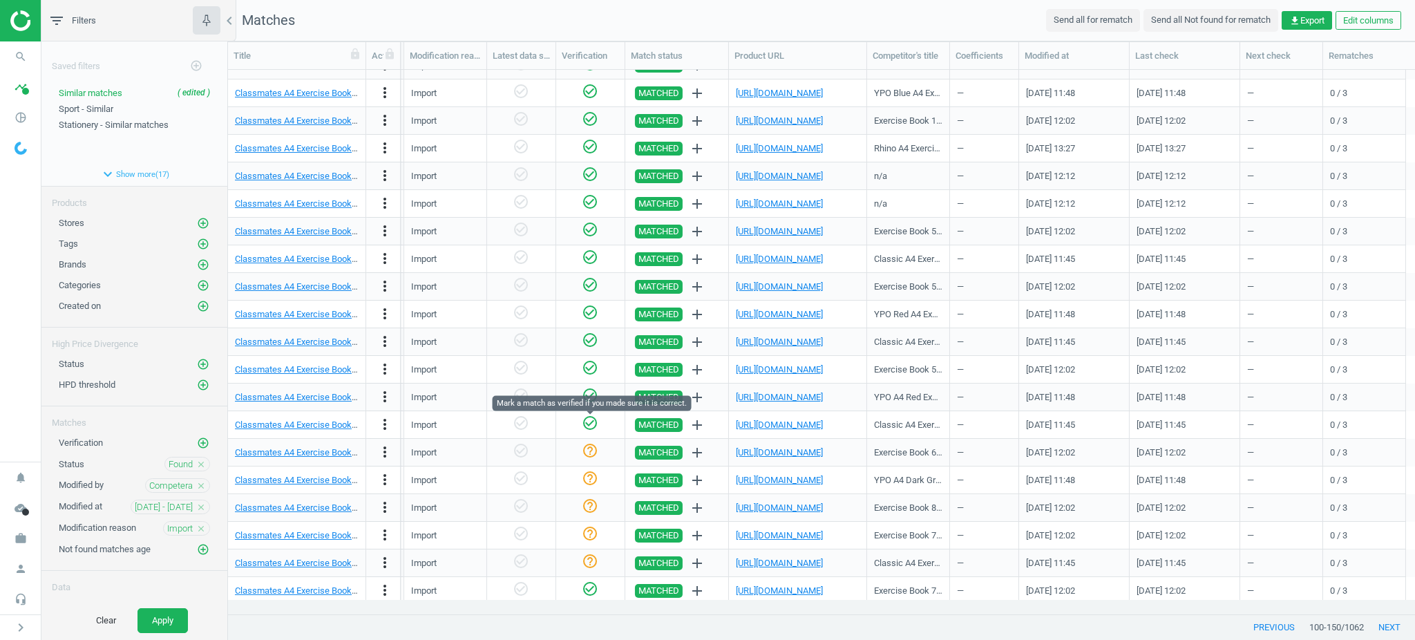
click at [593, 428] on icon "check_circle_outline" at bounding box center [590, 423] width 17 height 17
click at [591, 451] on icon "check_circle_outline" at bounding box center [590, 450] width 17 height 17
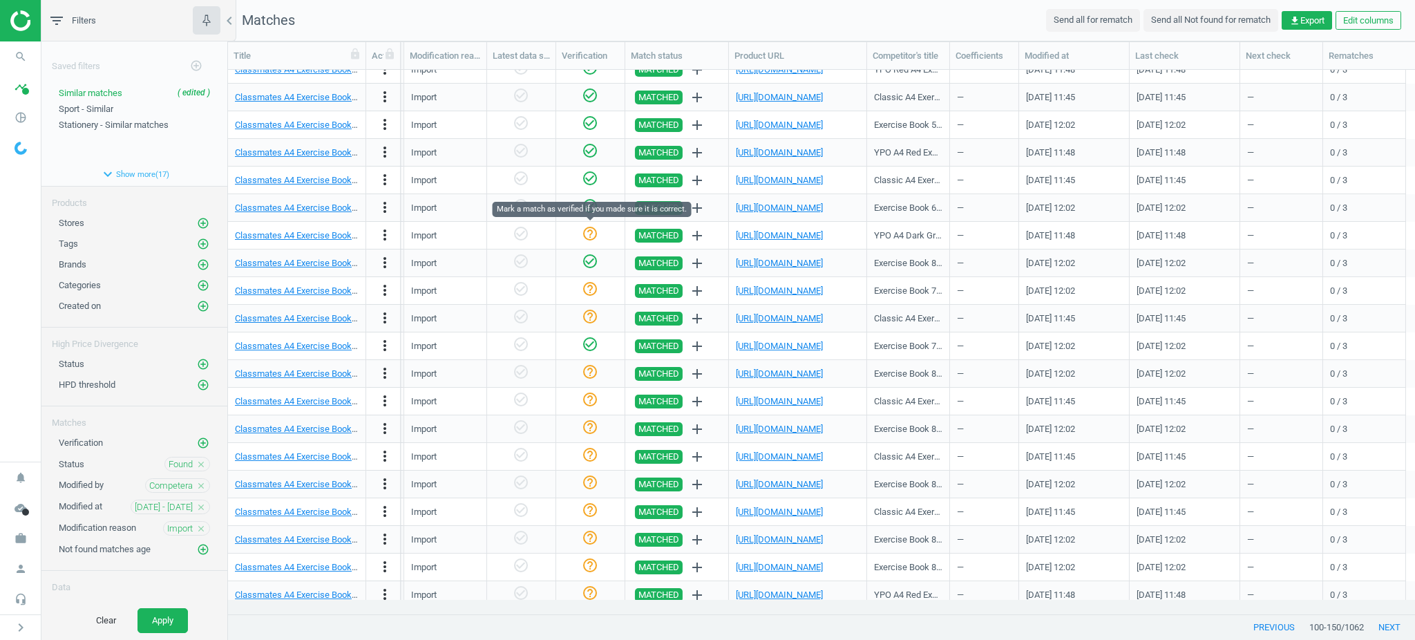
scroll to position [460, 0]
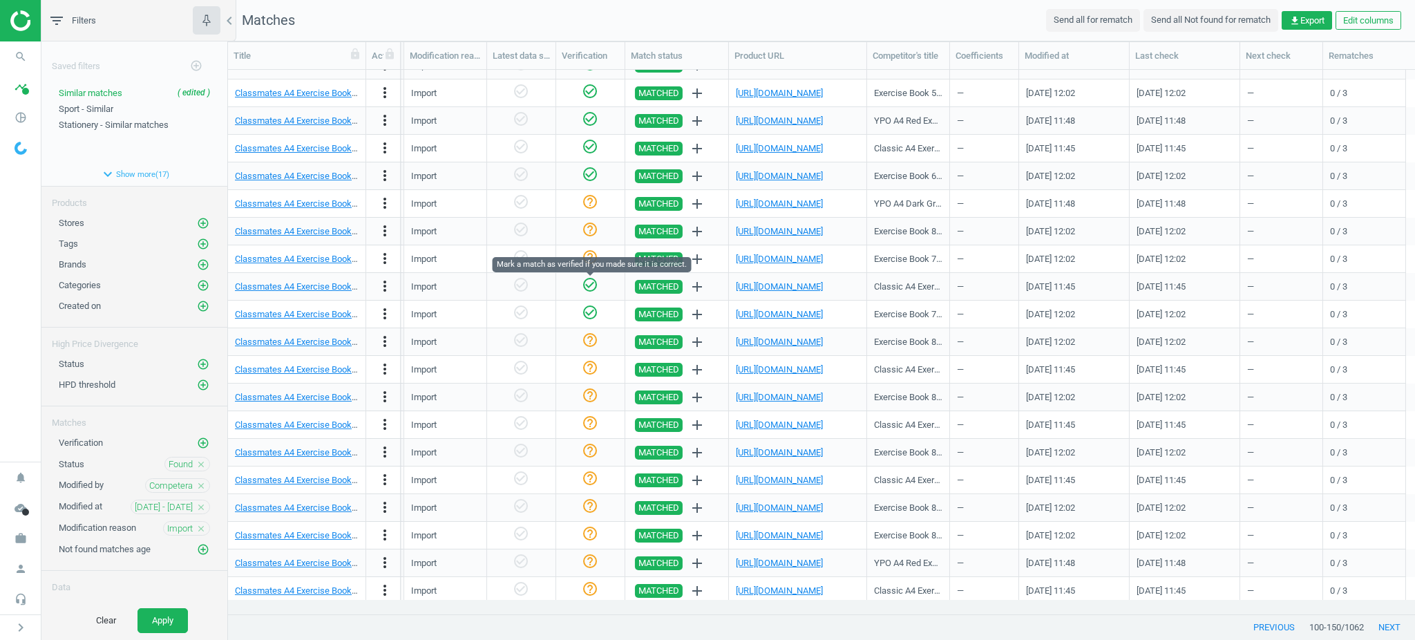
click at [584, 286] on icon "check_circle_outline" at bounding box center [590, 284] width 17 height 17
click at [592, 256] on icon "check_circle_outline" at bounding box center [590, 257] width 17 height 17
click at [592, 228] on icon "check_circle_outline" at bounding box center [590, 229] width 17 height 17
click at [591, 191] on div "help_outline" at bounding box center [590, 203] width 55 height 24
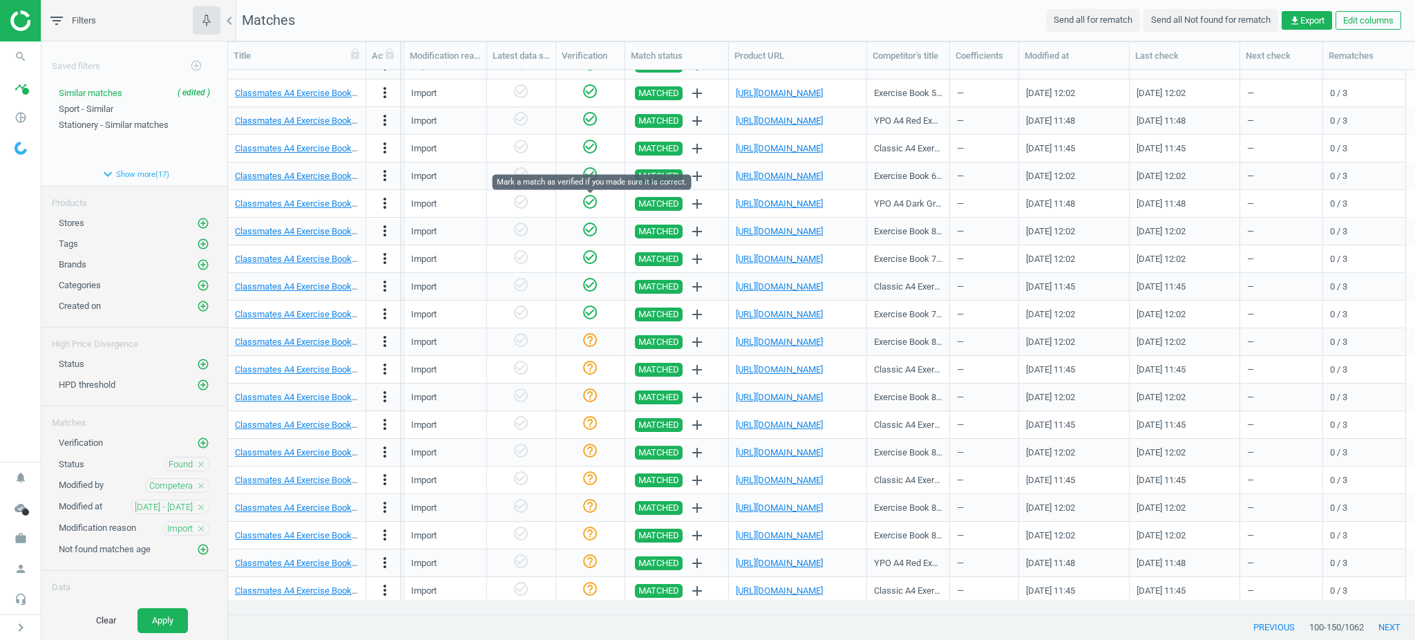
click at [592, 199] on icon "check_circle_outline" at bounding box center [590, 201] width 17 height 17
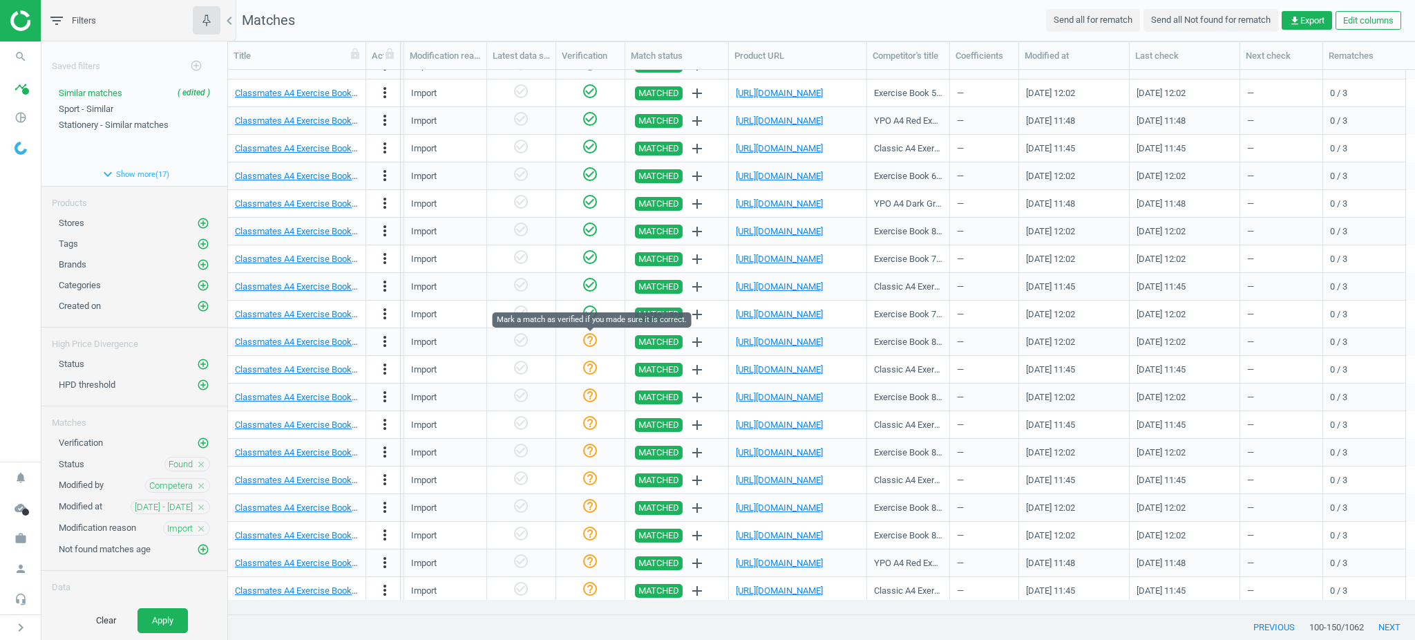
click at [588, 344] on icon "help_outline" at bounding box center [590, 340] width 17 height 17
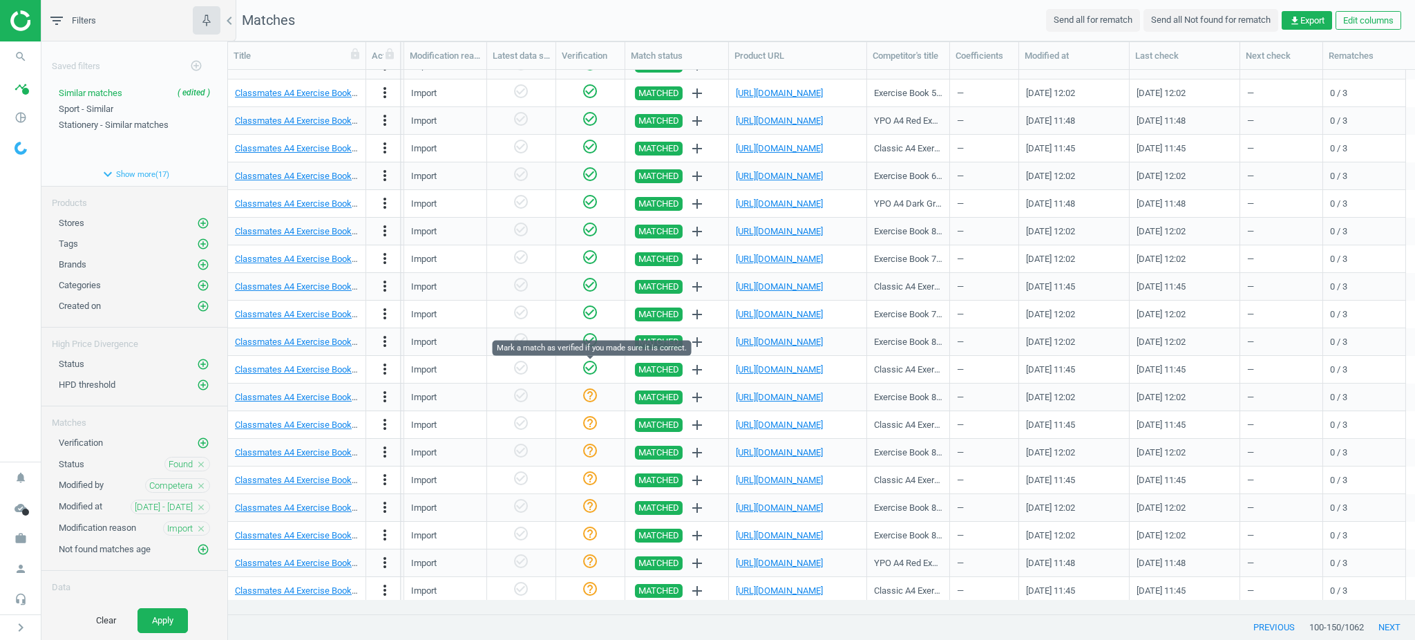
click at [591, 368] on icon "check_circle_outline" at bounding box center [590, 367] width 17 height 17
click at [589, 390] on icon "check_circle_outline" at bounding box center [590, 395] width 17 height 17
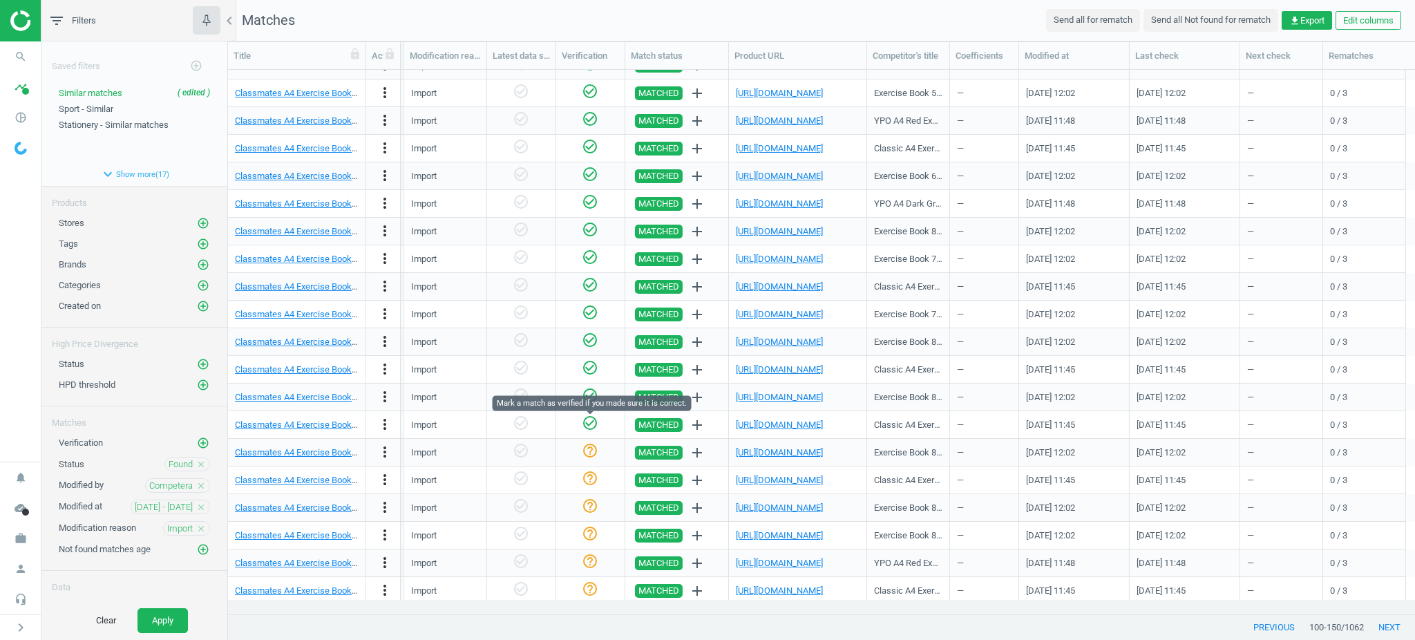
click at [593, 426] on icon "check_circle_outline" at bounding box center [590, 423] width 17 height 17
click at [593, 441] on body "Group 2 Created with Sketch. ic/cloud_download/grey600 Created with Sketch. gra…" at bounding box center [707, 320] width 1415 height 640
click at [589, 450] on icon "help_outline" at bounding box center [590, 450] width 17 height 17
click at [591, 475] on icon "check_circle_outline" at bounding box center [590, 478] width 17 height 17
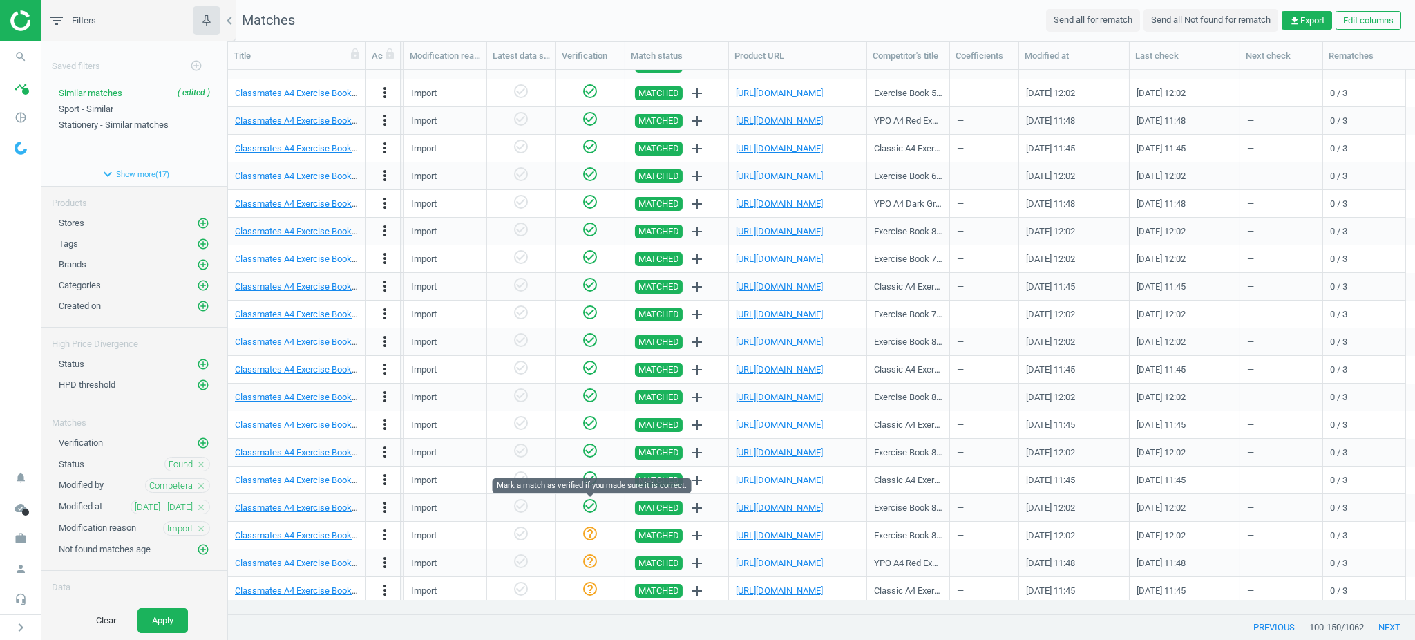
click at [591, 502] on icon "check_circle_outline" at bounding box center [590, 505] width 17 height 17
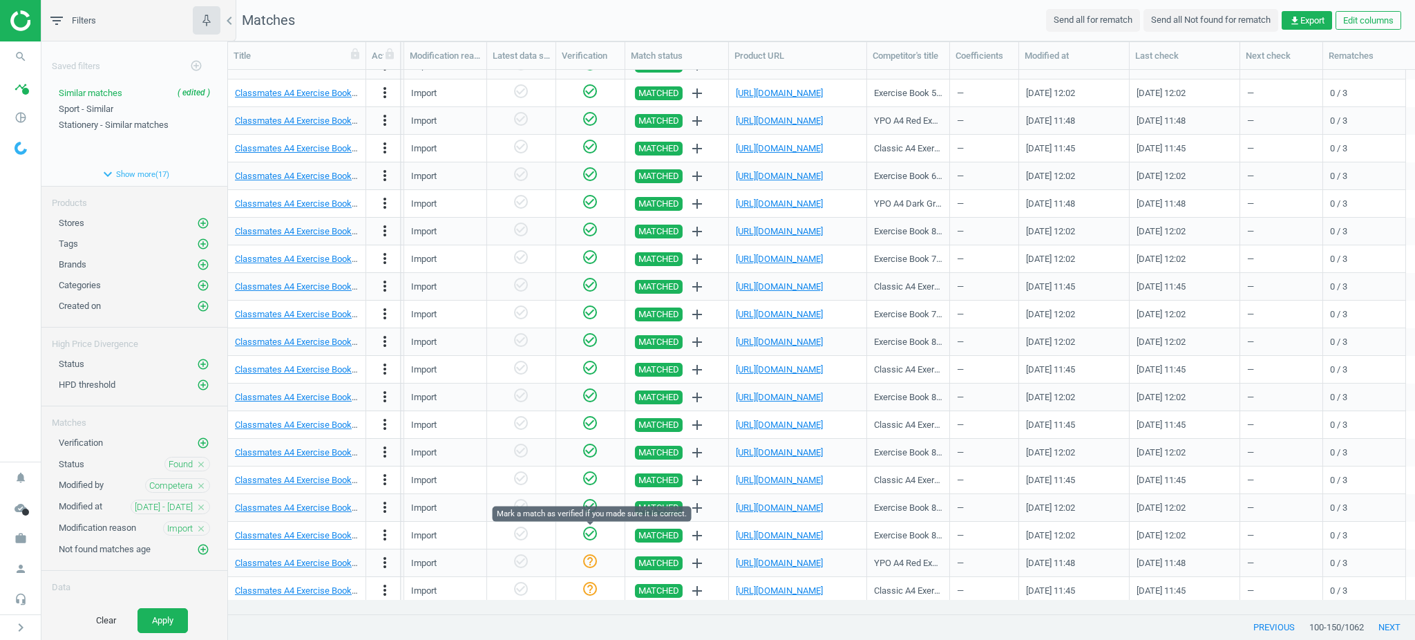
click at [593, 530] on icon "check_circle_outline" at bounding box center [590, 533] width 17 height 17
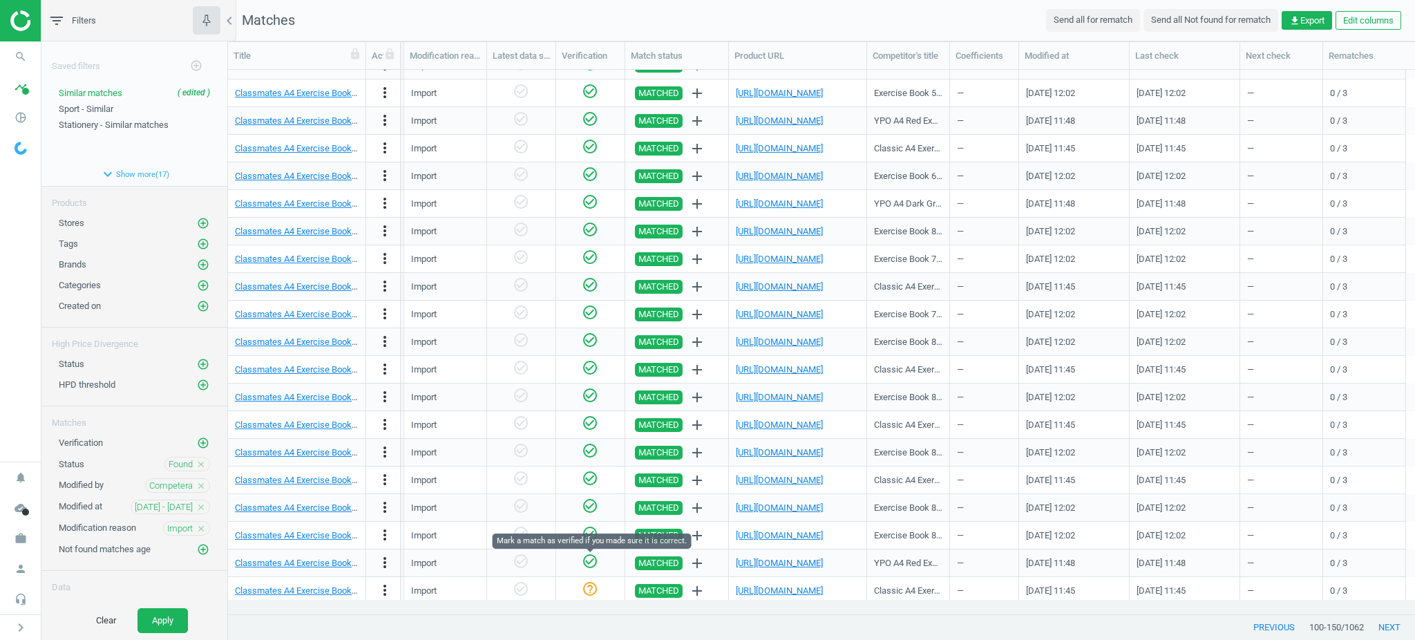
click at [596, 559] on icon "check_circle_outline" at bounding box center [590, 561] width 17 height 17
click at [592, 579] on div "help_outline" at bounding box center [590, 590] width 55 height 24
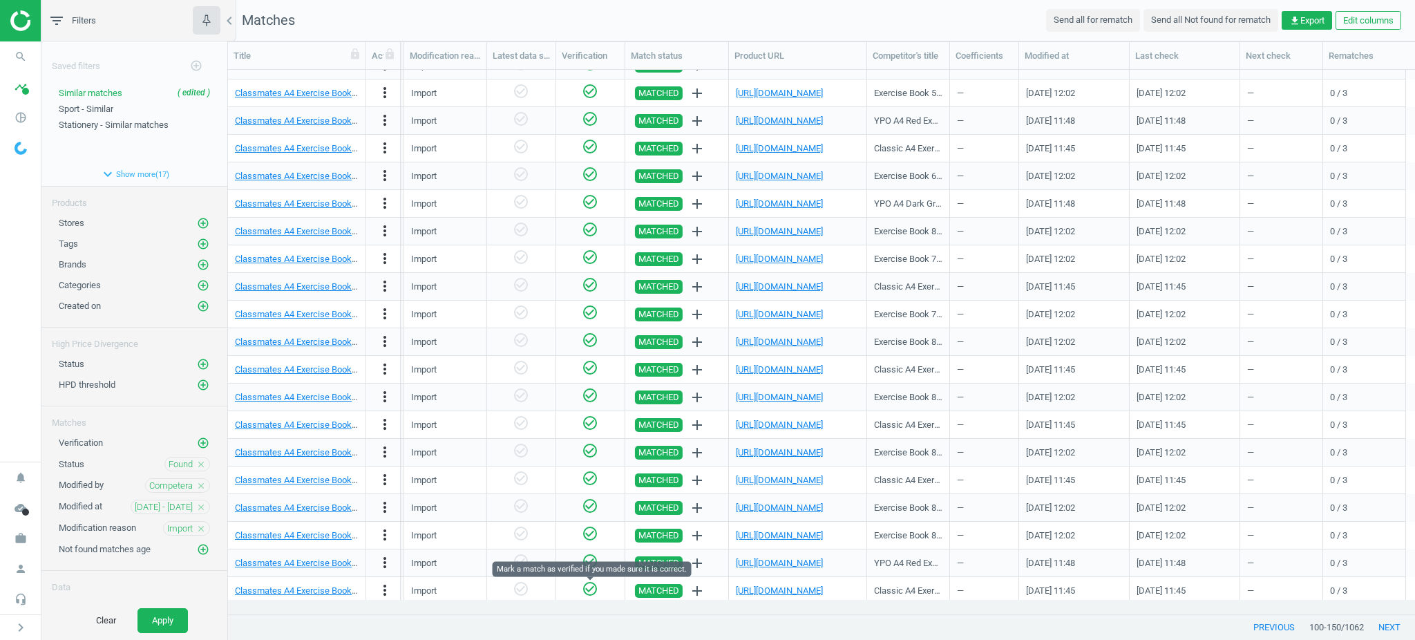
click at [593, 584] on icon "check_circle_outline" at bounding box center [590, 588] width 17 height 17
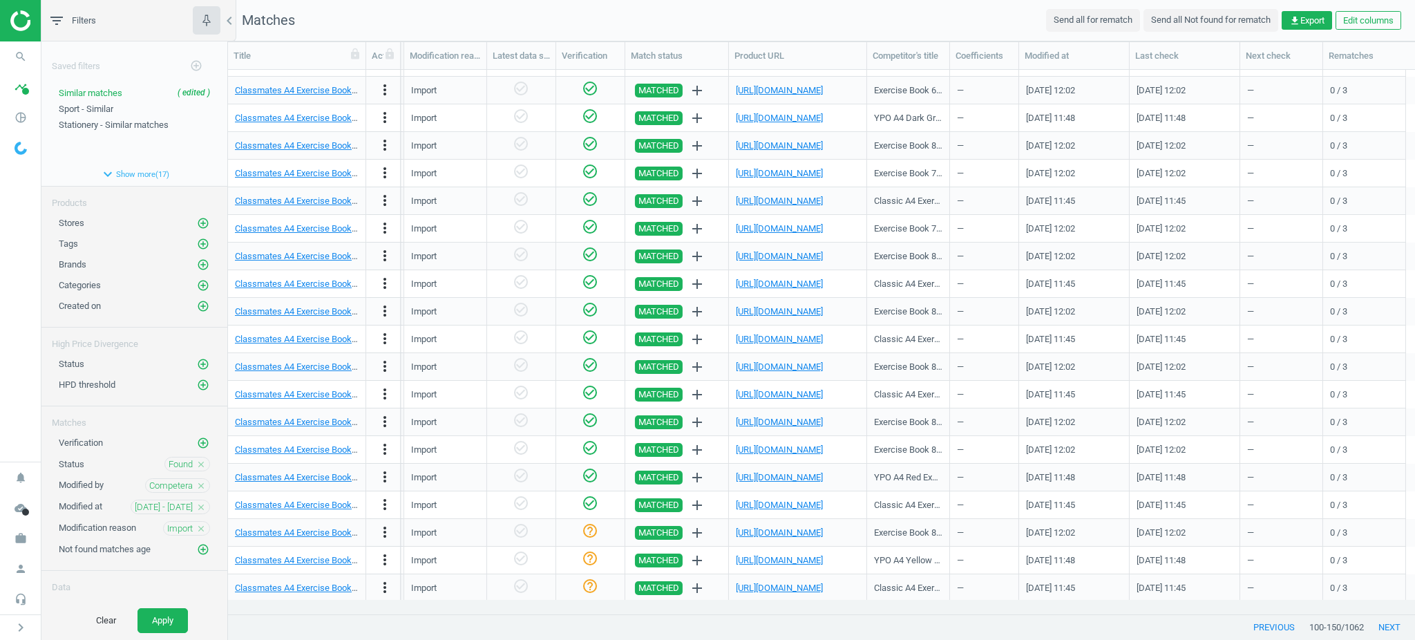
scroll to position [645, 0]
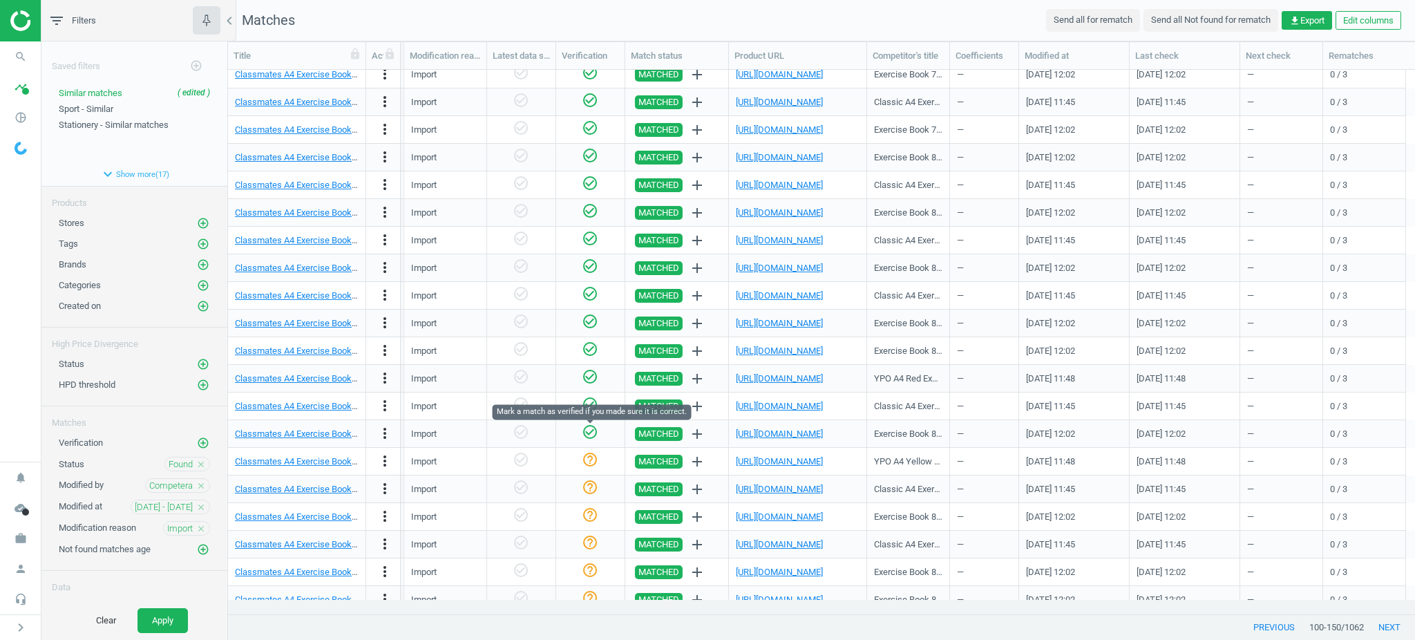
click at [593, 432] on icon "check_circle_outline" at bounding box center [590, 432] width 17 height 17
click at [588, 456] on icon "help_outline" at bounding box center [590, 459] width 17 height 17
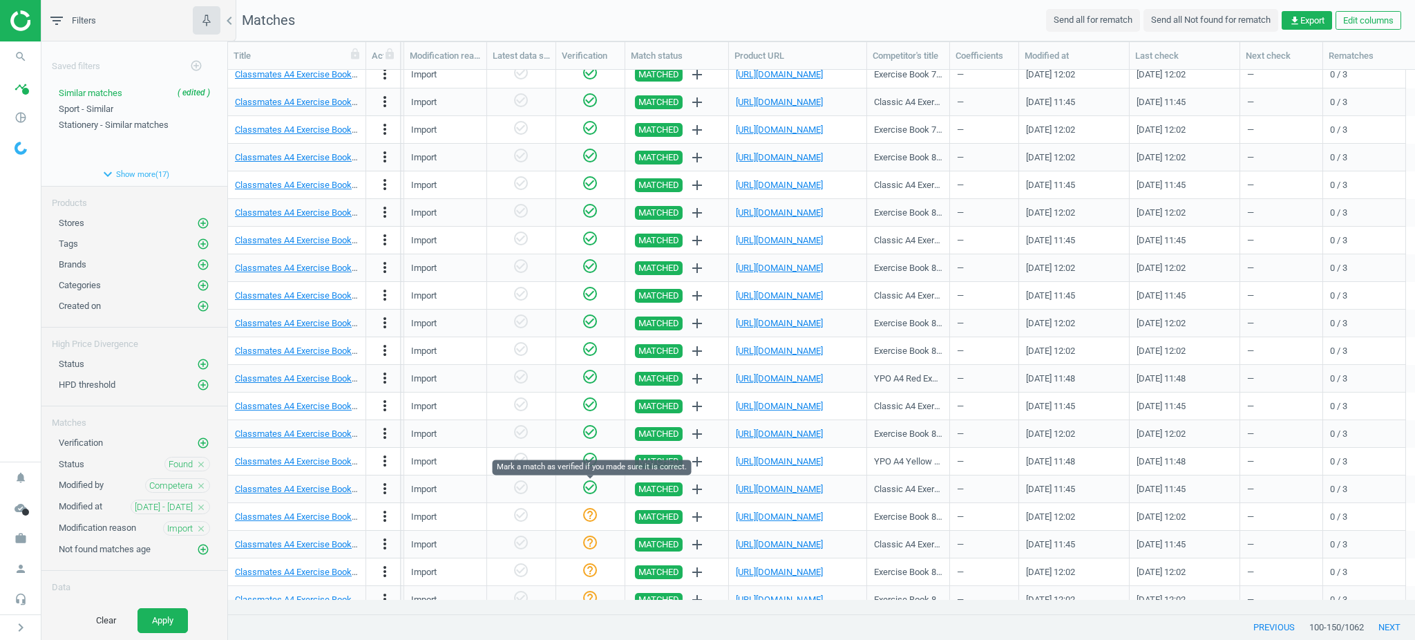
click at [588, 486] on icon "check_circle_outline" at bounding box center [590, 487] width 17 height 17
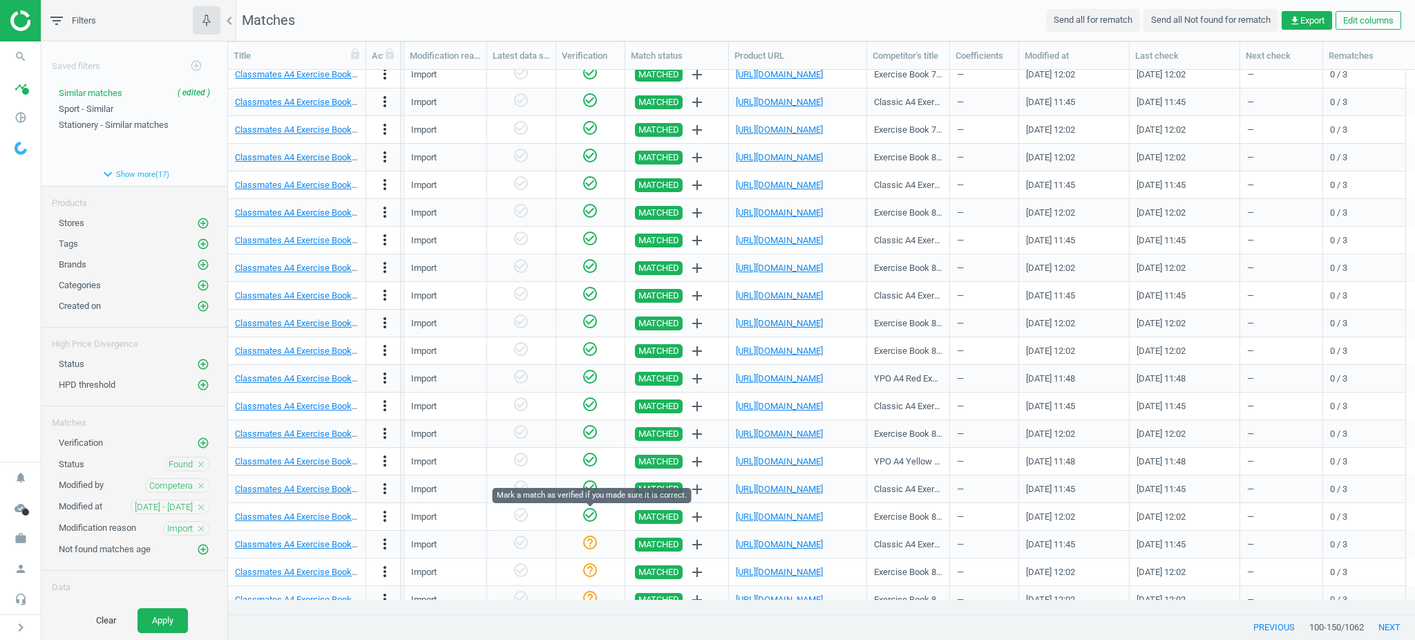
click at [590, 517] on icon "check_circle_outline" at bounding box center [590, 514] width 17 height 17
click at [590, 535] on icon "check_circle_outline" at bounding box center [590, 542] width 17 height 17
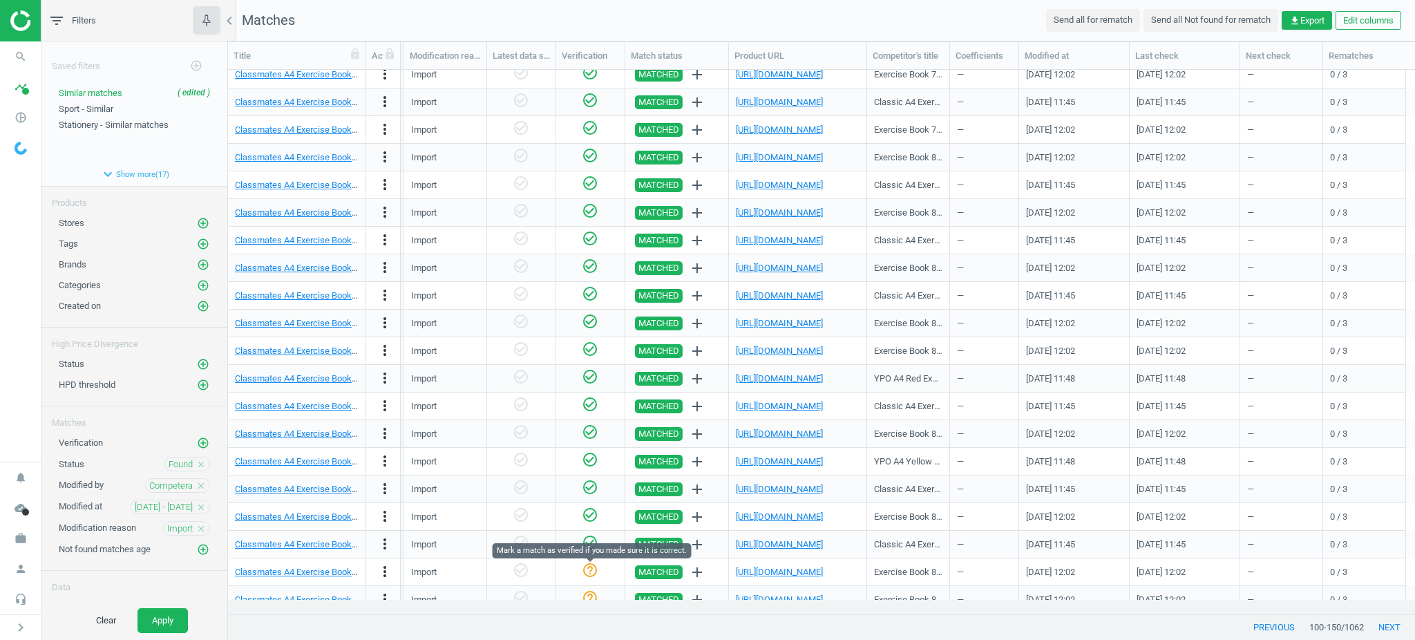
click at [591, 578] on icon "help_outline" at bounding box center [590, 570] width 17 height 17
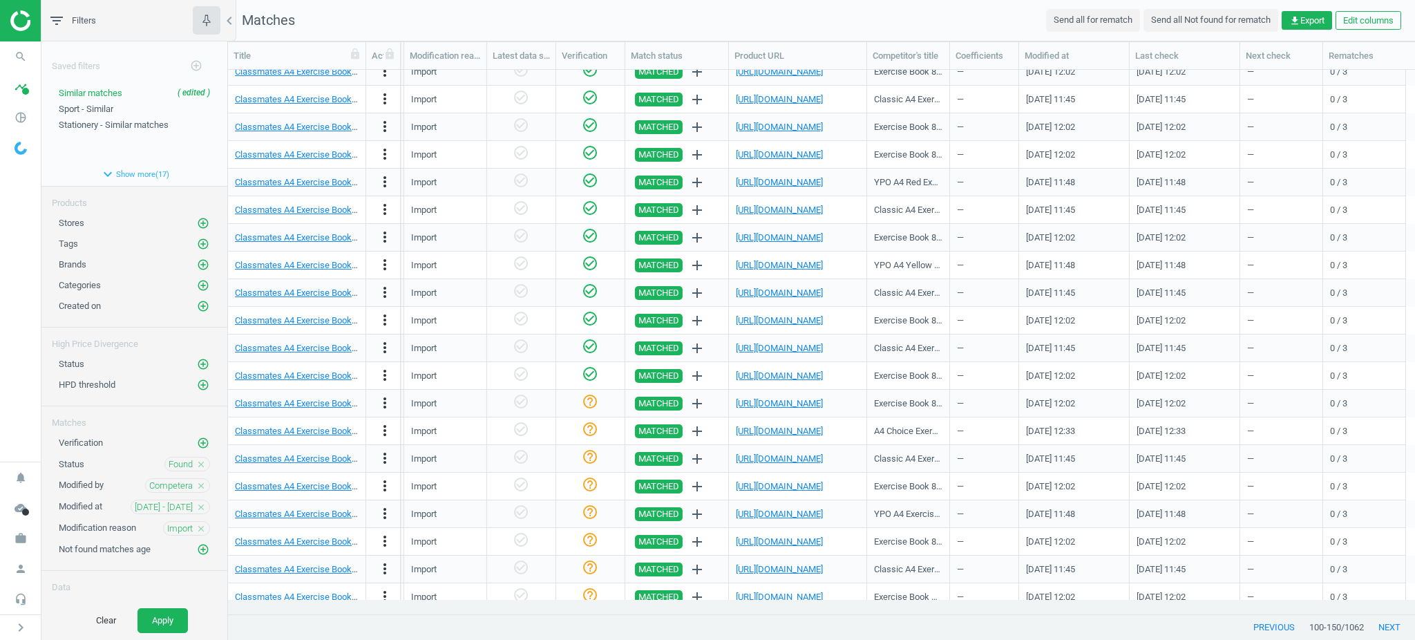
scroll to position [852, 0]
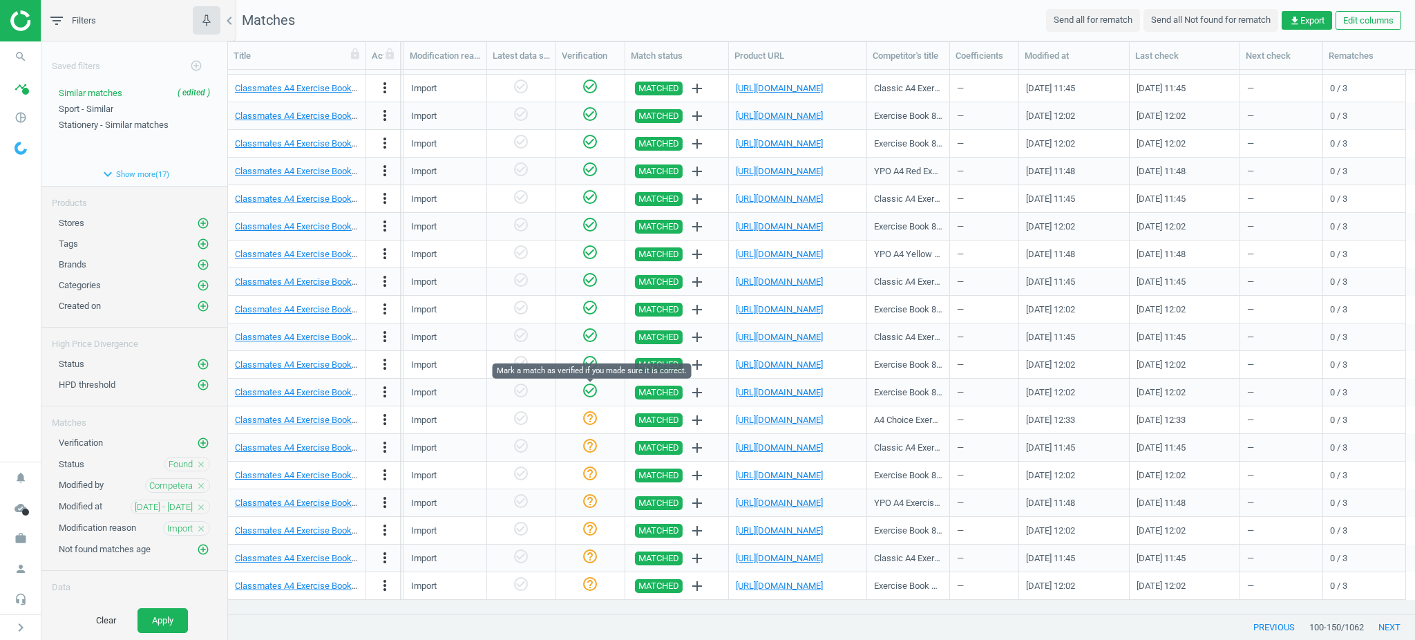
click at [593, 384] on icon "check_circle_outline" at bounding box center [590, 390] width 17 height 17
click at [589, 424] on icon "check_circle_outline" at bounding box center [590, 418] width 17 height 17
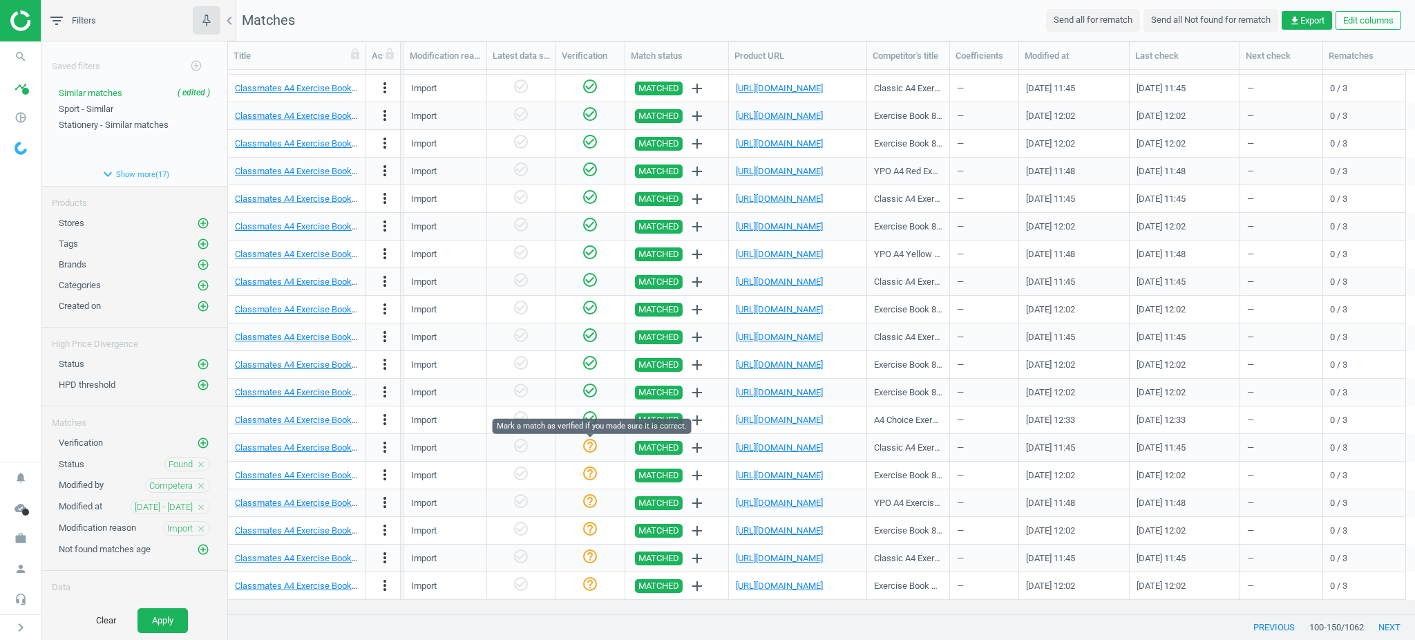
click at [590, 446] on icon "help_outline" at bounding box center [590, 445] width 17 height 17
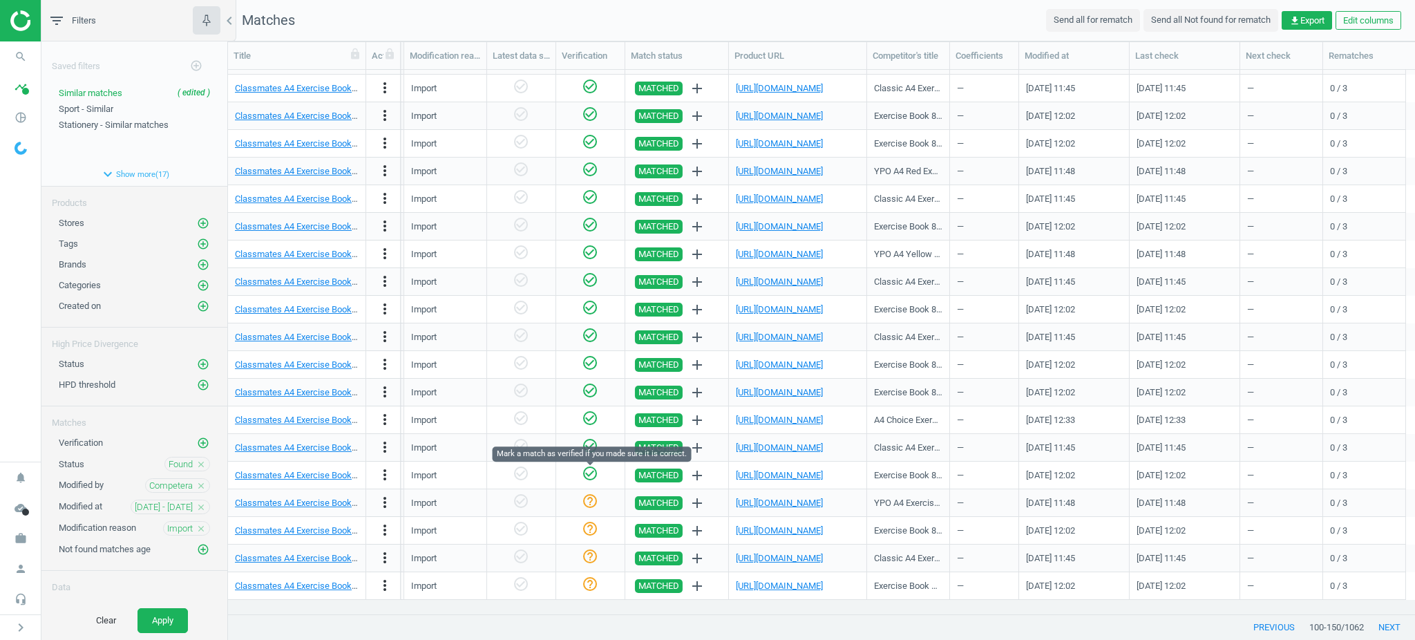
click at [591, 471] on icon "check_circle_outline" at bounding box center [590, 473] width 17 height 17
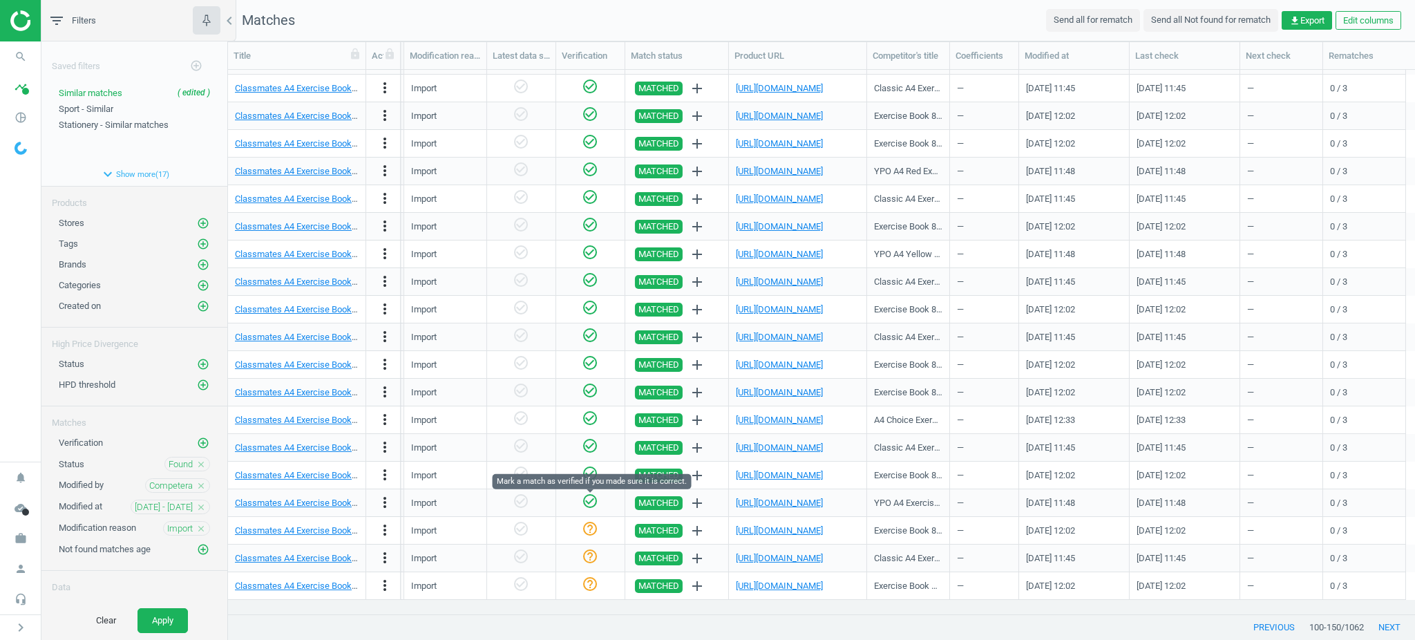
click at [593, 502] on icon "check_circle_outline" at bounding box center [590, 501] width 17 height 17
click at [594, 526] on icon "check_circle_outline" at bounding box center [590, 528] width 17 height 17
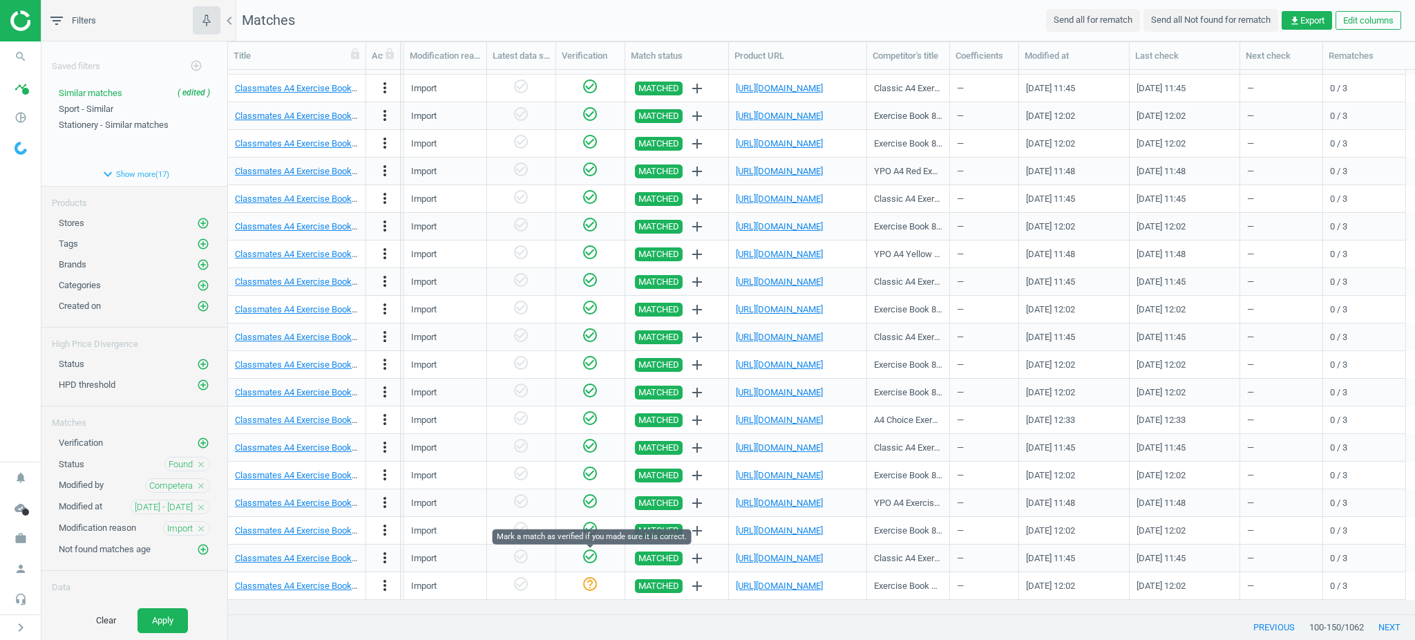
click at [596, 561] on icon "check_circle_outline" at bounding box center [590, 556] width 17 height 17
click at [593, 580] on icon "check_circle_outline" at bounding box center [590, 584] width 17 height 17
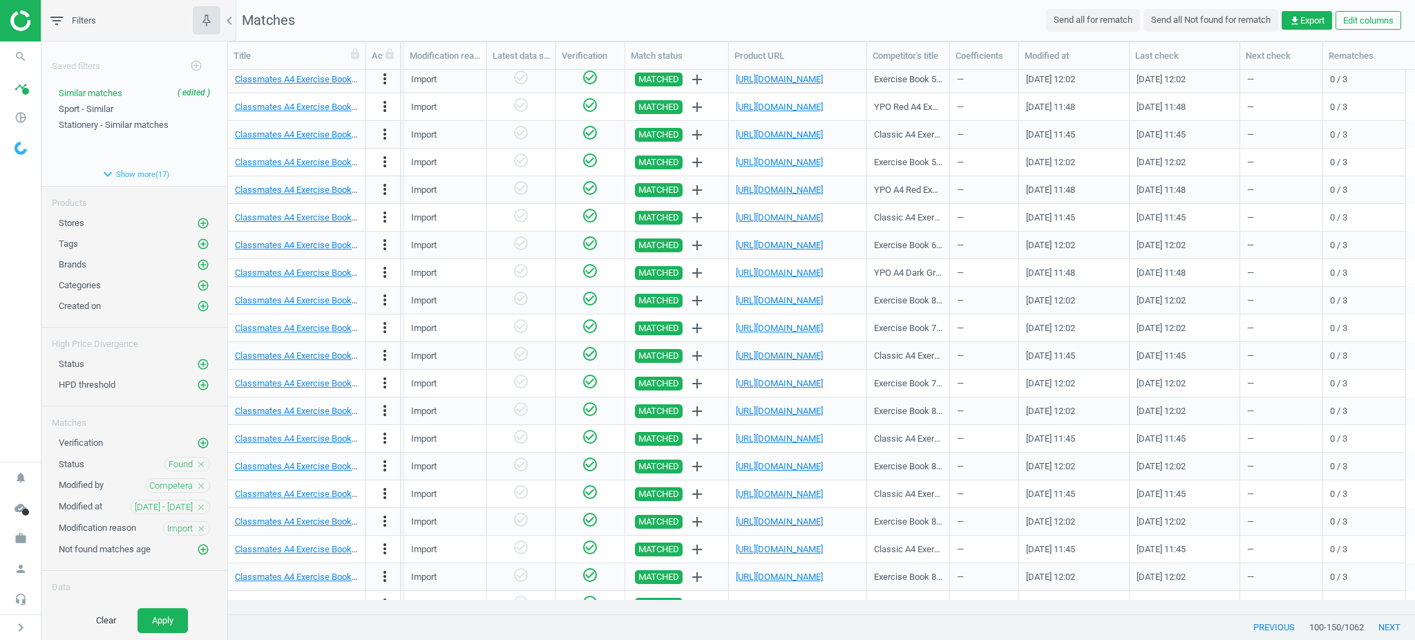
scroll to position [0, 0]
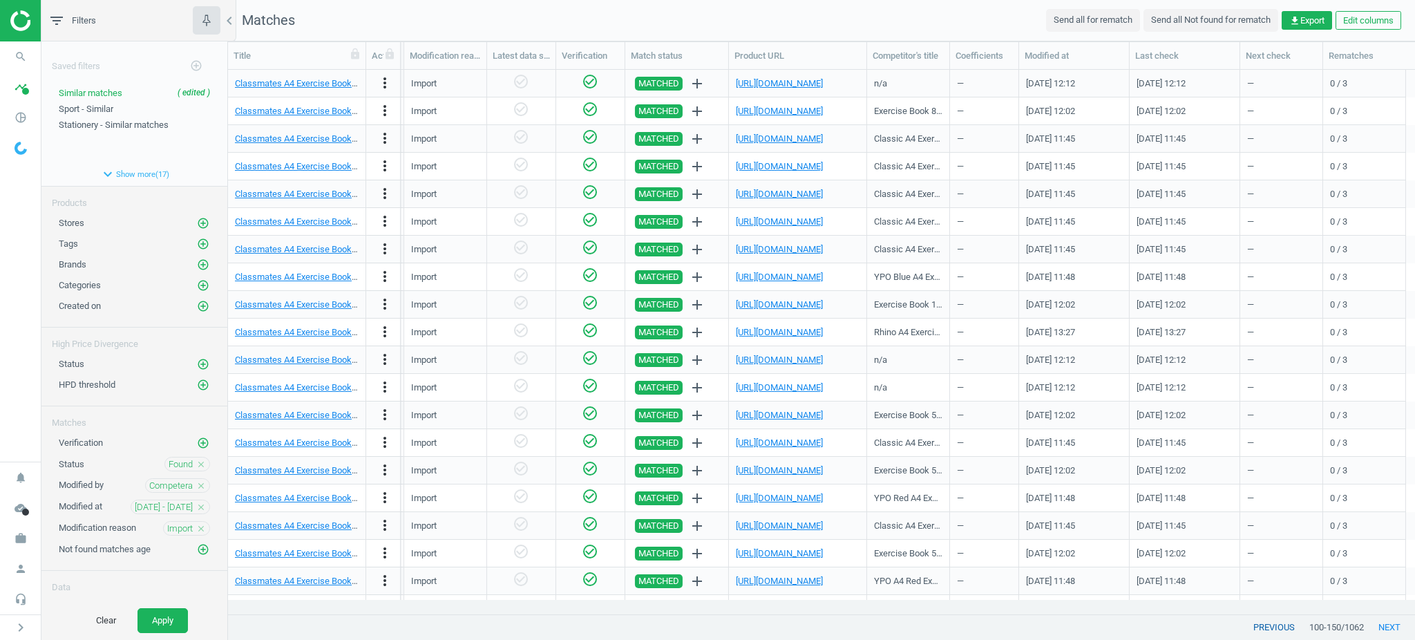
click at [1268, 625] on button "previous" at bounding box center [1274, 627] width 70 height 25
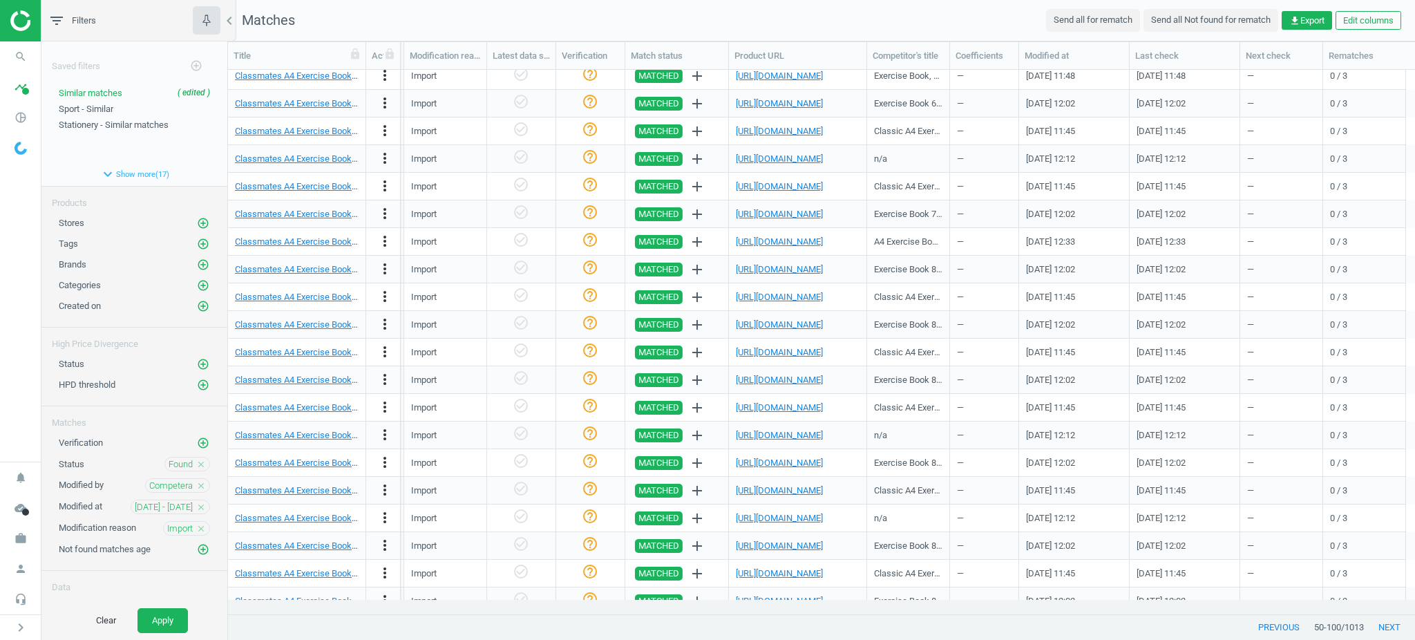
scroll to position [852, 0]
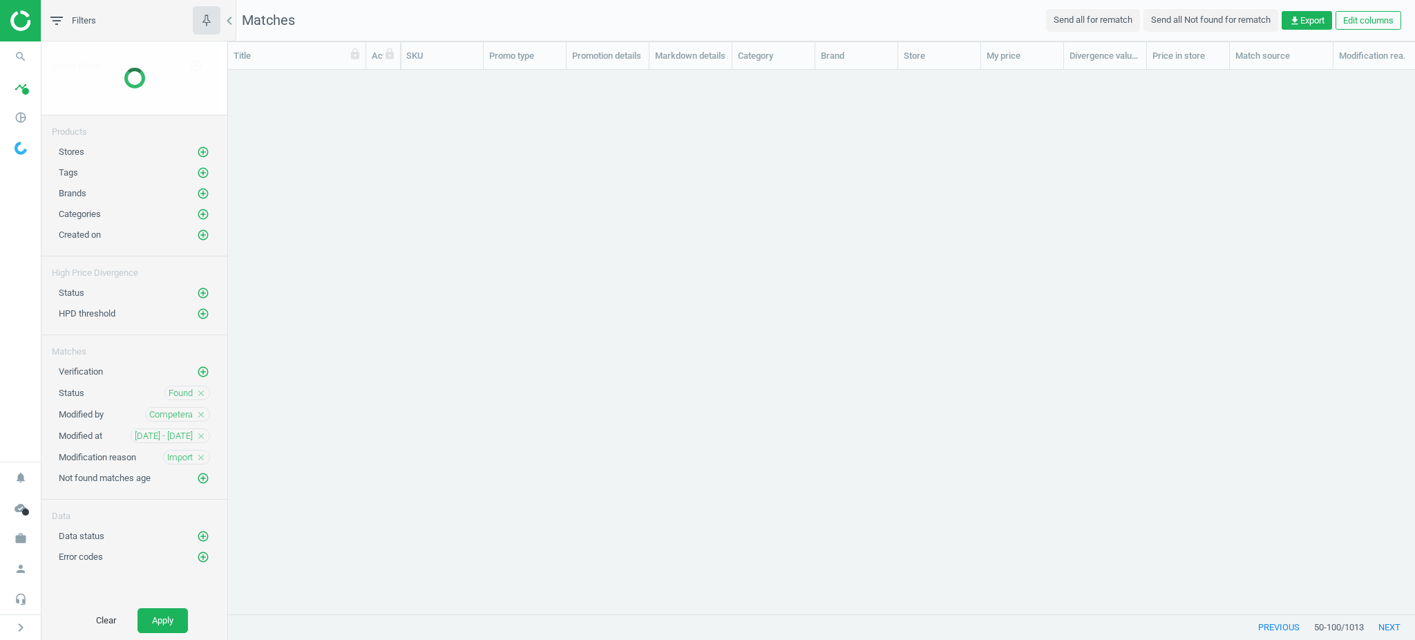
scroll to position [14, 15]
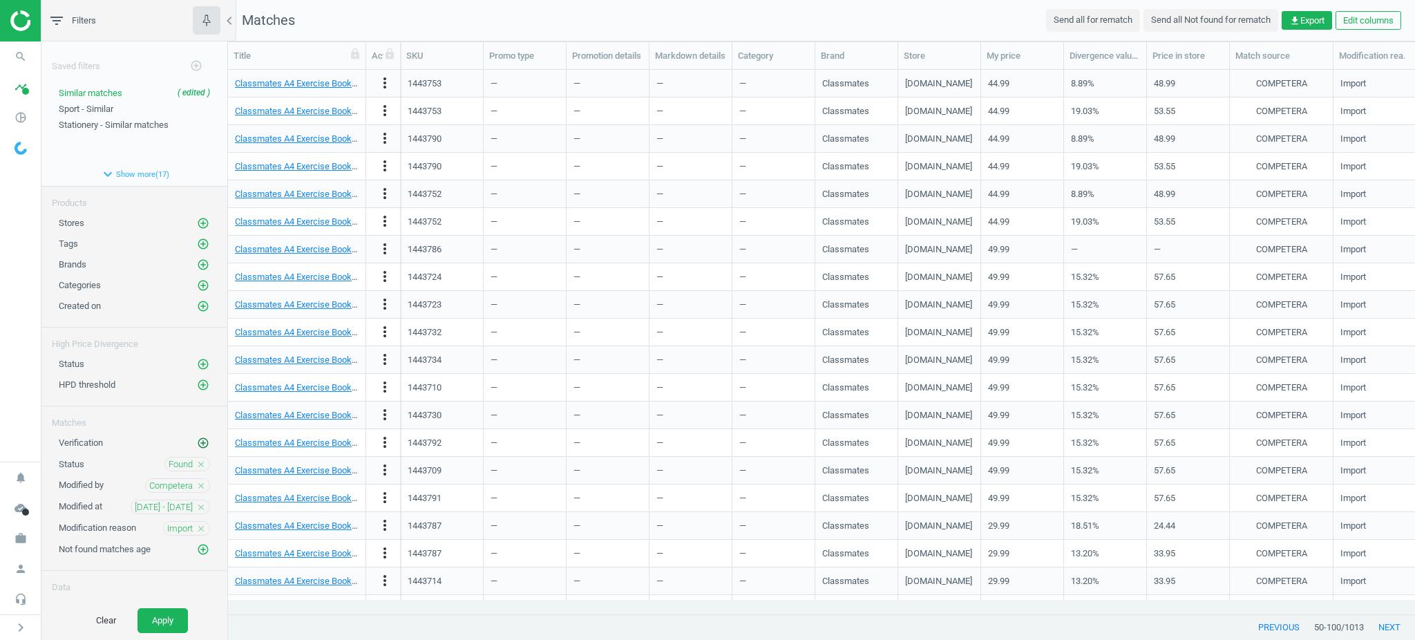
click at [197, 440] on icon "add_circle_outline" at bounding box center [203, 443] width 12 height 12
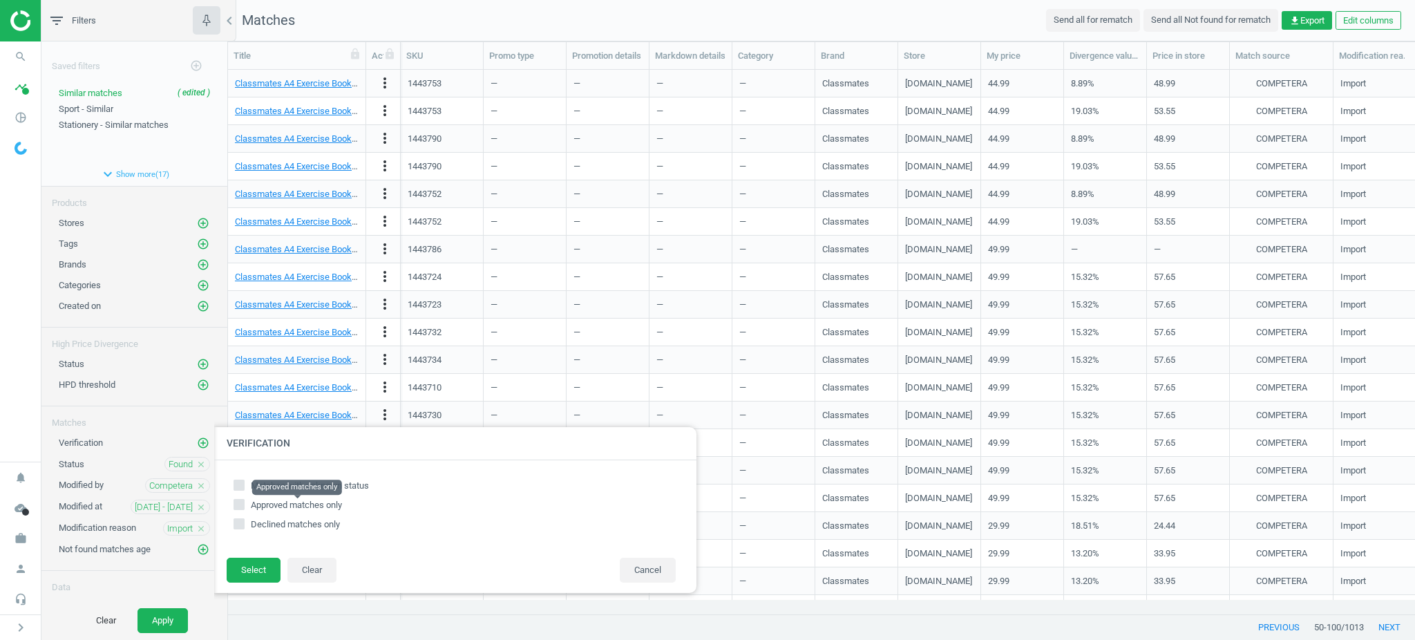
click at [283, 500] on span "Approved matches only" at bounding box center [296, 505] width 91 height 10
click at [243, 500] on input "Approved matches only" at bounding box center [238, 504] width 9 height 9
click at [269, 503] on span "Approved matches only" at bounding box center [296, 505] width 91 height 10
click at [243, 503] on input "Approved matches only" at bounding box center [238, 504] width 9 height 9
checkbox input "false"
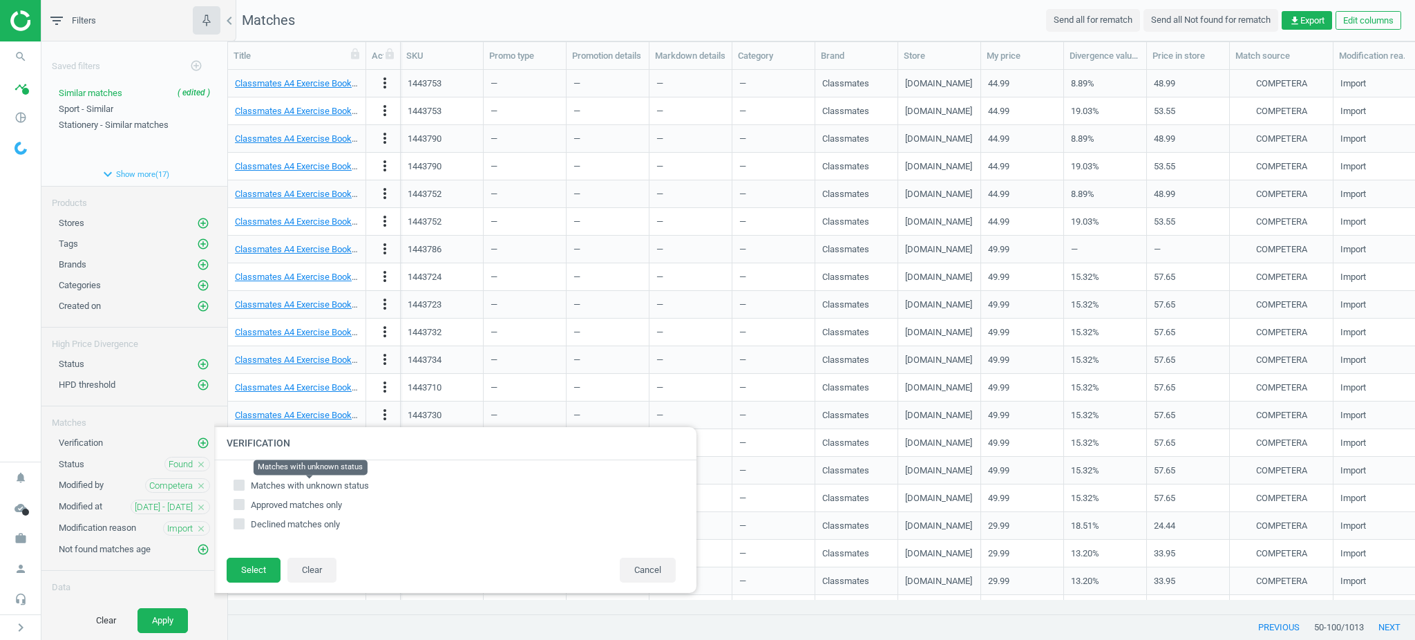
click at [271, 490] on span "Matches with unknown status" at bounding box center [310, 485] width 118 height 10
click at [243, 489] on input "Matches with unknown status" at bounding box center [238, 484] width 9 height 9
checkbox input "true"
click at [249, 564] on button "Select" at bounding box center [254, 570] width 54 height 25
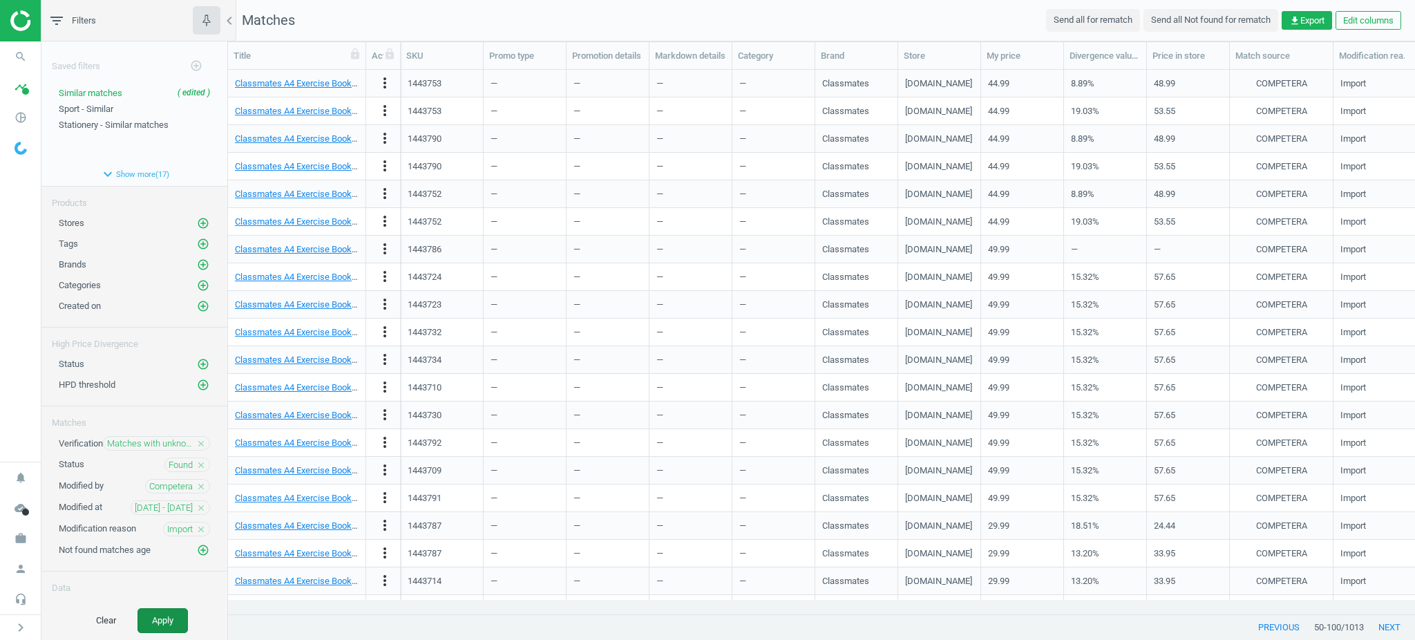
click at [175, 620] on button "Apply" at bounding box center [162, 620] width 50 height 25
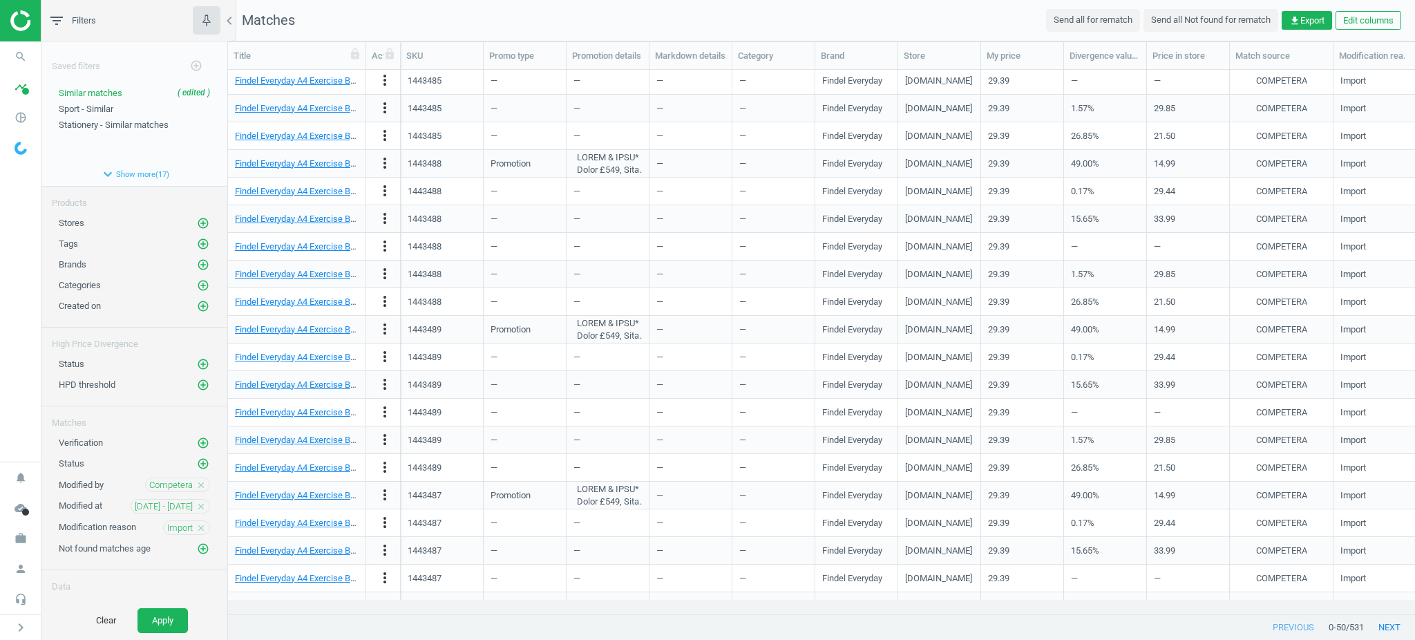
scroll to position [852, 0]
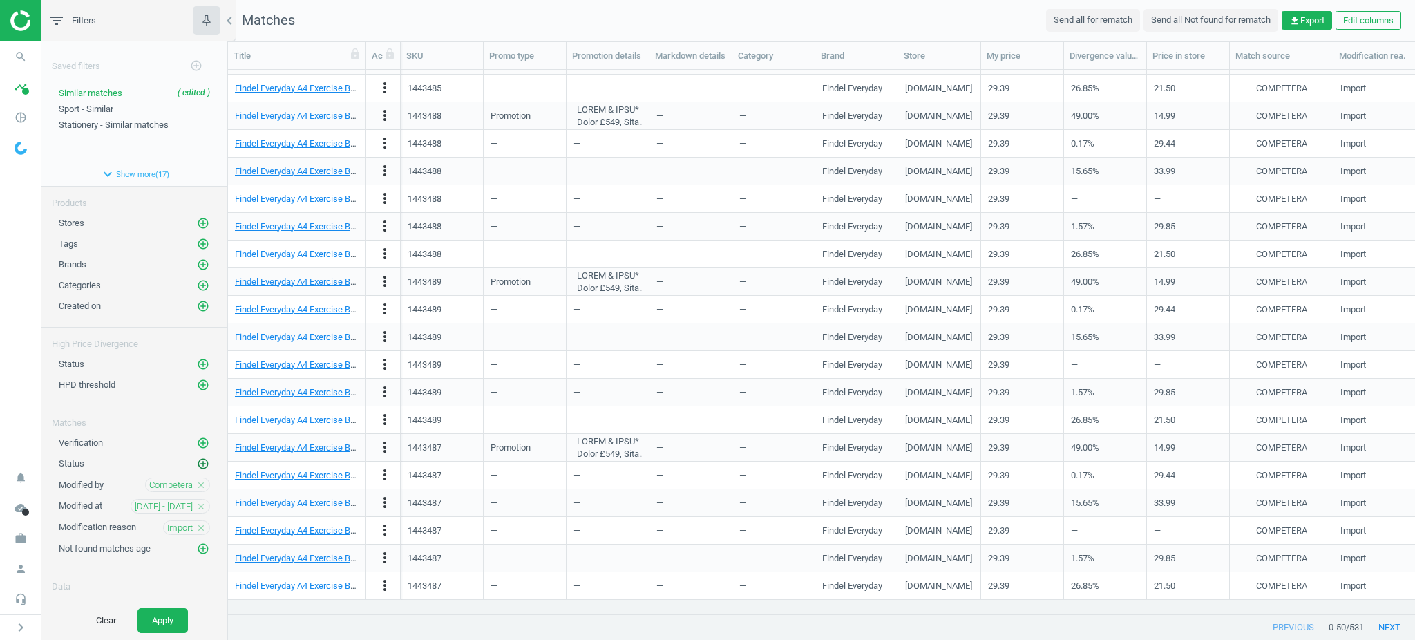
click at [197, 461] on icon "add_circle_outline" at bounding box center [203, 463] width 12 height 12
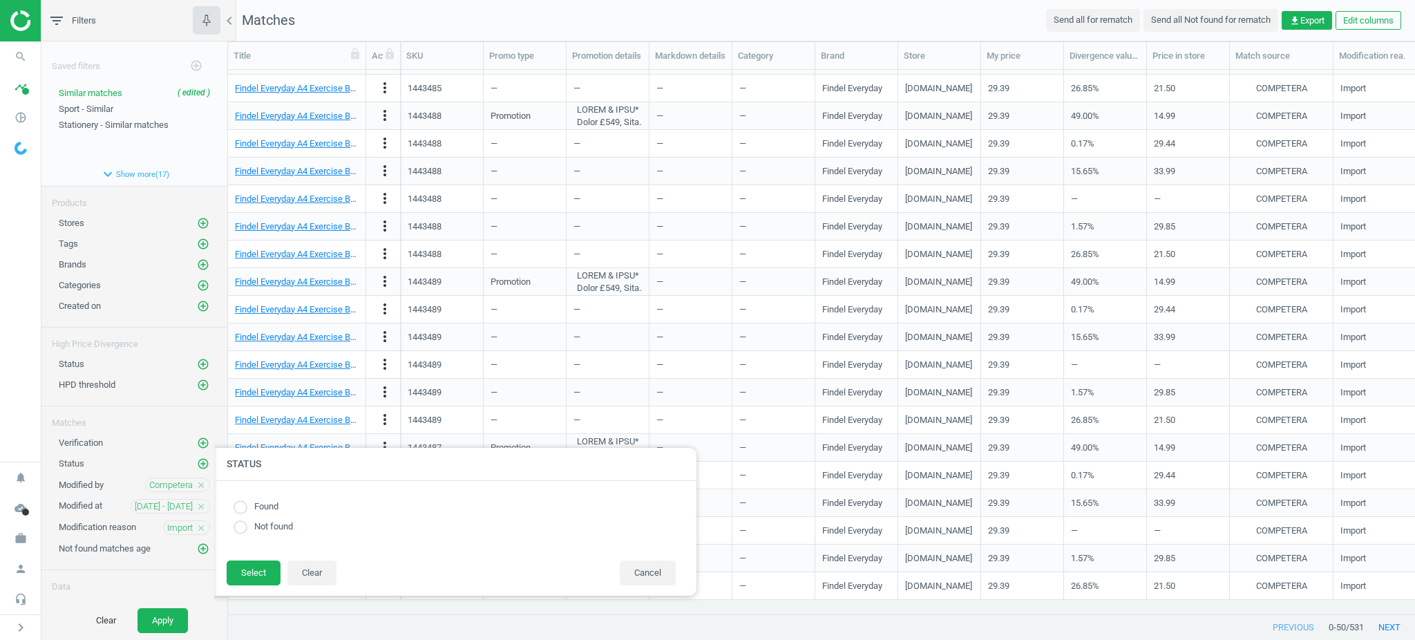
click at [249, 507] on label "Found" at bounding box center [262, 506] width 31 height 13
click at [234, 507] on input "radio" at bounding box center [241, 507] width 14 height 14
radio input "true"
click at [235, 507] on input "radio" at bounding box center [241, 507] width 14 height 14
click at [257, 579] on button "Select" at bounding box center [254, 572] width 54 height 25
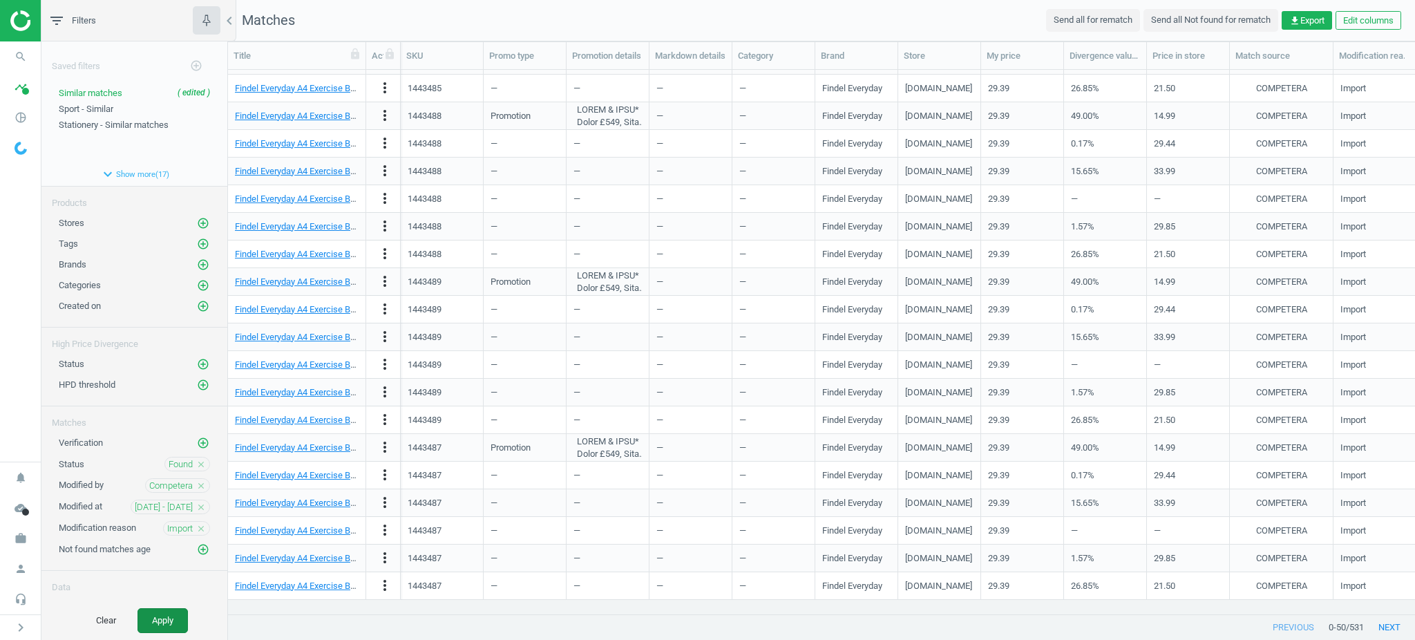
click at [177, 617] on button "Apply" at bounding box center [162, 620] width 50 height 25
click at [196, 462] on icon "close" at bounding box center [201, 464] width 10 height 10
click at [196, 484] on icon "close" at bounding box center [201, 485] width 10 height 10
click at [173, 625] on button "Apply" at bounding box center [162, 620] width 50 height 25
click at [196, 528] on icon "close" at bounding box center [201, 527] width 10 height 10
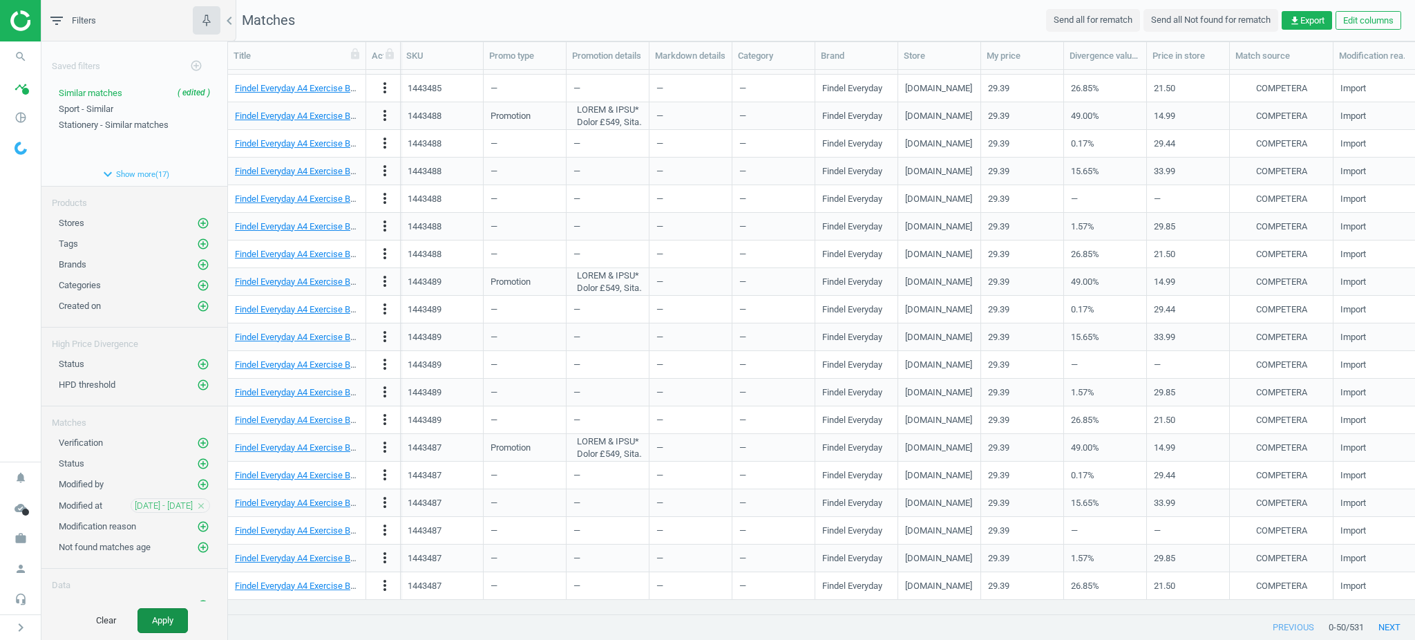
click at [171, 618] on button "Apply" at bounding box center [162, 620] width 50 height 25
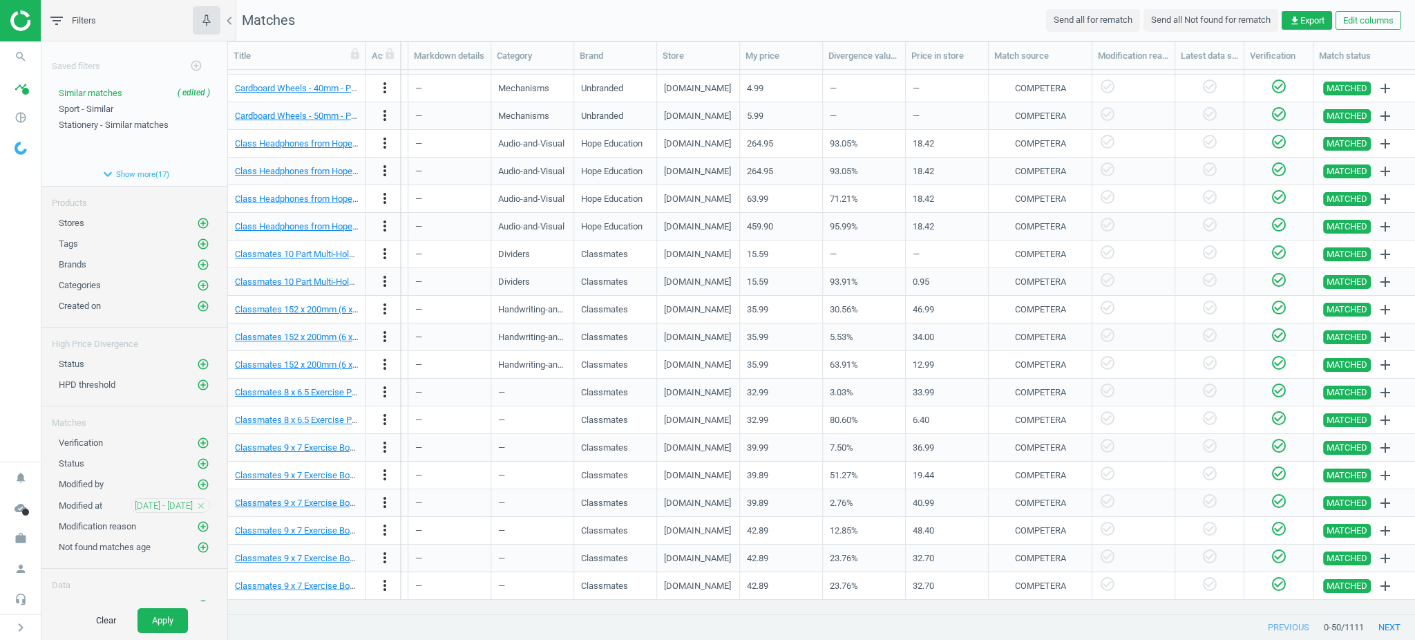
scroll to position [0, 578]
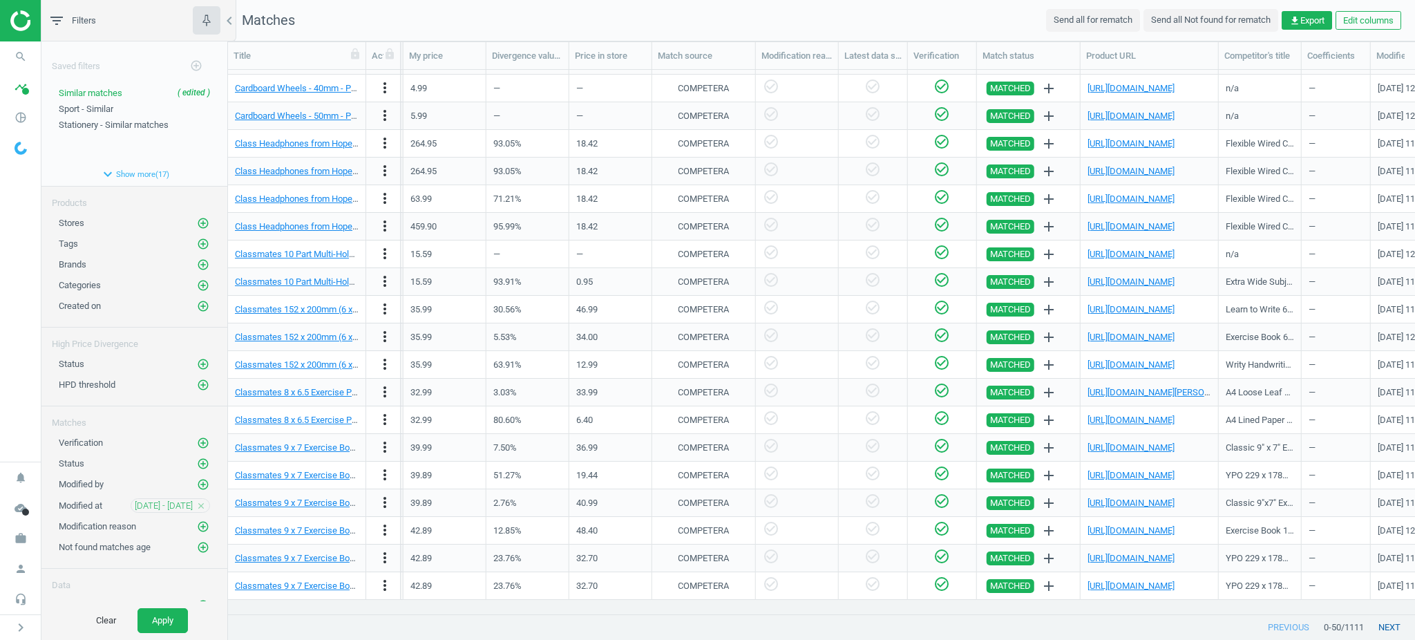
click at [1386, 634] on button "next" at bounding box center [1389, 627] width 51 height 25
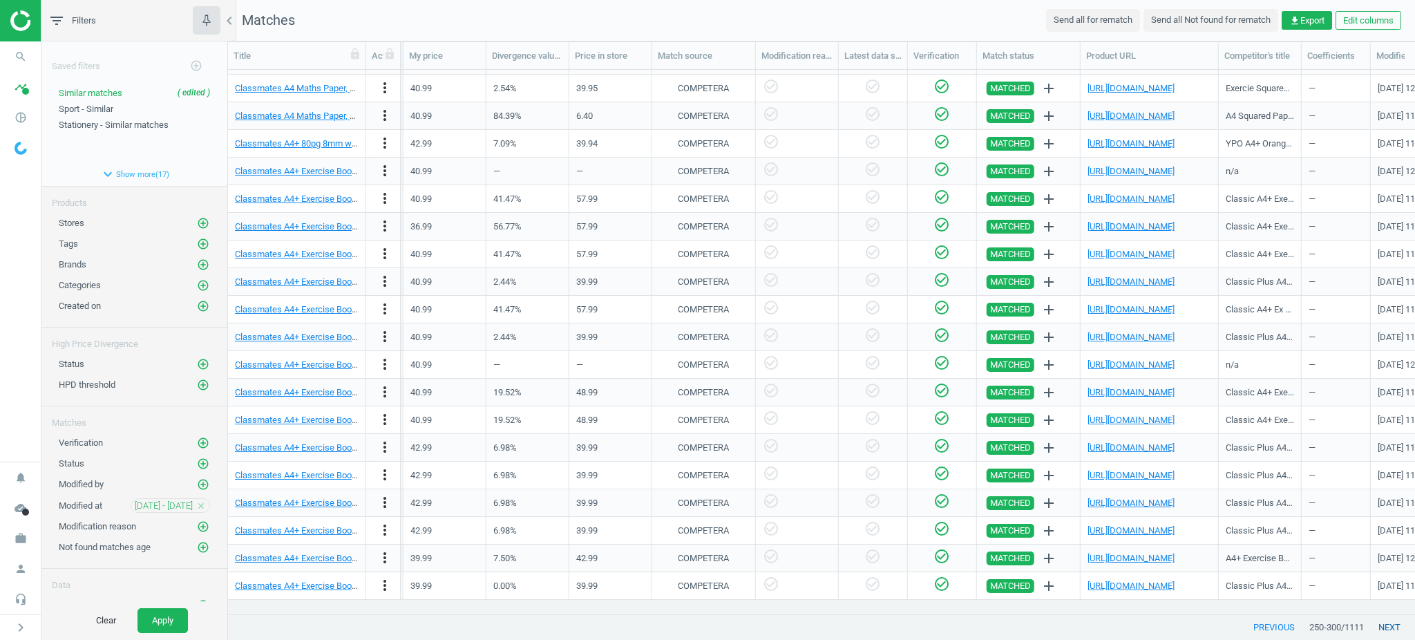
click at [1386, 634] on button "next" at bounding box center [1389, 627] width 51 height 25
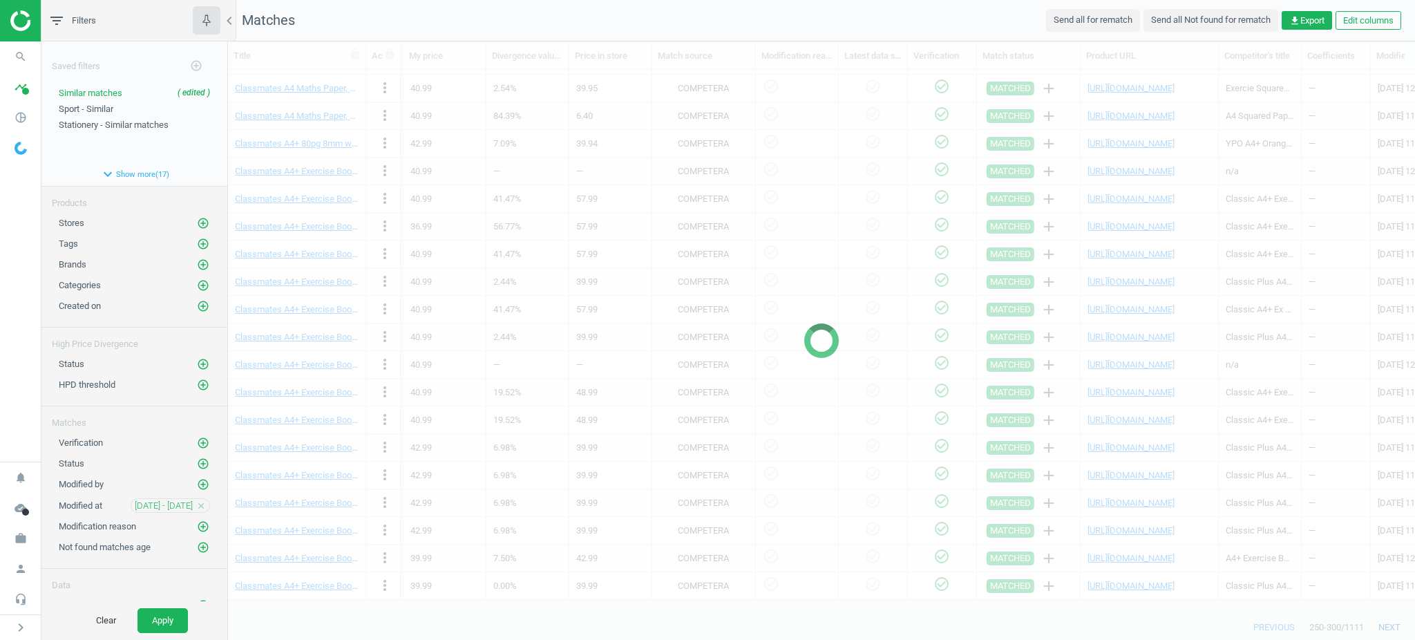
click at [1386, 634] on div at bounding box center [821, 340] width 1187 height 598
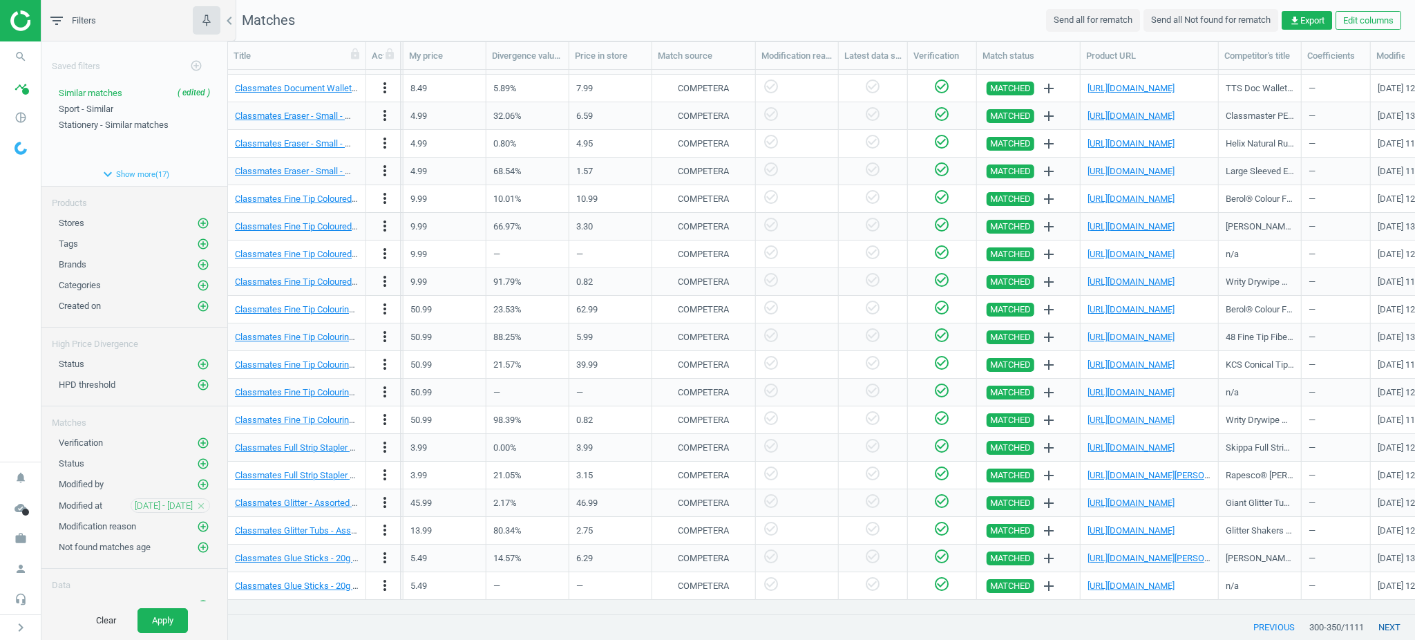
click at [1386, 634] on button "next" at bounding box center [1389, 627] width 51 height 25
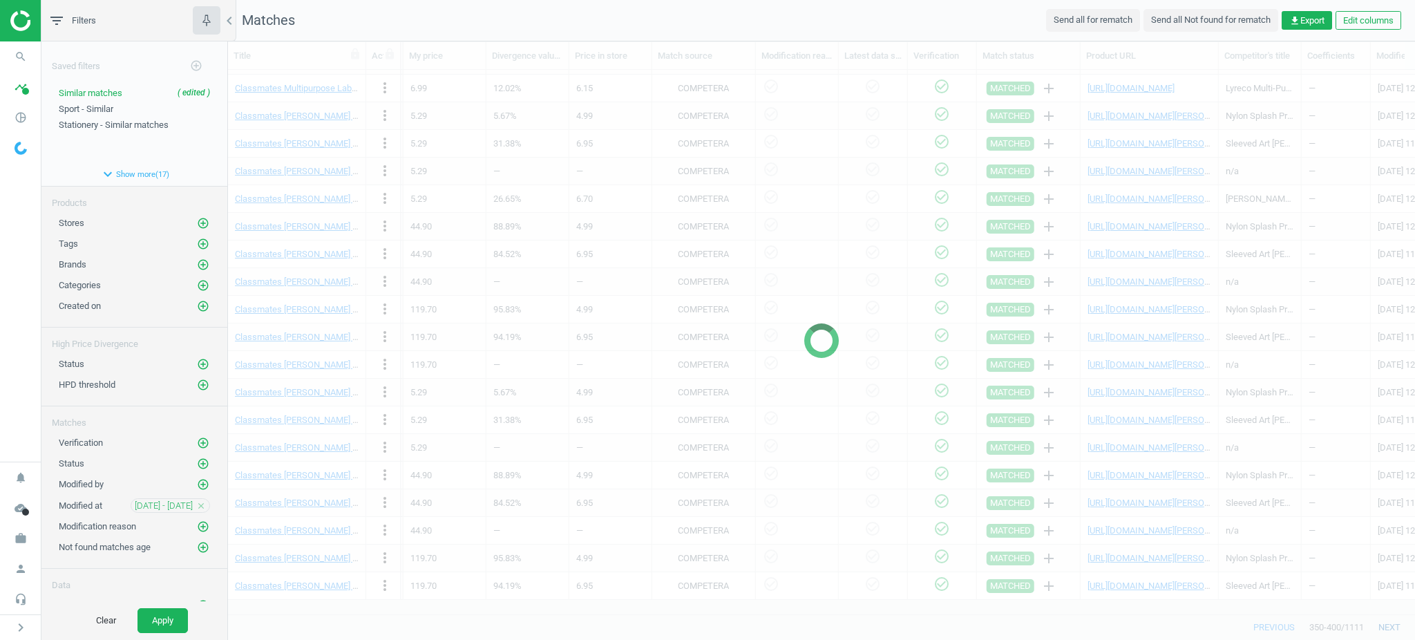
click at [1386, 634] on div at bounding box center [821, 340] width 1187 height 598
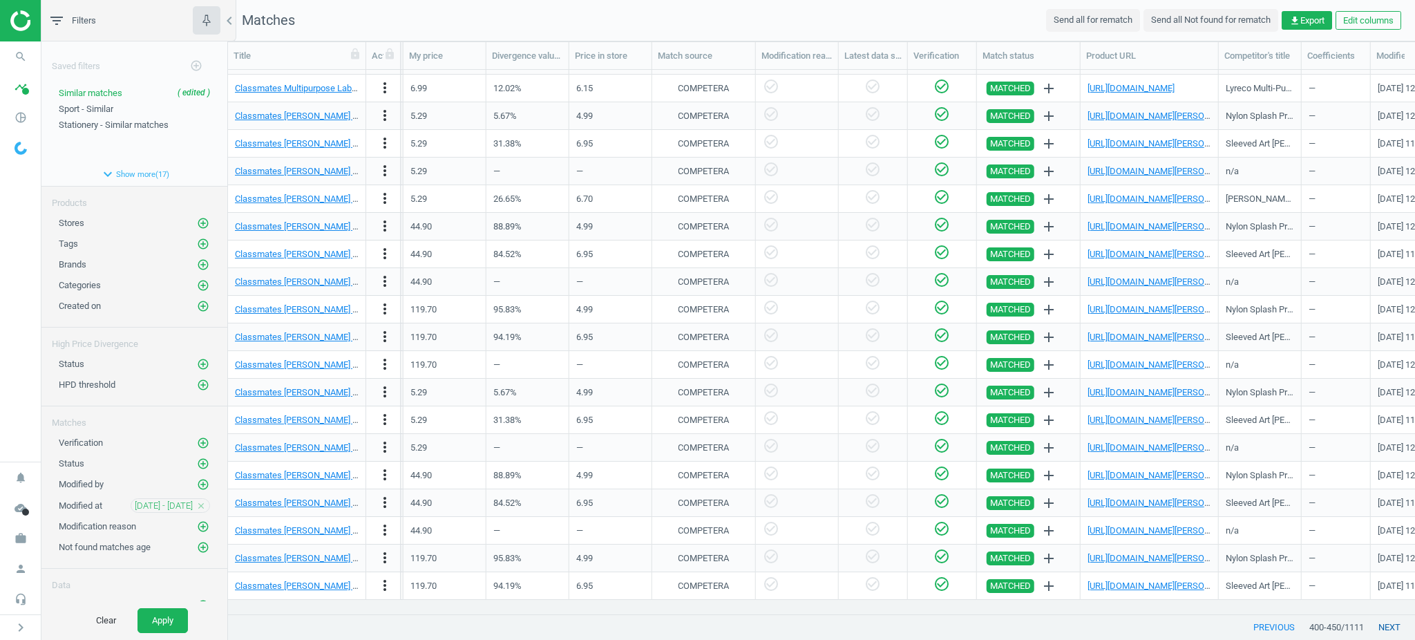
click at [1386, 634] on button "next" at bounding box center [1389, 627] width 51 height 25
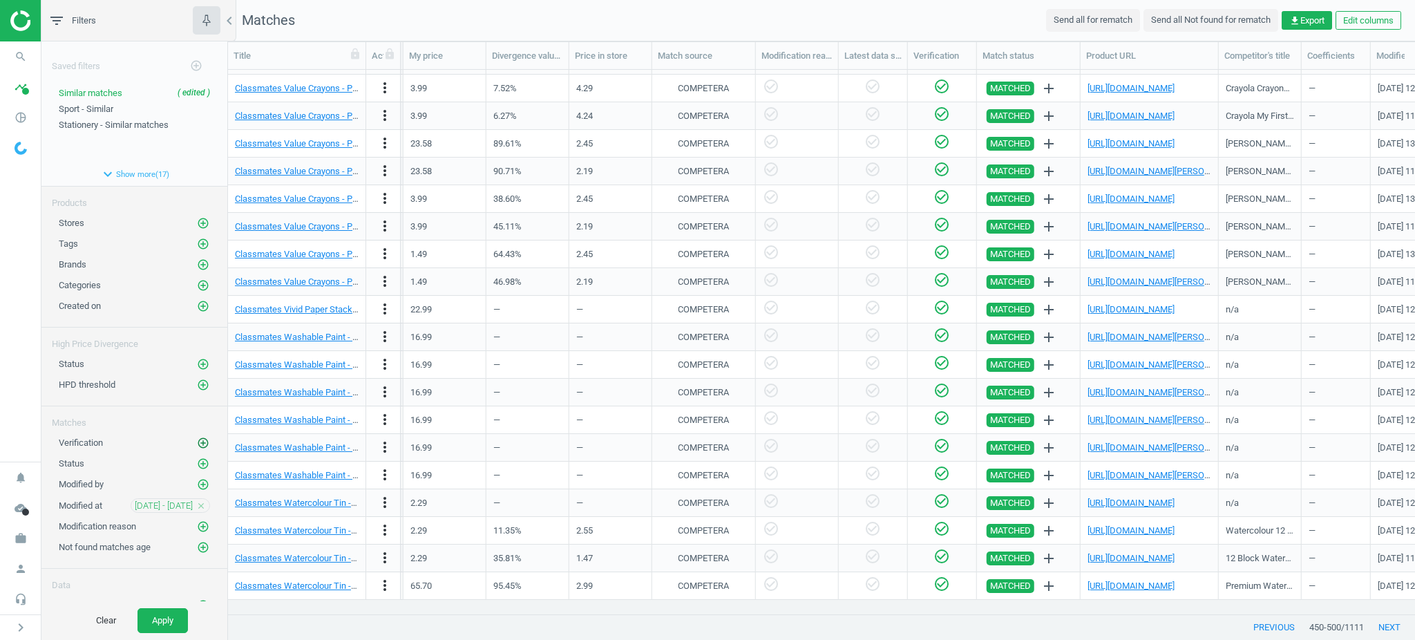
click at [197, 442] on icon "add_circle_outline" at bounding box center [203, 443] width 12 height 12
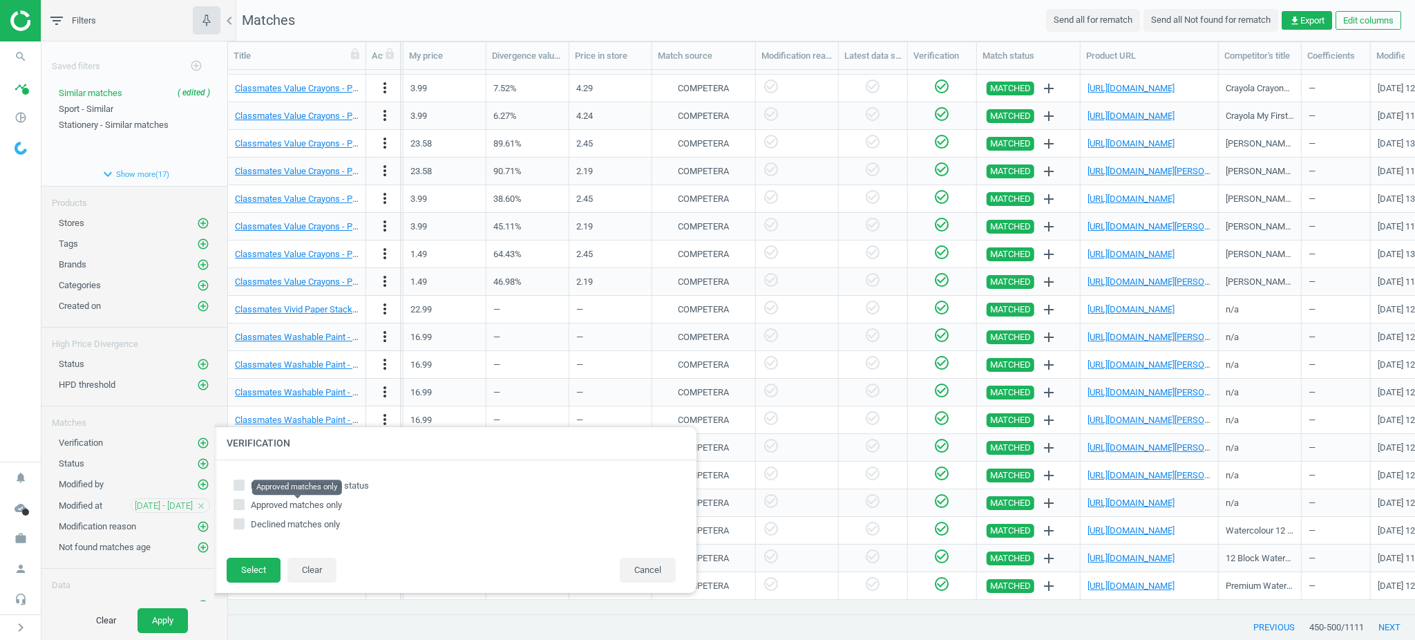
click at [297, 500] on span "Approved matches only" at bounding box center [296, 505] width 91 height 10
click at [243, 500] on input "Approved matches only" at bounding box center [238, 504] width 9 height 9
checkbox input "true"
click at [258, 569] on button "Select" at bounding box center [254, 570] width 54 height 25
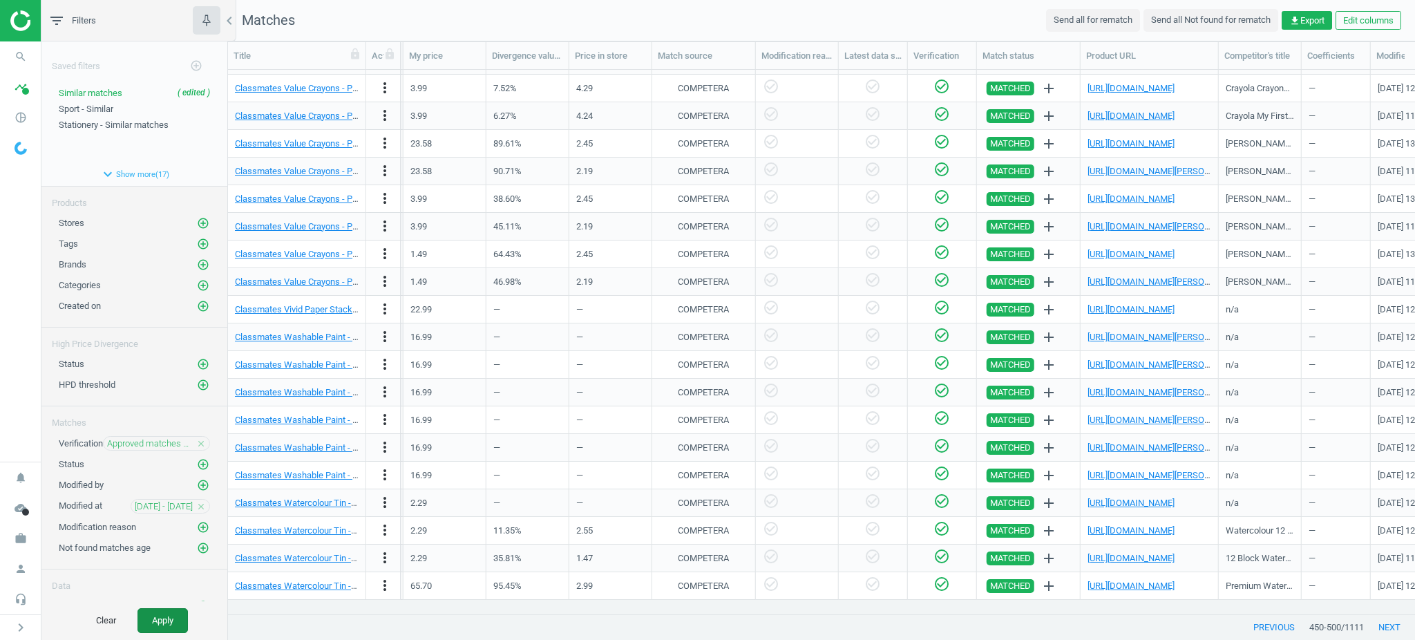
click at [162, 625] on button "Apply" at bounding box center [162, 620] width 50 height 25
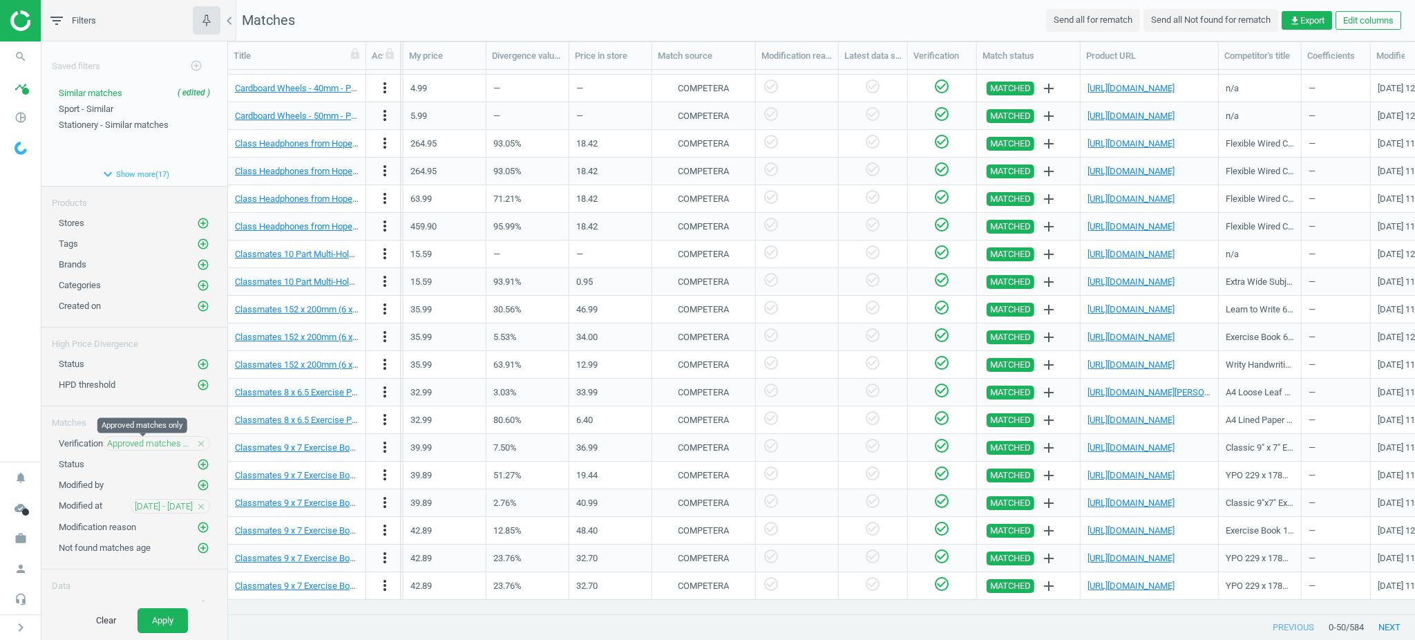
click at [140, 440] on span "Approved matches only" at bounding box center [150, 443] width 86 height 12
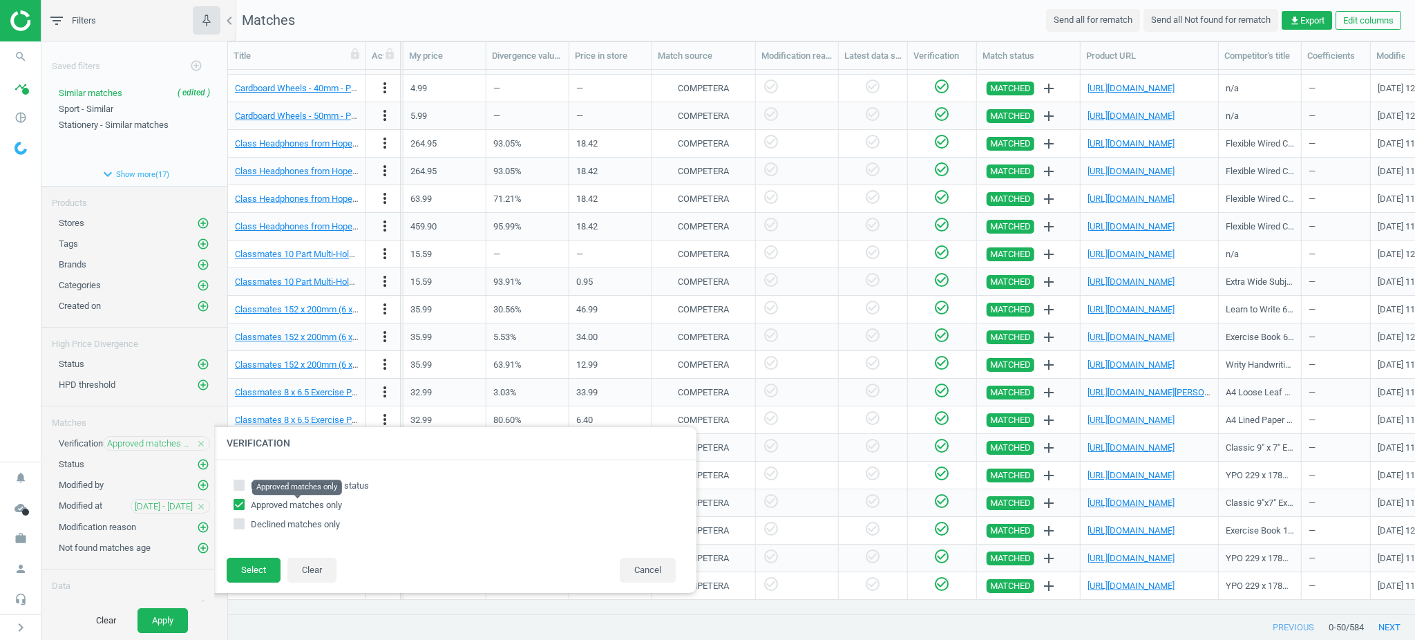
click at [282, 505] on span "Approved matches only" at bounding box center [296, 505] width 91 height 10
click at [243, 505] on input "Approved matches only" at bounding box center [238, 504] width 9 height 9
checkbox input "false"
click at [303, 480] on span "Matches with unknown status" at bounding box center [310, 485] width 118 height 10
click at [243, 480] on input "Matches with unknown status" at bounding box center [238, 484] width 9 height 9
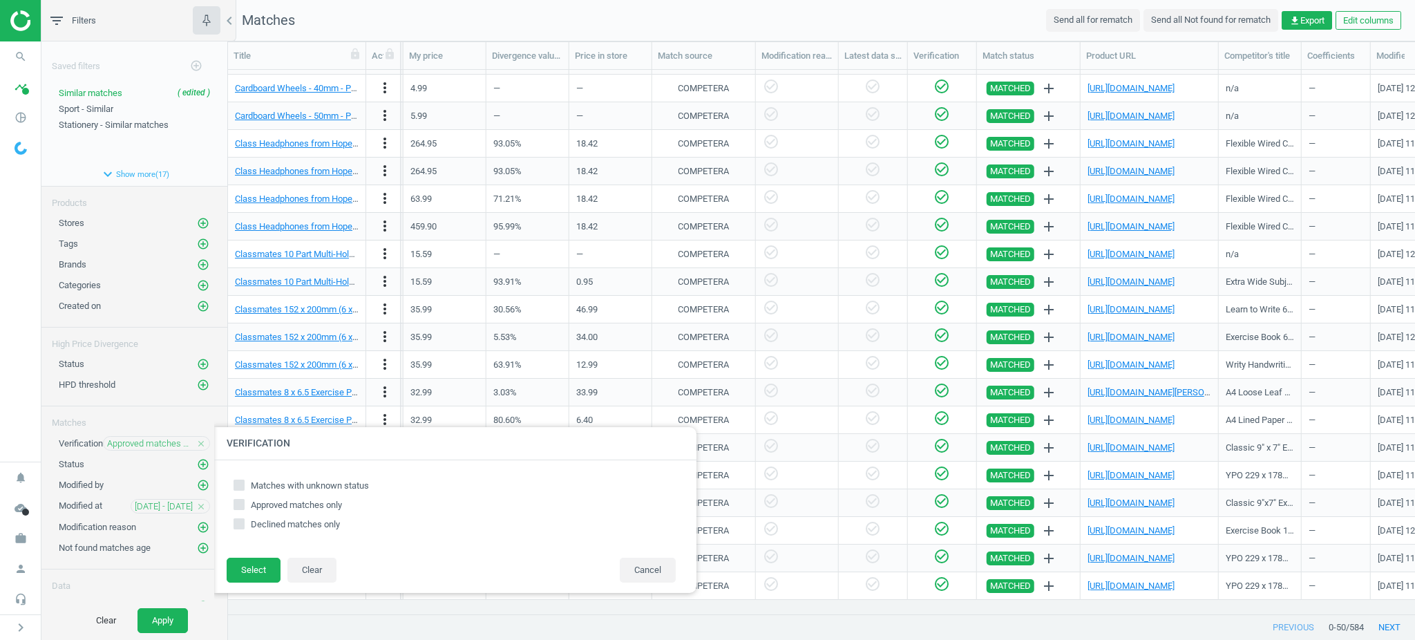
checkbox input "true"
click at [263, 565] on button "Select" at bounding box center [254, 570] width 54 height 25
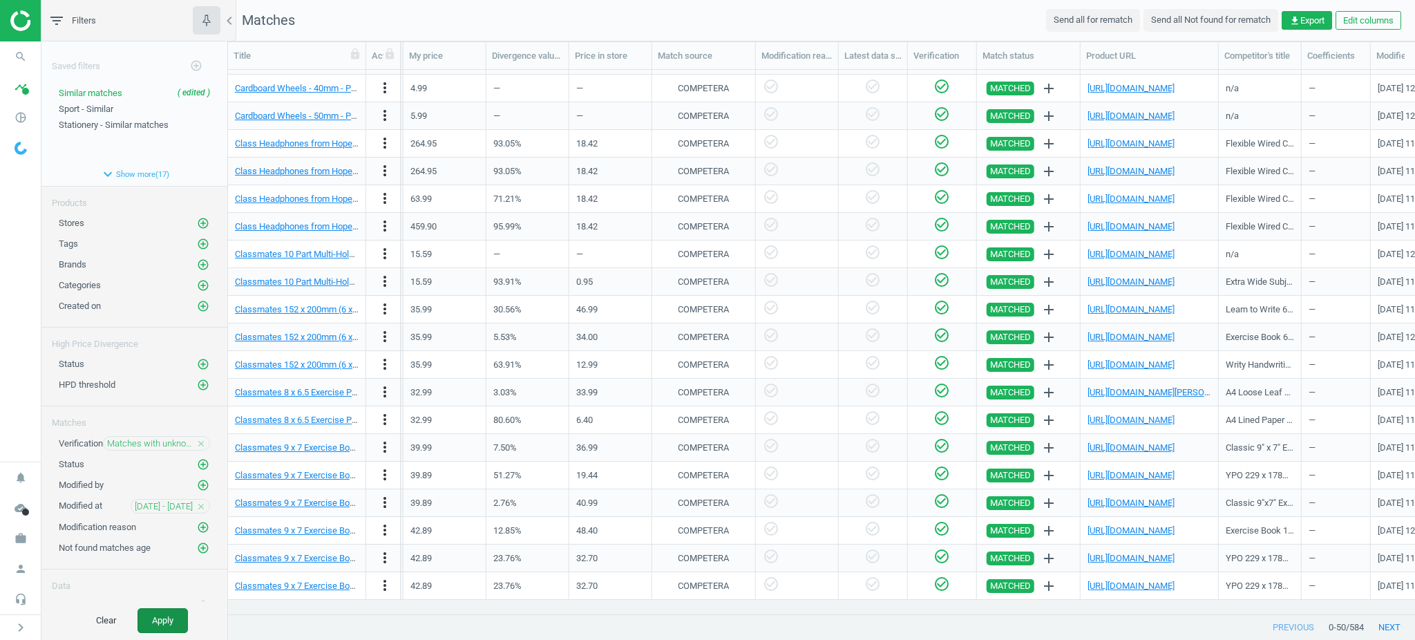
click at [139, 628] on button "Apply" at bounding box center [162, 620] width 50 height 25
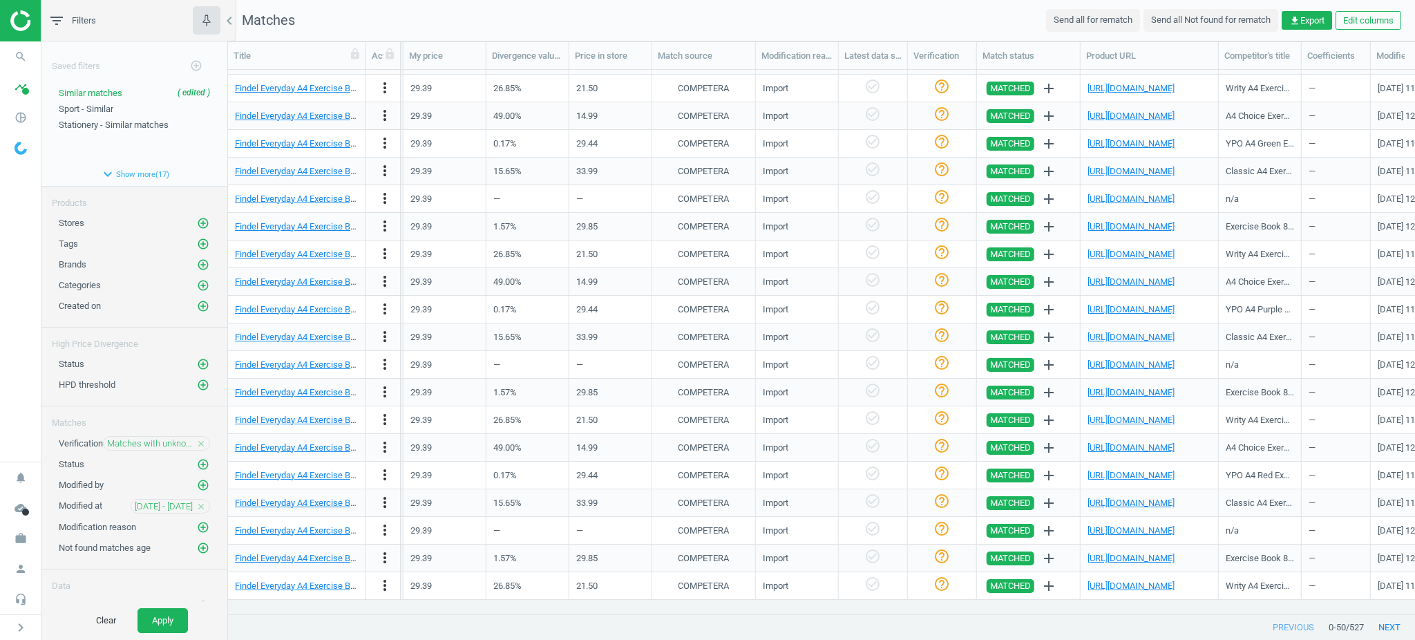
scroll to position [850, 0]
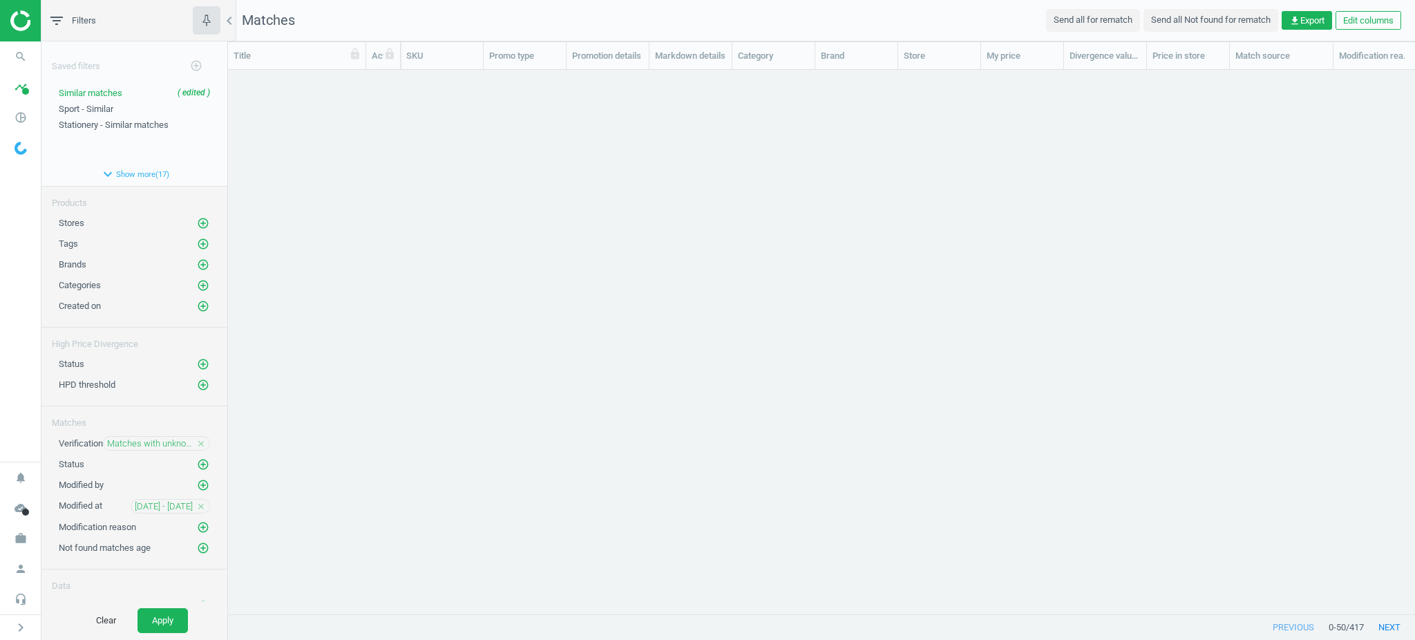
scroll to position [14, 15]
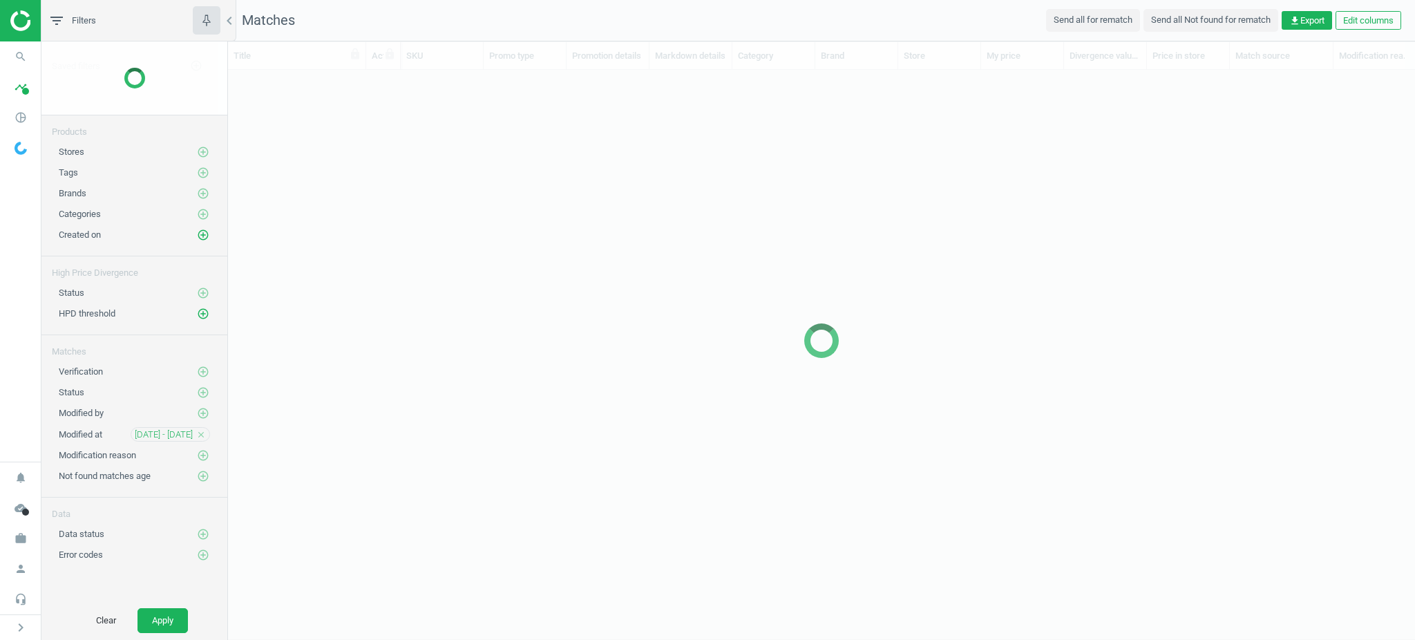
scroll to position [515, 1172]
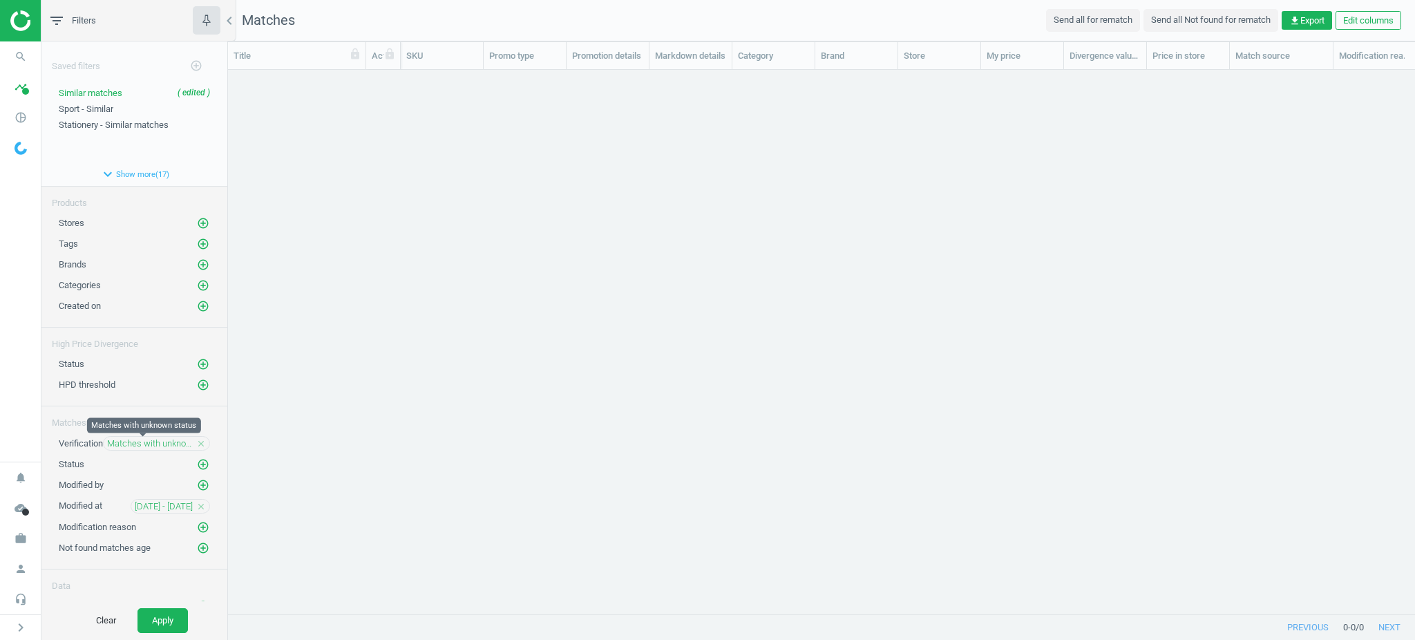
click at [135, 441] on span "Matches with unknown status" at bounding box center [150, 443] width 86 height 12
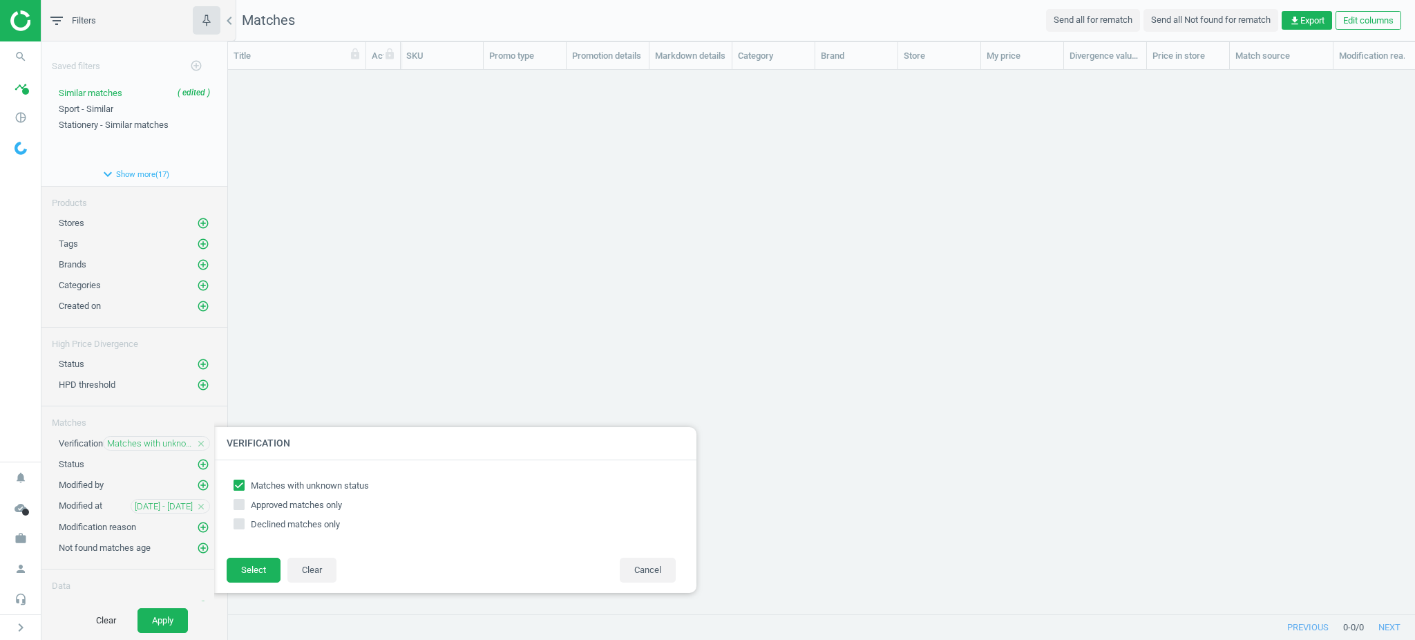
click at [245, 507] on label "Approved matches only" at bounding box center [455, 505] width 442 height 12
click at [243, 507] on input "Approved matches only" at bounding box center [238, 504] width 9 height 9
checkbox input "true"
click at [236, 484] on input "Matches with unknown status" at bounding box center [238, 484] width 9 height 9
checkbox input "false"
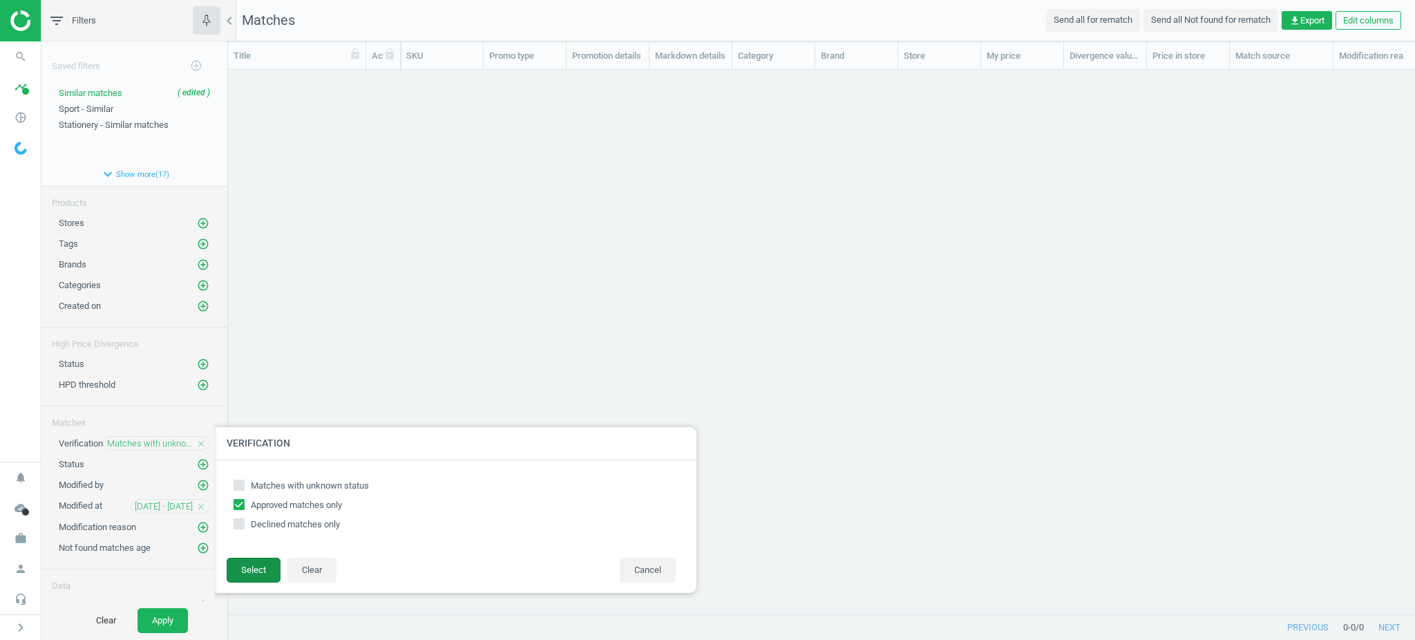
click at [239, 562] on button "Select" at bounding box center [254, 570] width 54 height 25
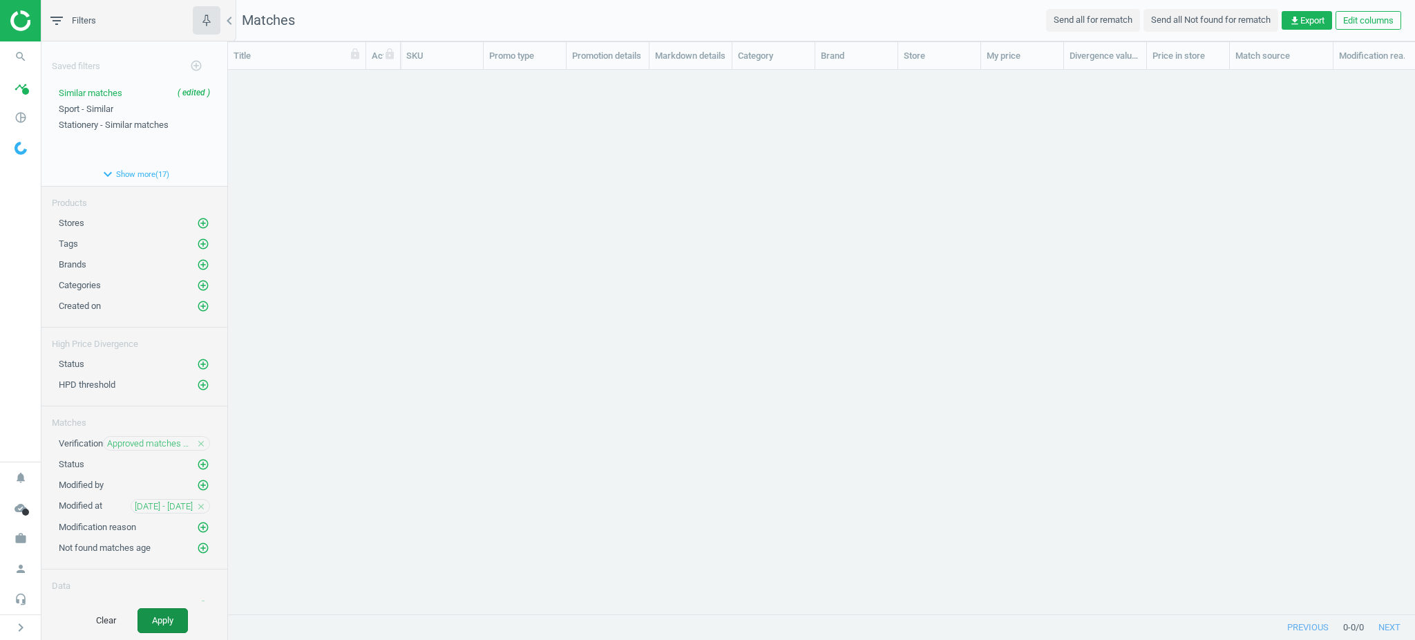
click at [160, 612] on button "Apply" at bounding box center [162, 620] width 50 height 25
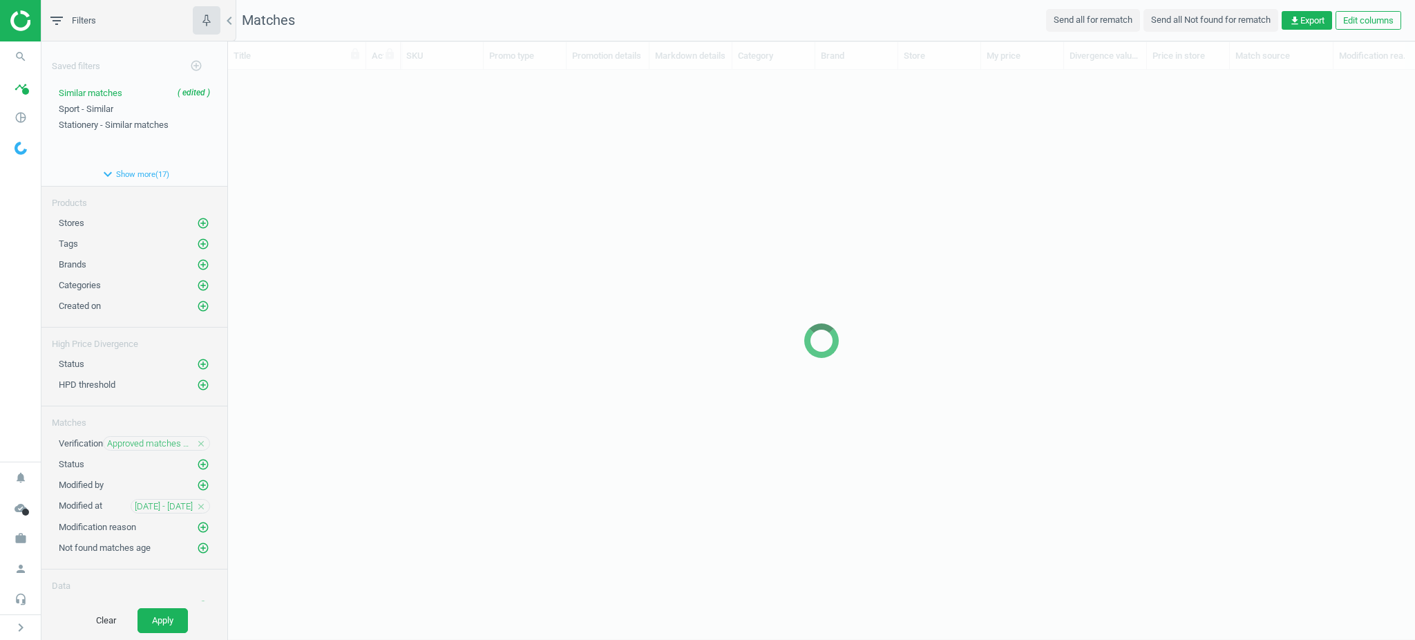
scroll to position [14, 15]
